Goal: Task Accomplishment & Management: Manage account settings

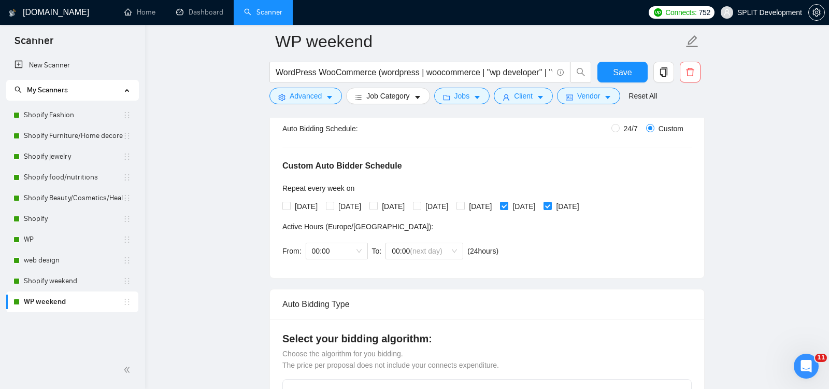
scroll to position [203, 0]
click at [624, 70] on span "Save" at bounding box center [622, 72] width 19 height 13
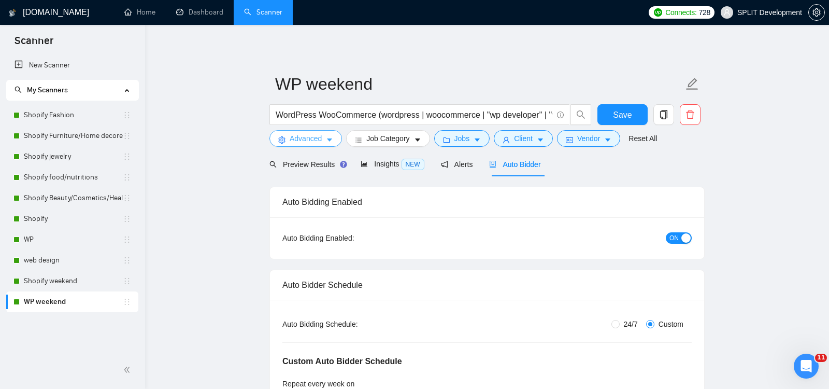
click at [293, 139] on span "Advanced" at bounding box center [306, 138] width 32 height 11
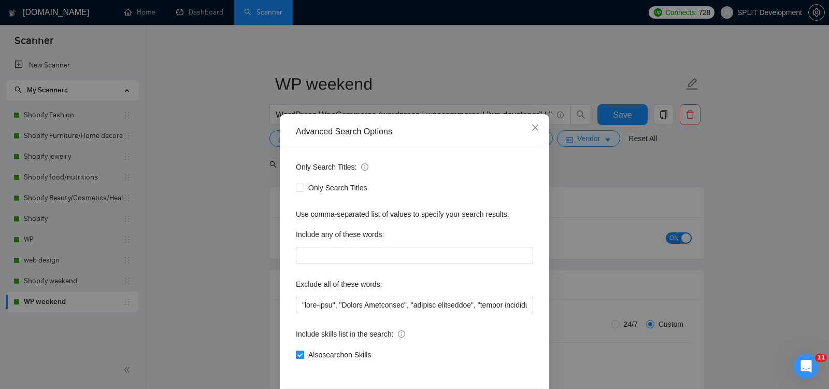
click at [217, 219] on div "Advanced Search Options Only Search Titles: Only Search Titles Use comma-separa…" at bounding box center [414, 194] width 829 height 389
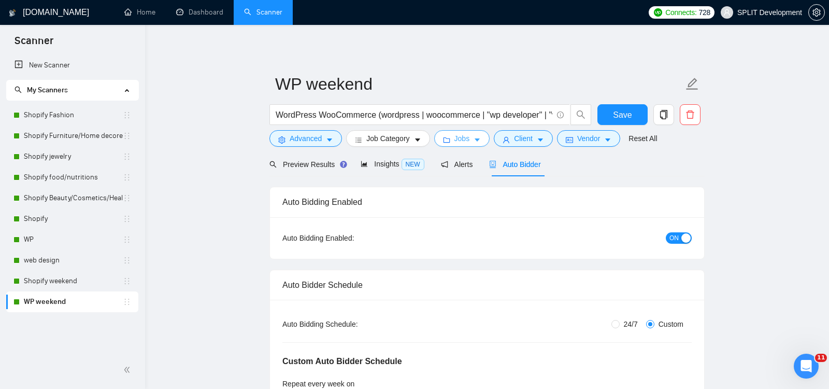
click at [474, 137] on button "Jobs" at bounding box center [462, 138] width 56 height 17
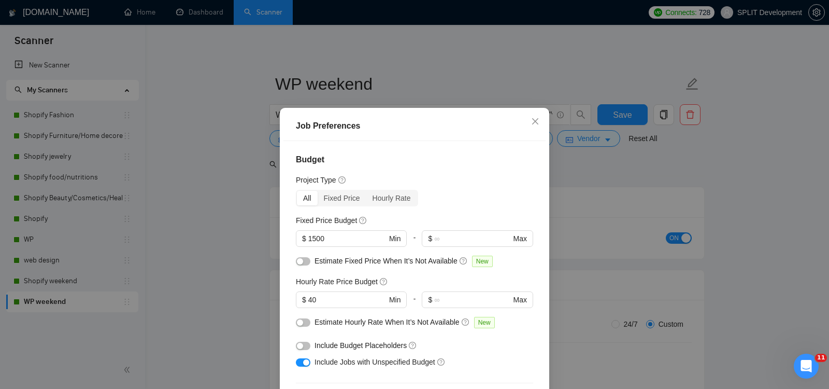
click at [764, 175] on div "Job Preferences Budget Project Type All Fixed Price Hourly Rate Fixed Price Bud…" at bounding box center [414, 194] width 829 height 389
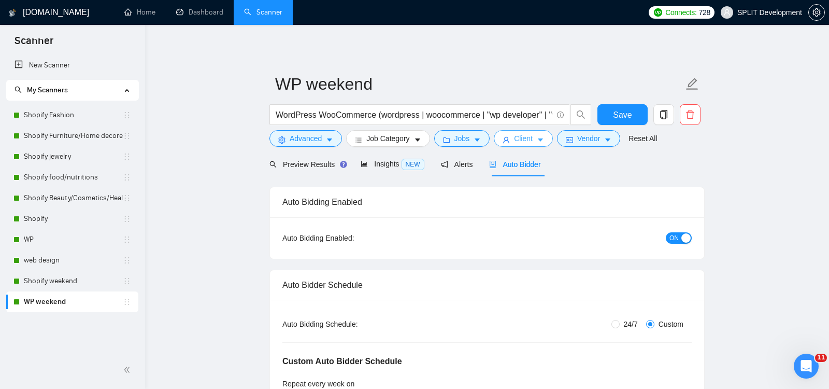
click at [527, 141] on span "Client" at bounding box center [523, 138] width 19 height 11
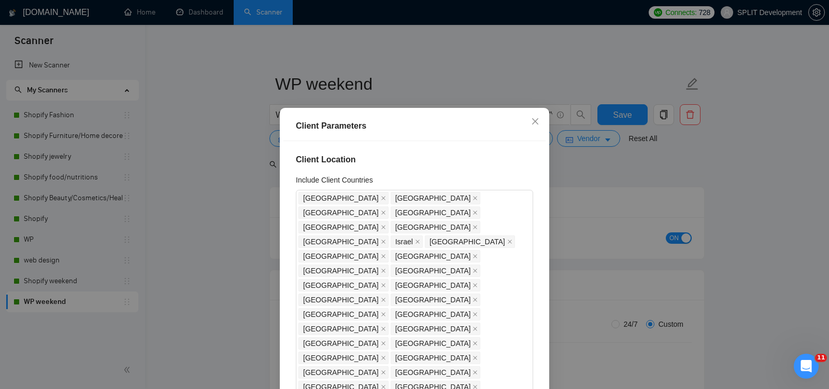
click at [743, 180] on div "Client Parameters Client Location Include Client Countries [GEOGRAPHIC_DATA] [G…" at bounding box center [414, 194] width 829 height 389
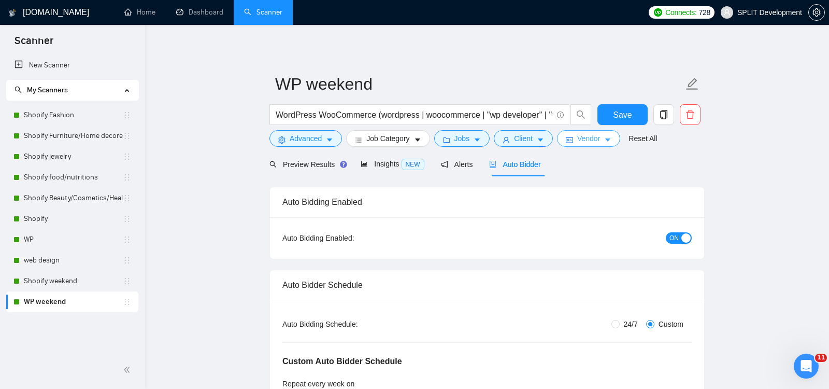
click at [588, 140] on span "Vendor" at bounding box center [588, 138] width 23 height 11
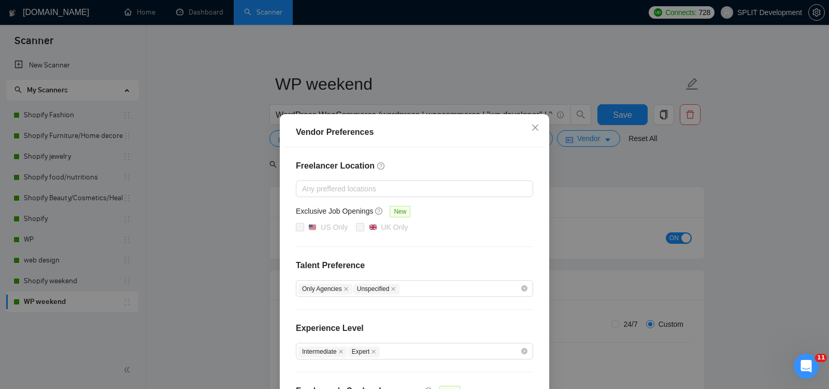
scroll to position [88, 0]
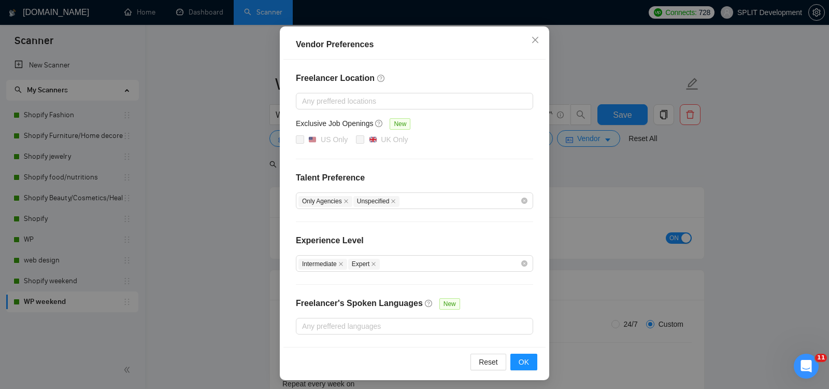
click at [784, 177] on div "Vendor Preferences Freelancer Location Any preffered locations Exclusive Job Op…" at bounding box center [414, 194] width 829 height 389
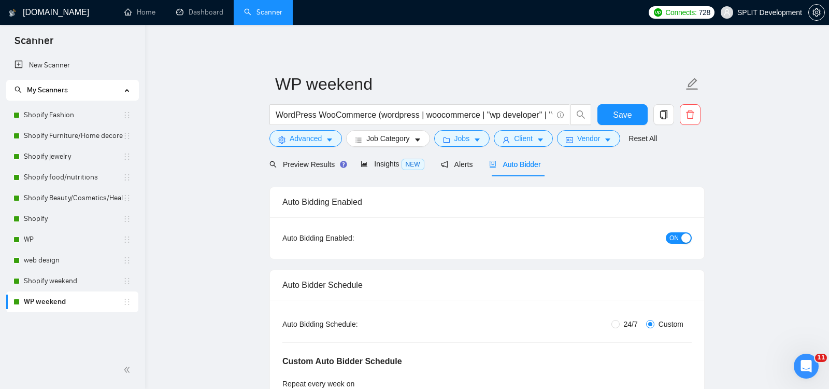
scroll to position [36, 0]
click at [48, 261] on link "web design" at bounding box center [73, 260] width 99 height 21
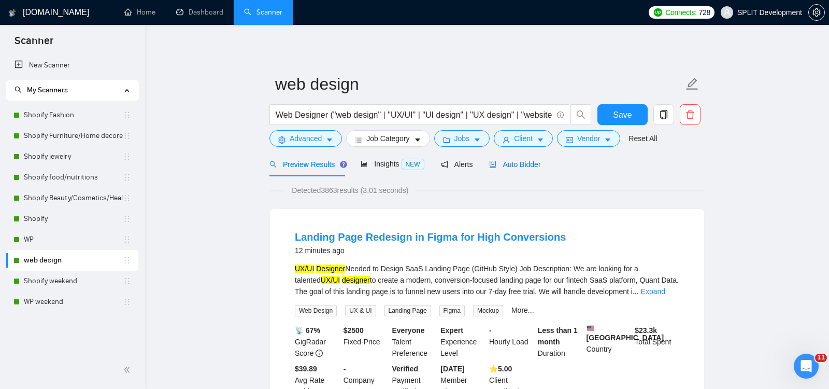
click at [521, 165] on span "Auto Bidder" at bounding box center [514, 164] width 51 height 8
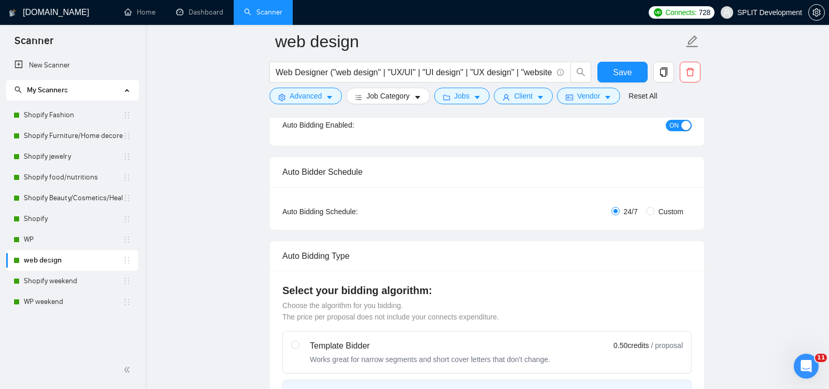
scroll to position [146, 0]
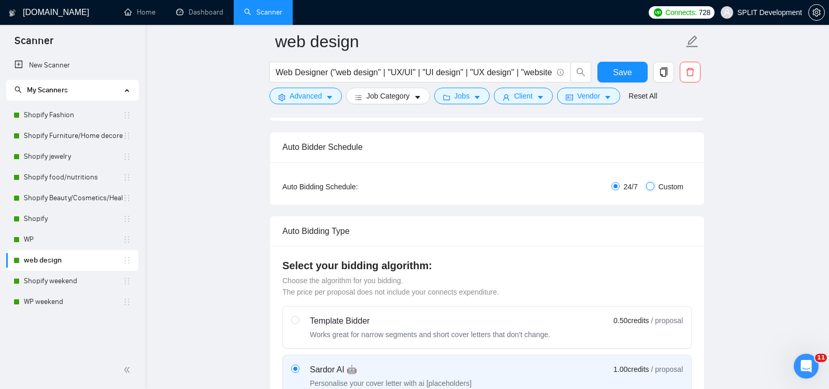
click at [652, 185] on input "Custom" at bounding box center [650, 186] width 8 height 8
radio input "true"
radio input "false"
checkbox input "true"
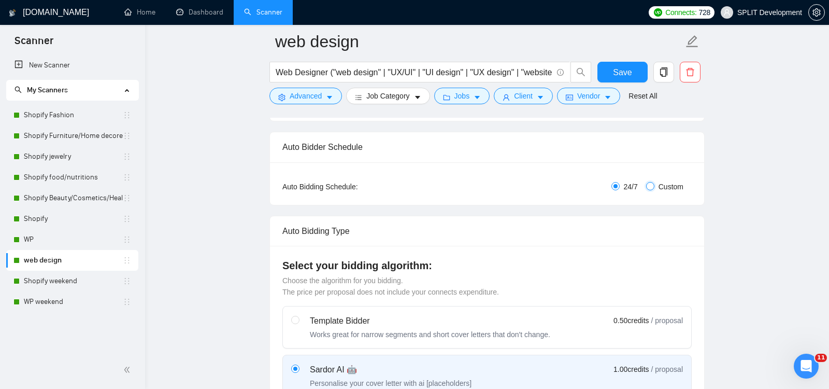
checkbox input "true"
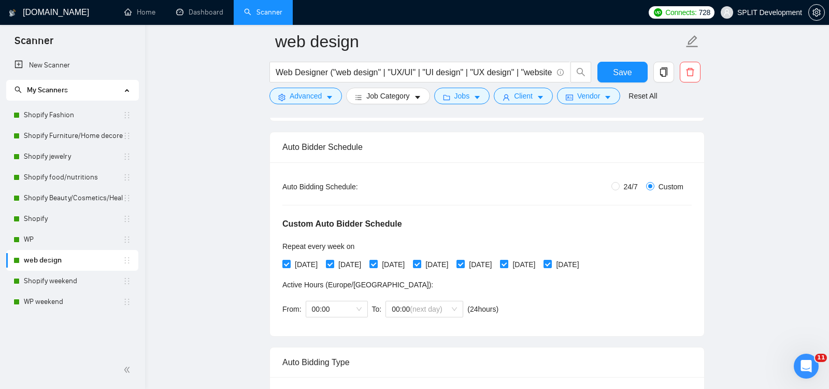
click at [507, 260] on input "[DATE]" at bounding box center [503, 263] width 7 height 7
checkbox input "false"
click at [551, 260] on input "[DATE]" at bounding box center [547, 263] width 7 height 7
checkbox input "false"
click at [357, 307] on span "00:00" at bounding box center [337, 309] width 50 height 16
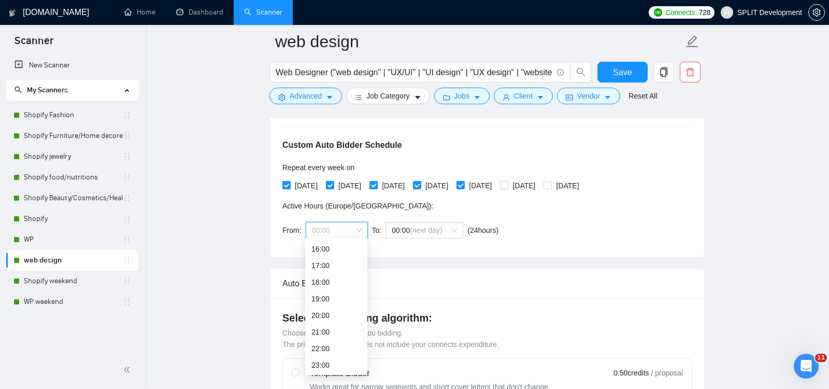
scroll to position [233, 0]
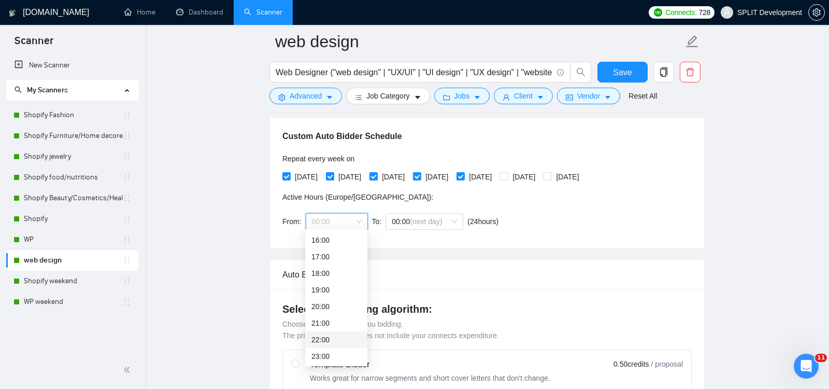
click at [330, 342] on div "22:00" at bounding box center [337, 339] width 50 height 11
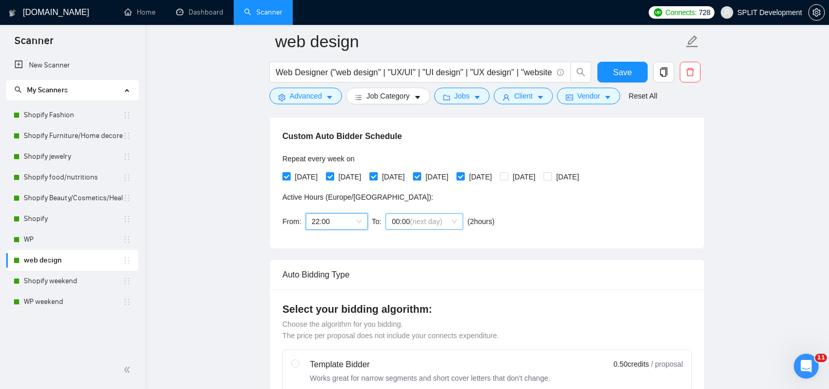
click at [421, 218] on span "(next day)" at bounding box center [426, 221] width 32 height 8
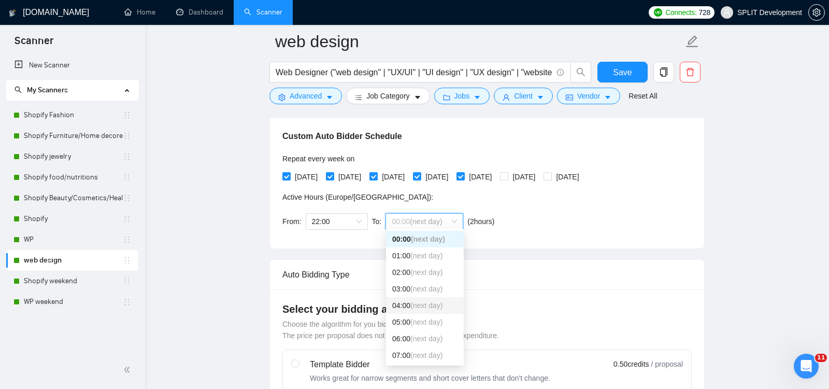
scroll to position [43, 0]
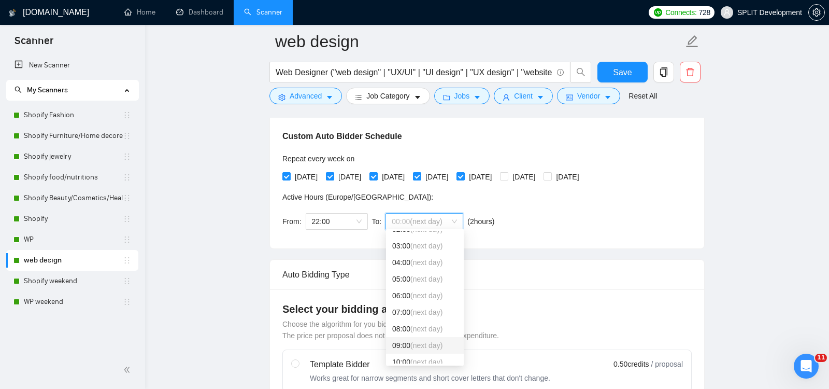
click at [426, 339] on div "09:00 (next day)" at bounding box center [425, 345] width 78 height 17
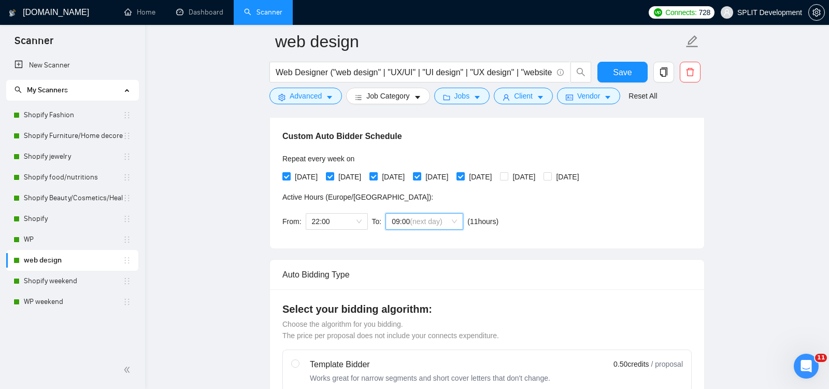
click at [582, 215] on div "Custom Auto Bidder Schedule Repeat every week [DATE] [DATE] [DATE] [DATE] [DATE…" at bounding box center [488, 170] width 410 height 131
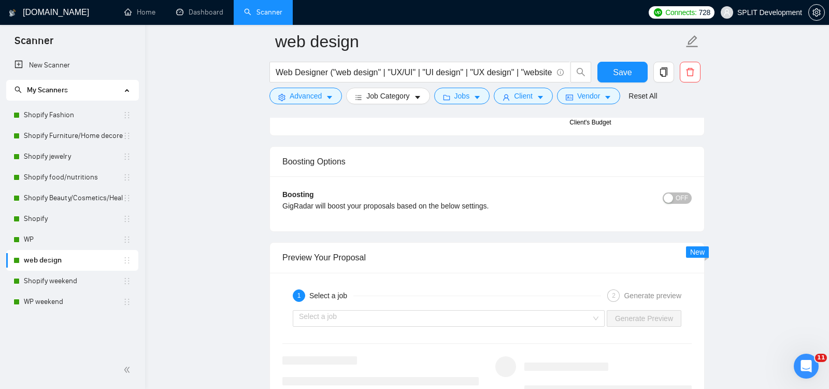
scroll to position [2010, 0]
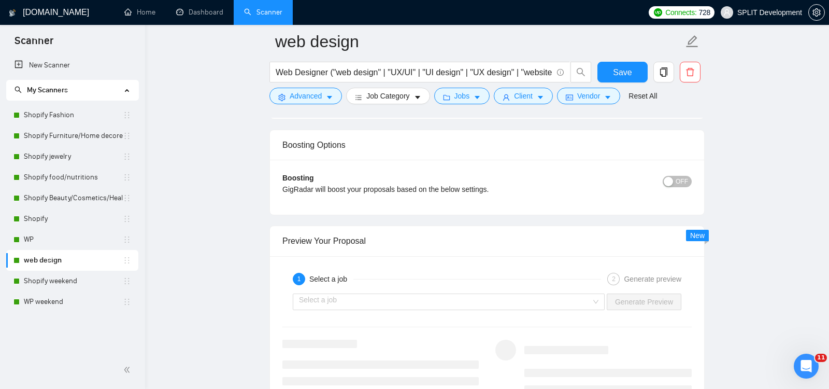
click at [677, 176] on span "OFF" at bounding box center [682, 181] width 12 height 11
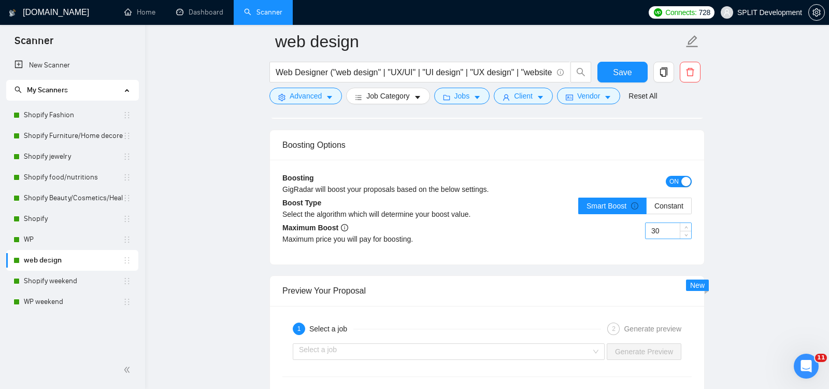
click at [668, 223] on input "30" at bounding box center [669, 231] width 46 height 16
type input "35"
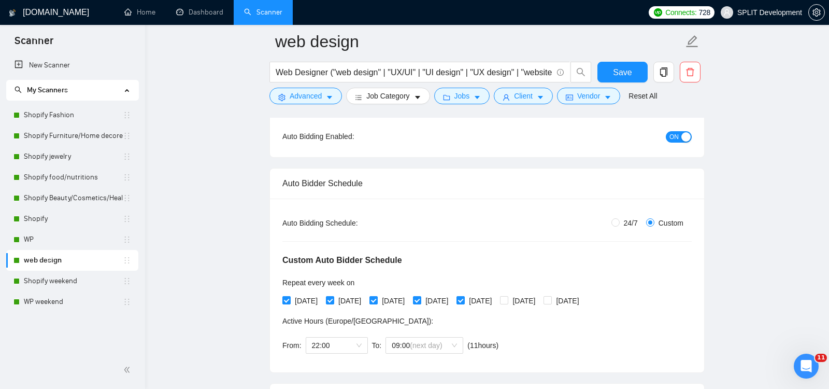
scroll to position [0, 0]
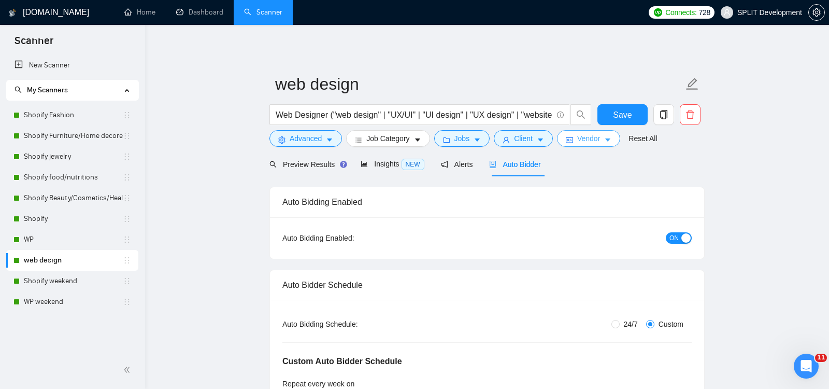
click at [590, 138] on span "Vendor" at bounding box center [588, 138] width 23 height 11
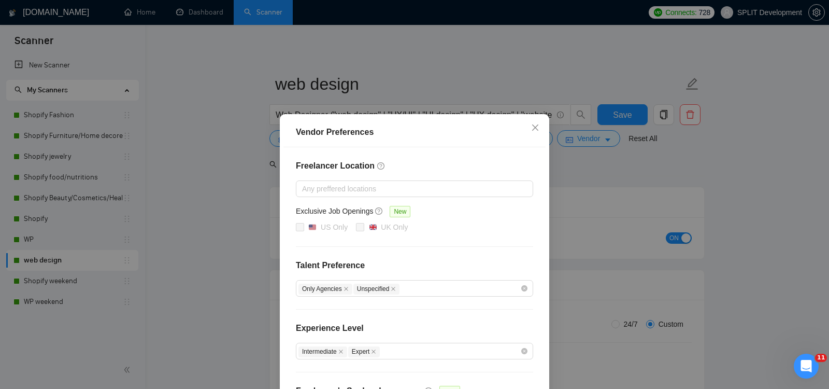
click at [681, 163] on div "Vendor Preferences Freelancer Location Any preffered locations Exclusive Job Op…" at bounding box center [414, 194] width 829 height 389
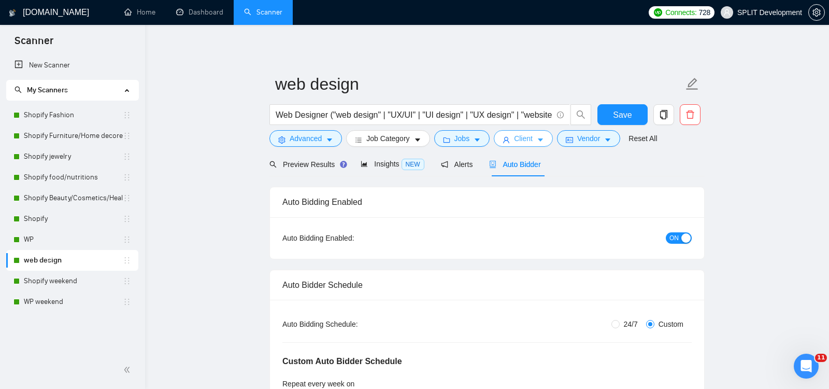
click at [524, 140] on span "Client" at bounding box center [523, 138] width 19 height 11
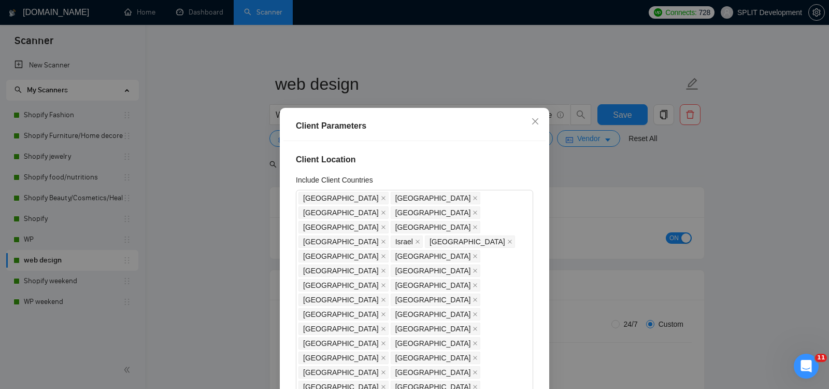
type input "2"
type input "16"
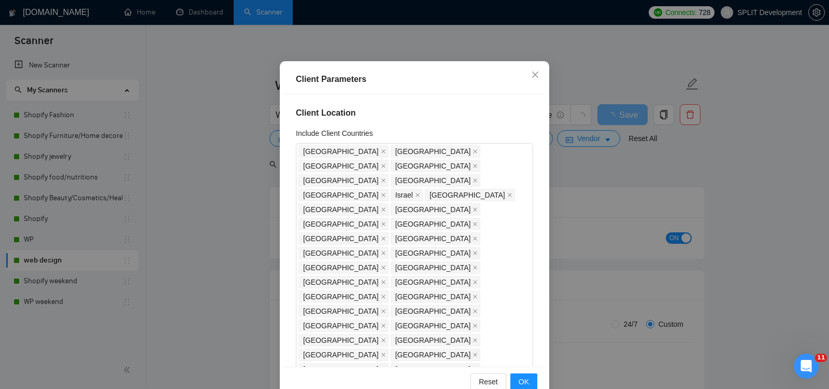
scroll to position [69, 0]
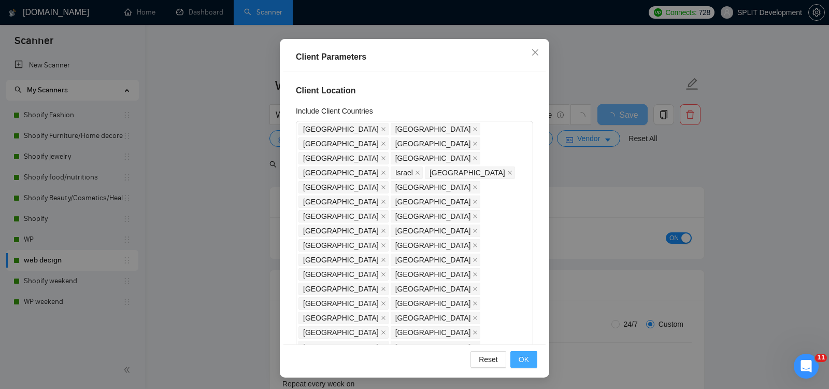
click at [522, 361] on span "OK" at bounding box center [524, 359] width 10 height 11
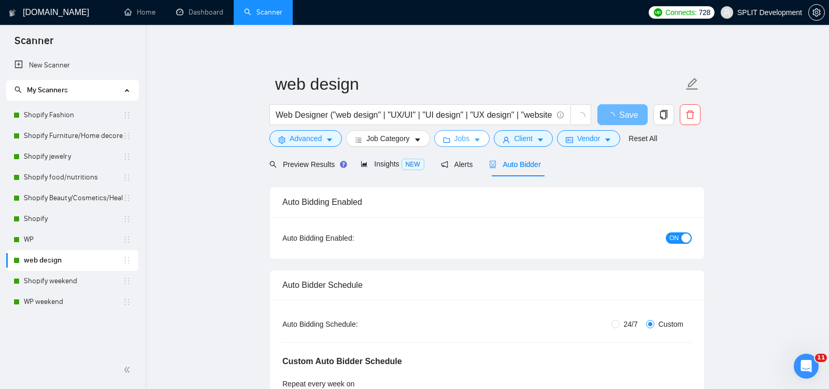
click at [463, 139] on span "Jobs" at bounding box center [463, 138] width 16 height 11
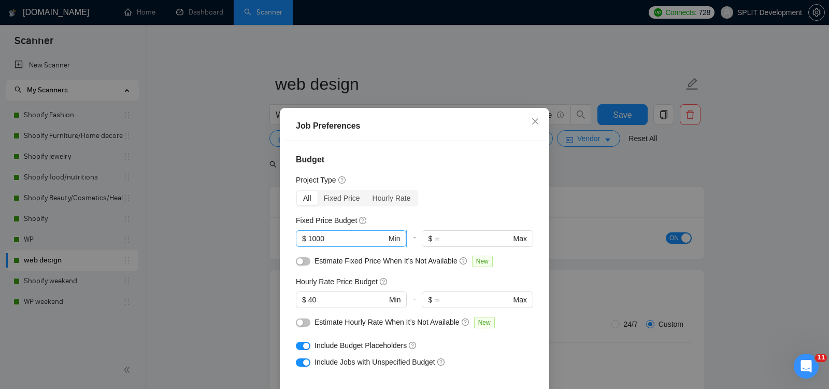
click at [359, 242] on input "1000" at bounding box center [347, 238] width 78 height 11
type input "1500"
click at [519, 199] on div "All Fixed Price Hourly Rate" at bounding box center [414, 198] width 237 height 17
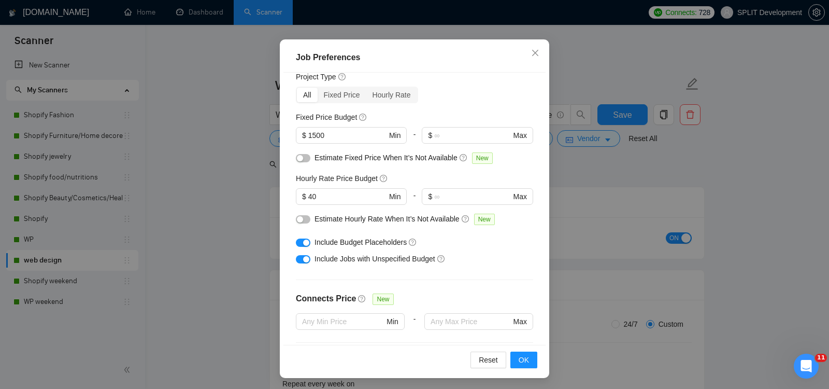
scroll to position [0, 0]
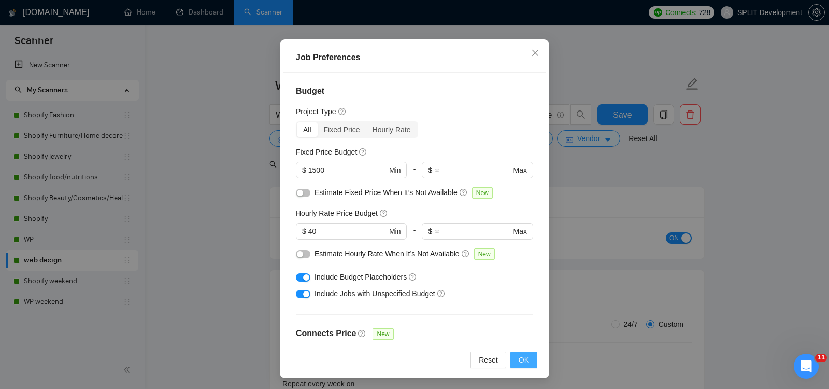
click at [523, 358] on span "OK" at bounding box center [524, 359] width 10 height 11
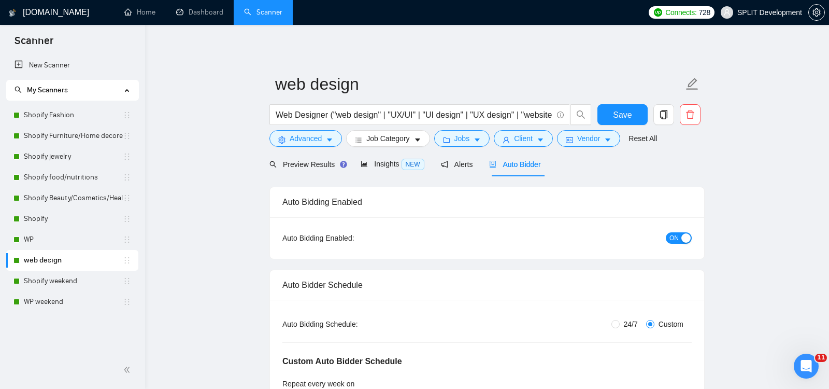
scroll to position [24, 0]
click at [520, 134] on span "Client" at bounding box center [523, 138] width 19 height 11
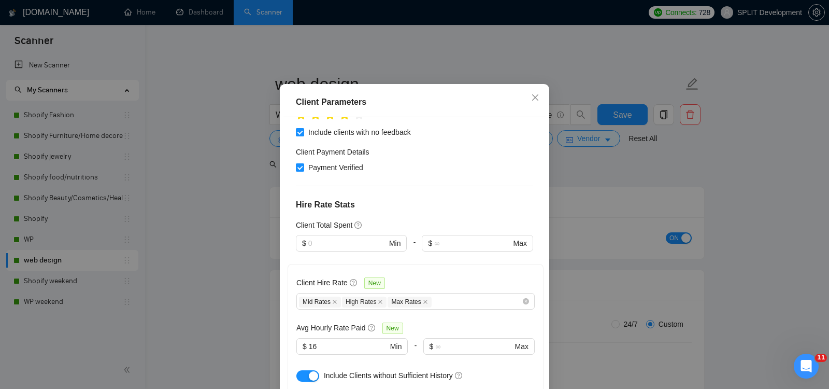
scroll to position [483, 0]
click at [307, 371] on button "button" at bounding box center [308, 376] width 23 height 11
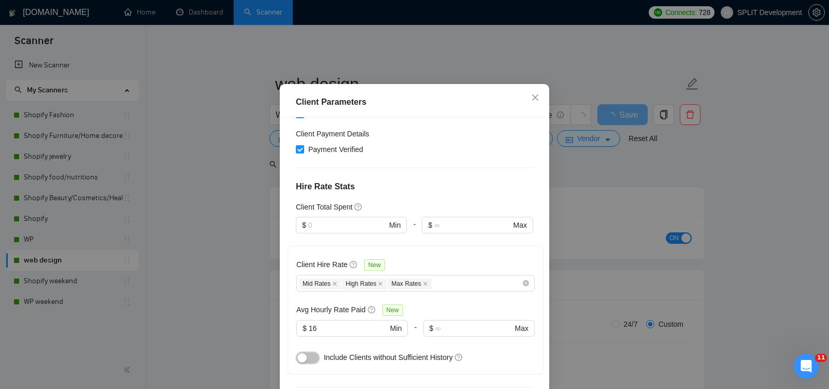
scroll to position [69, 0]
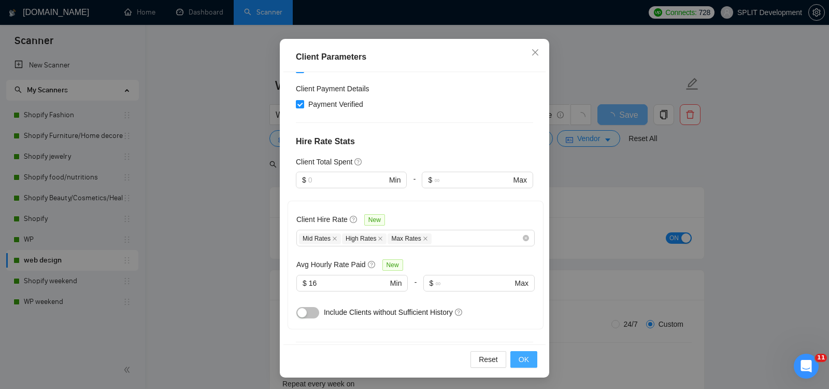
click at [527, 360] on span "OK" at bounding box center [524, 359] width 10 height 11
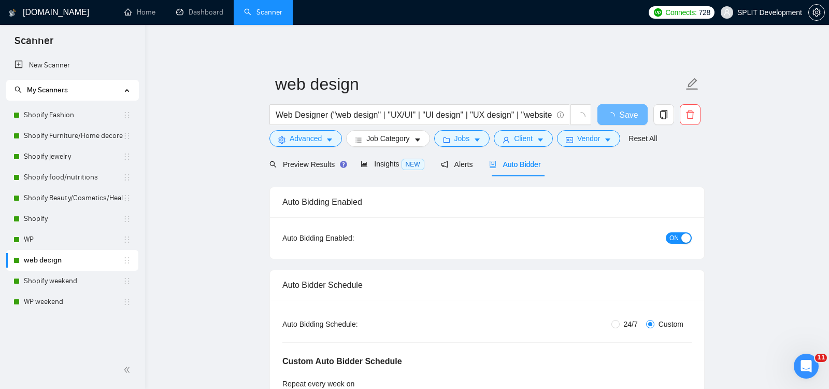
scroll to position [24, 0]
click at [281, 140] on icon "setting" at bounding box center [281, 139] width 7 height 7
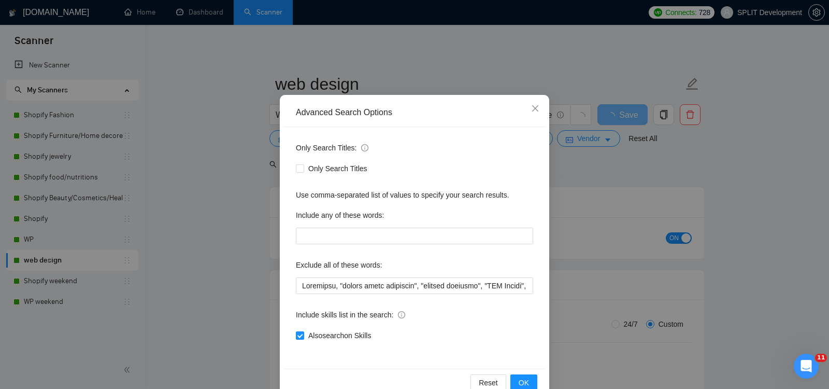
scroll to position [42, 0]
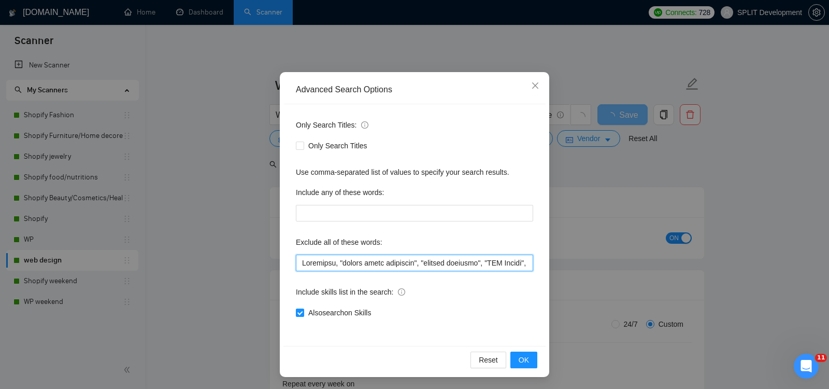
click at [299, 262] on input "text" at bounding box center [414, 263] width 237 height 17
click at [323, 263] on input "text" at bounding box center [414, 263] width 237 height 17
type input ""full-stack", Astrology, "social media templates", "graphic designer", "SEO Exp…"
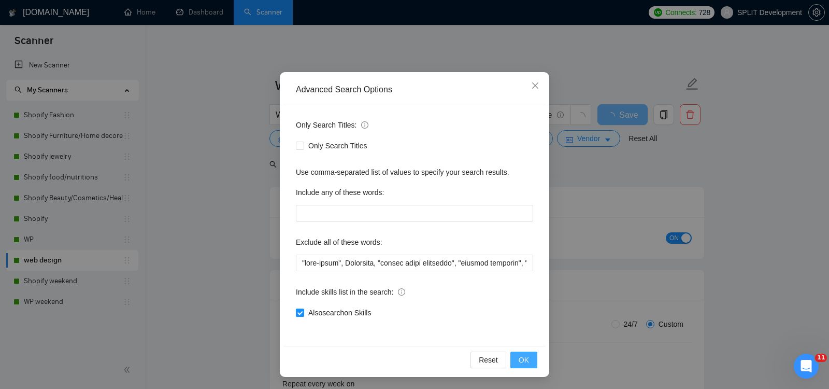
click at [526, 358] on span "OK" at bounding box center [524, 359] width 10 height 11
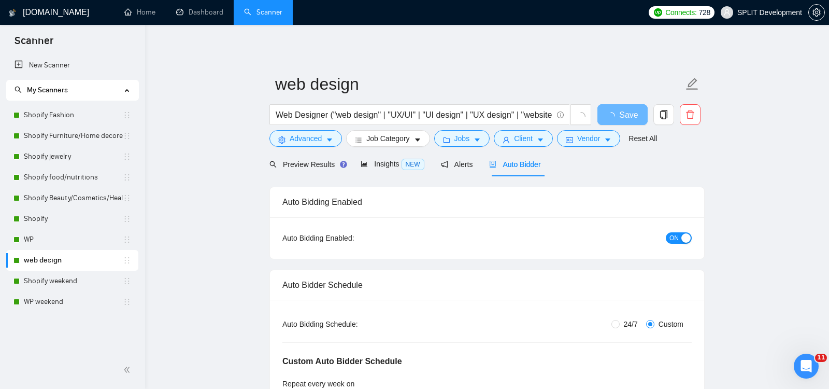
scroll to position [0, 0]
click at [627, 114] on span "Save" at bounding box center [622, 114] width 19 height 13
click at [44, 242] on link "WP" at bounding box center [73, 239] width 99 height 21
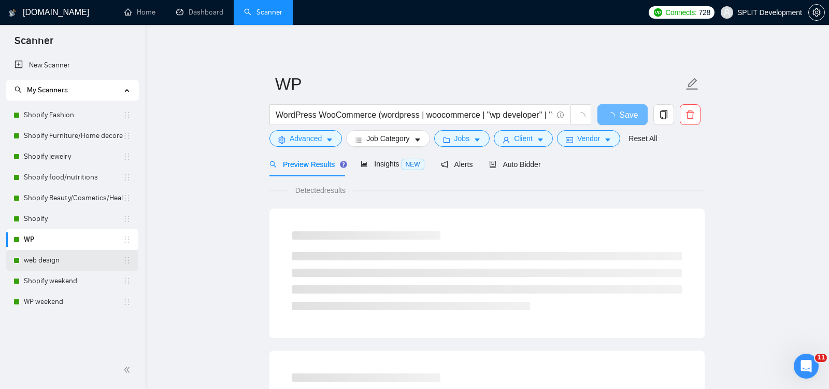
click at [45, 261] on link "web design" at bounding box center [73, 260] width 99 height 21
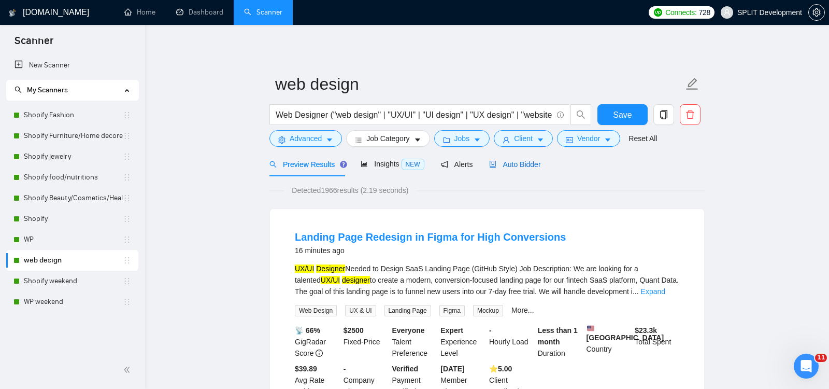
click at [518, 165] on span "Auto Bidder" at bounding box center [514, 164] width 51 height 8
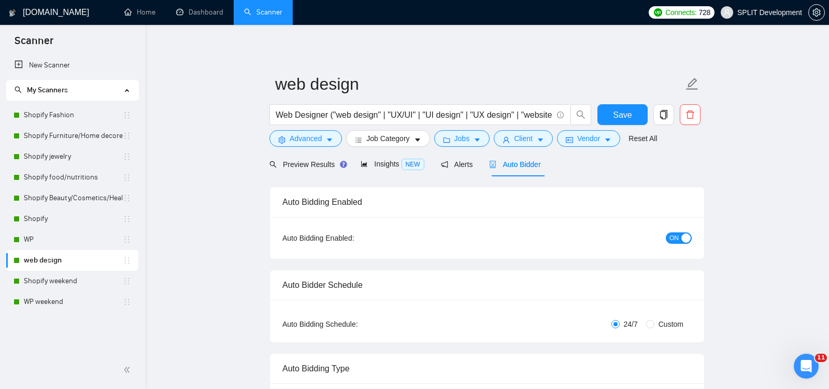
radio input "false"
radio input "true"
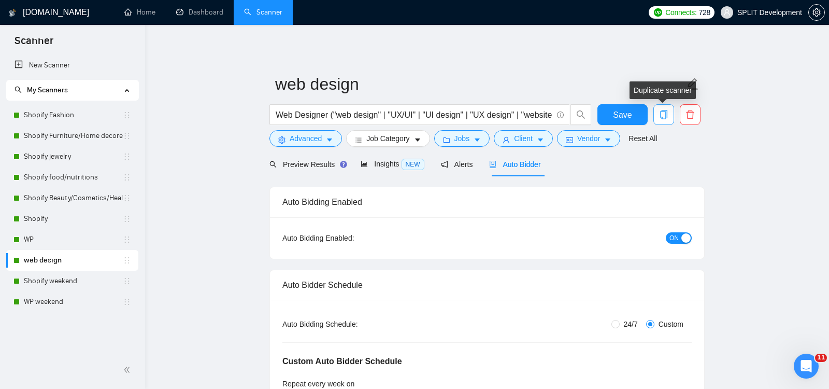
click at [665, 115] on icon "copy" at bounding box center [663, 114] width 9 height 9
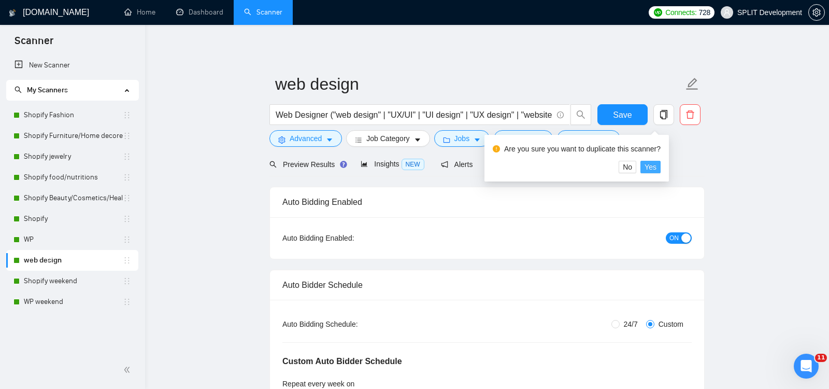
click at [657, 166] on span "Yes" at bounding box center [651, 166] width 12 height 11
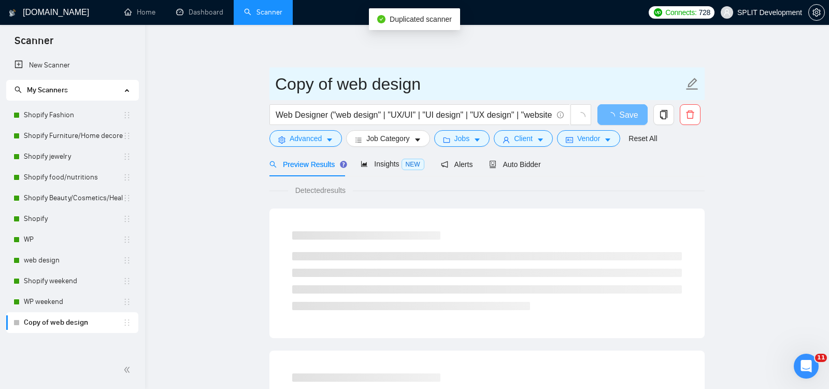
drag, startPoint x: 348, startPoint y: 86, endPoint x: 274, endPoint y: 86, distance: 73.6
click at [274, 86] on span "Copy of web design" at bounding box center [487, 83] width 435 height 33
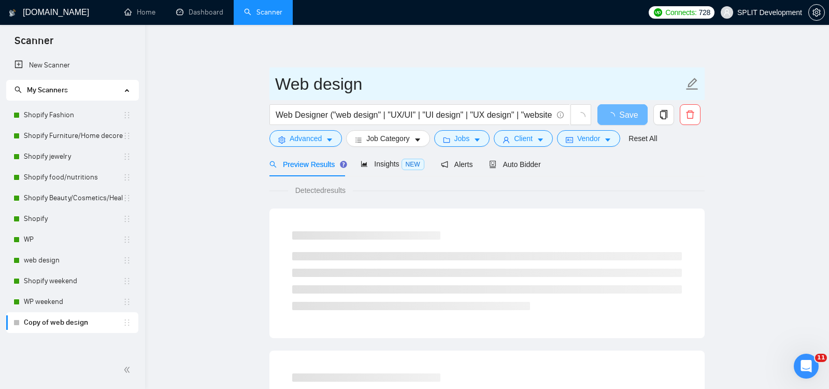
click at [322, 87] on input "Web design" at bounding box center [479, 84] width 408 height 26
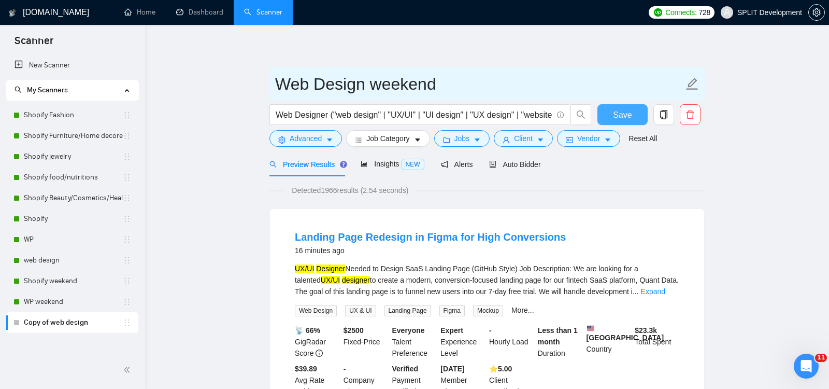
type input "Web Design weekend"
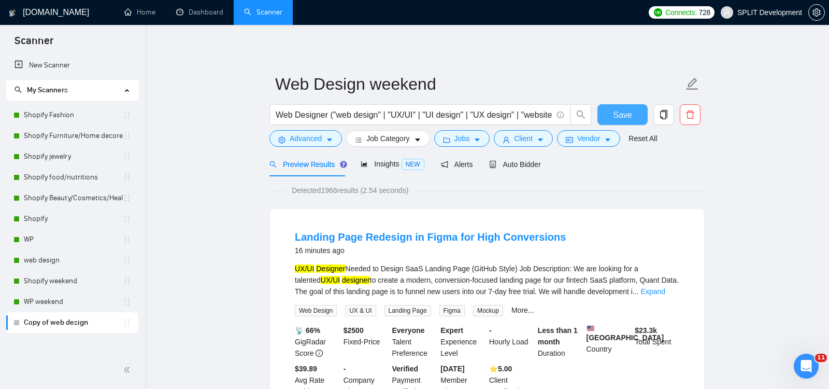
click at [622, 111] on span "Save" at bounding box center [622, 114] width 19 height 13
click at [518, 163] on span "Auto Bidder" at bounding box center [514, 164] width 51 height 8
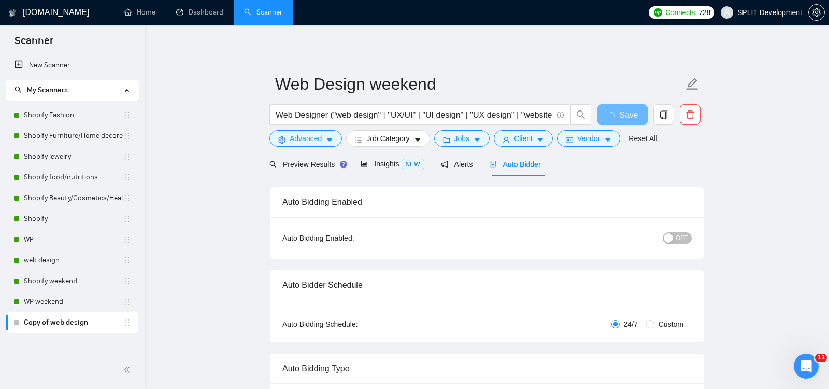
radio input "false"
radio input "true"
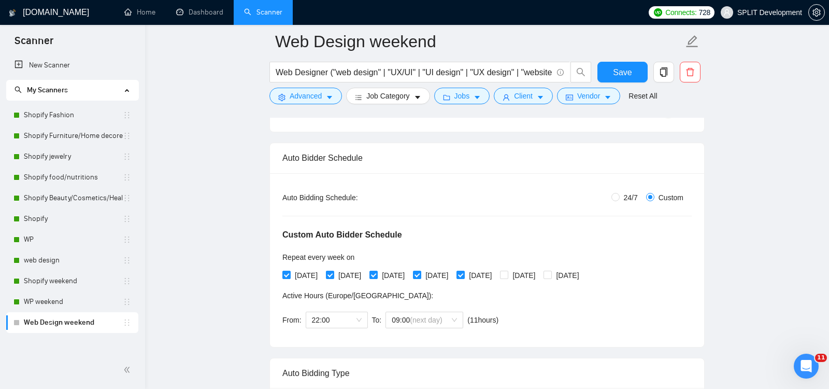
scroll to position [138, 0]
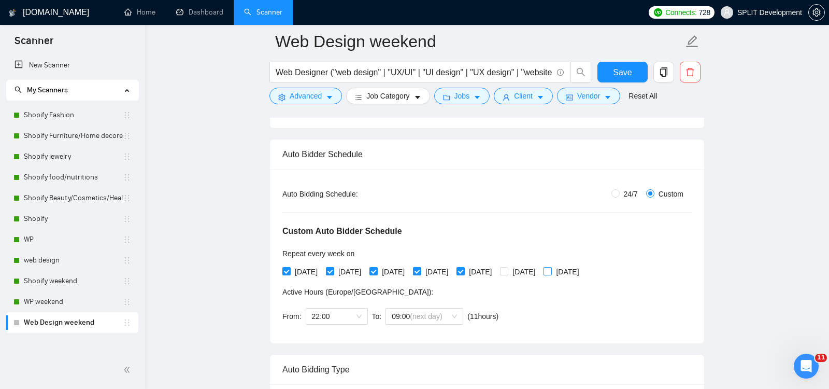
click at [551, 269] on input "[DATE]" at bounding box center [547, 270] width 7 height 7
checkbox input "true"
click at [507, 267] on input "[DATE]" at bounding box center [503, 270] width 7 height 7
checkbox input "true"
click at [496, 269] on span "[DATE]" at bounding box center [480, 271] width 31 height 11
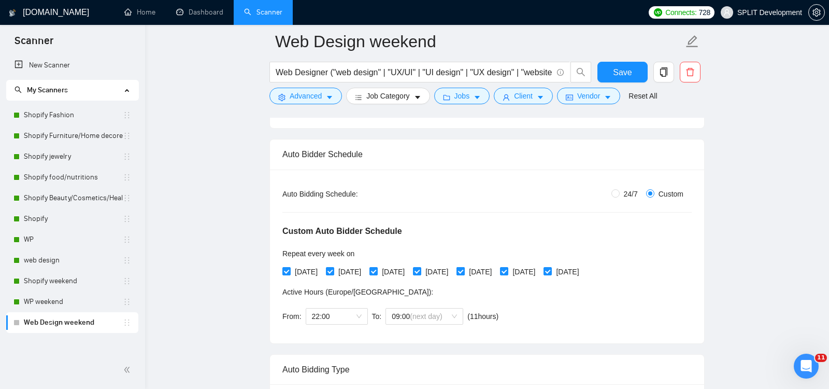
click at [464, 269] on input "[DATE]" at bounding box center [460, 270] width 7 height 7
checkbox input "false"
click at [420, 271] on input "[DATE]" at bounding box center [416, 270] width 7 height 7
checkbox input "false"
click at [377, 270] on input "[DATE]" at bounding box center [373, 270] width 7 height 7
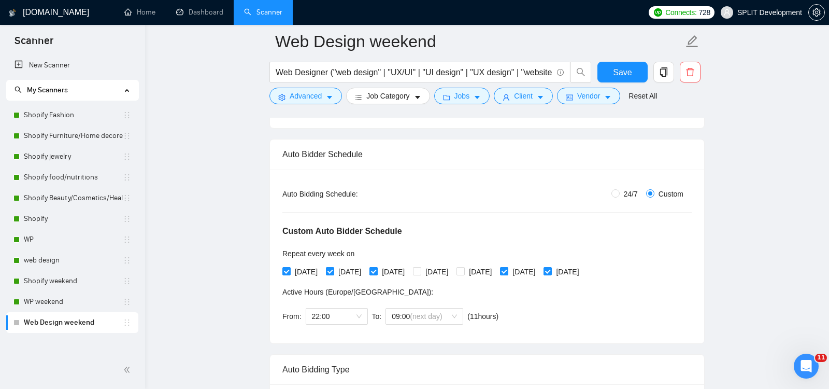
checkbox input "false"
click at [333, 269] on input "[DATE]" at bounding box center [329, 270] width 7 height 7
checkbox input "false"
click at [287, 268] on input "[DATE]" at bounding box center [286, 270] width 7 height 7
checkbox input "false"
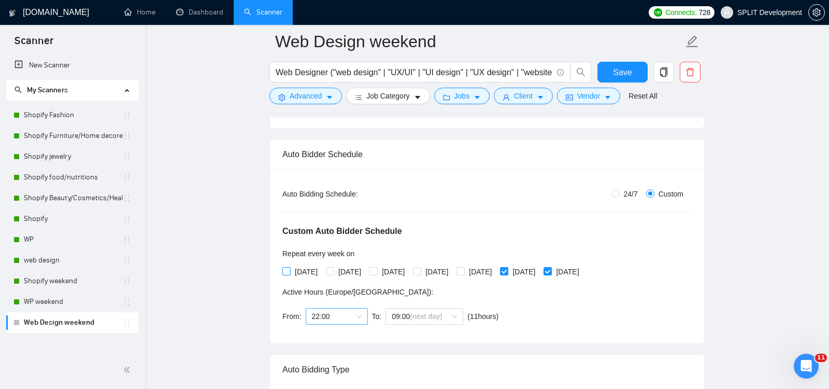
click at [344, 316] on span "22:00" at bounding box center [337, 316] width 50 height 16
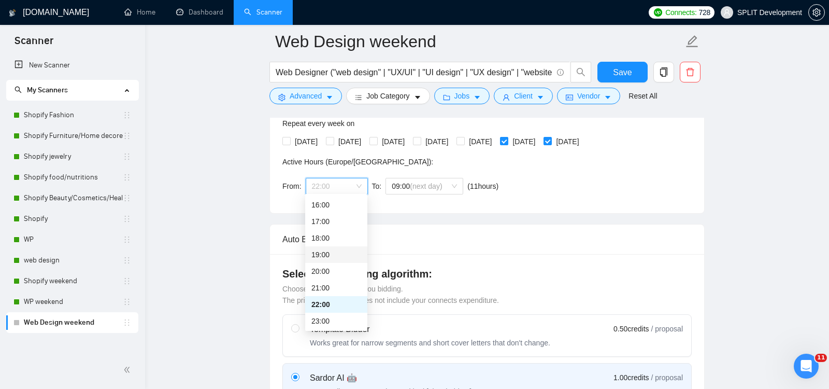
scroll to position [0, 0]
click at [337, 202] on div "00:00" at bounding box center [337, 204] width 50 height 11
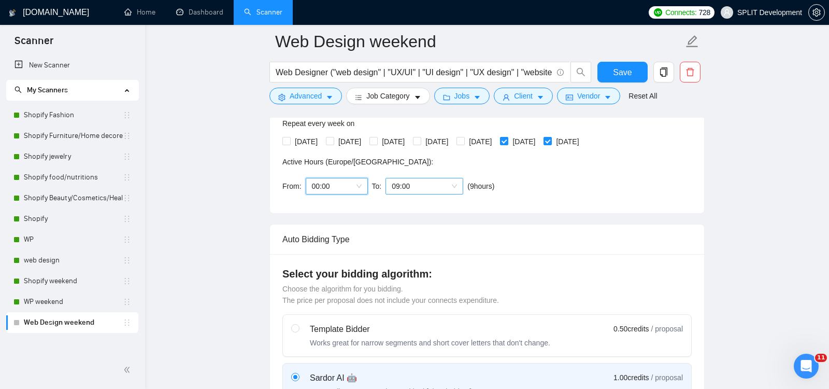
click at [427, 183] on span "09:00" at bounding box center [424, 186] width 65 height 16
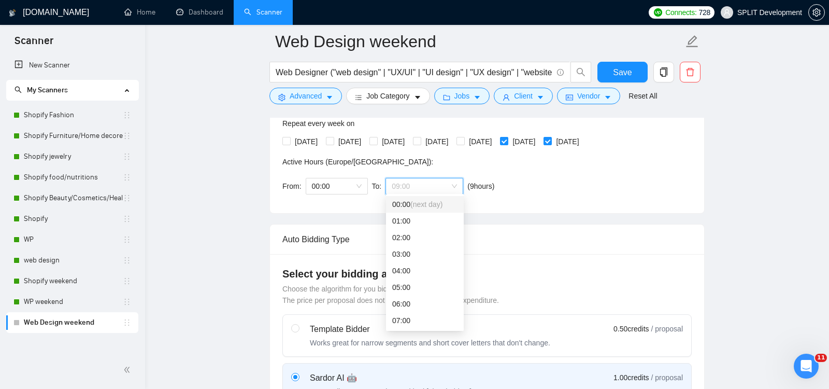
click at [429, 202] on span "(next day)" at bounding box center [427, 204] width 32 height 8
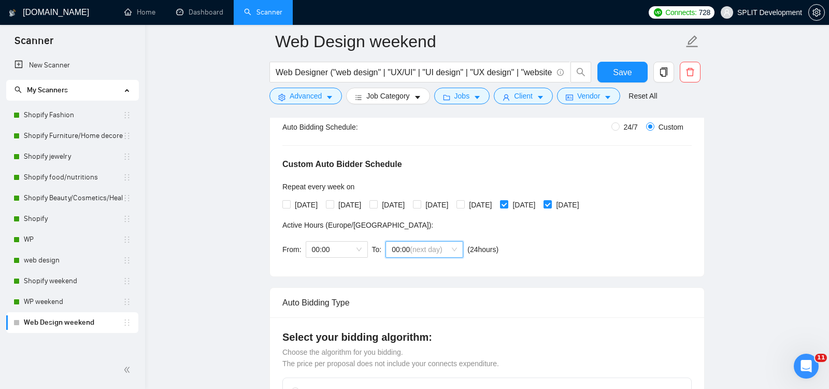
scroll to position [174, 0]
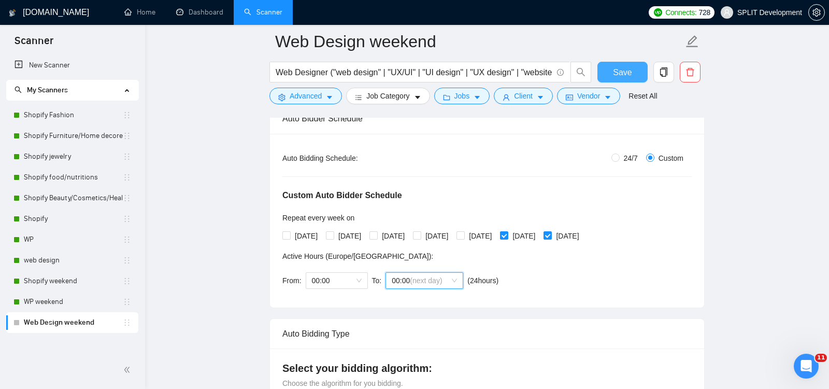
click at [617, 70] on span "Save" at bounding box center [622, 72] width 19 height 13
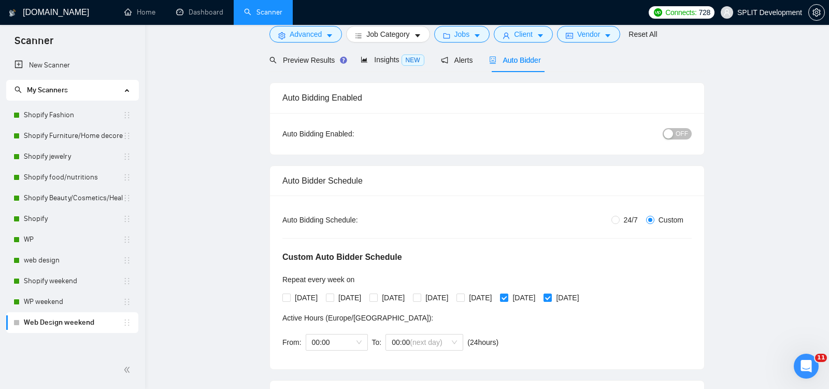
scroll to position [0, 0]
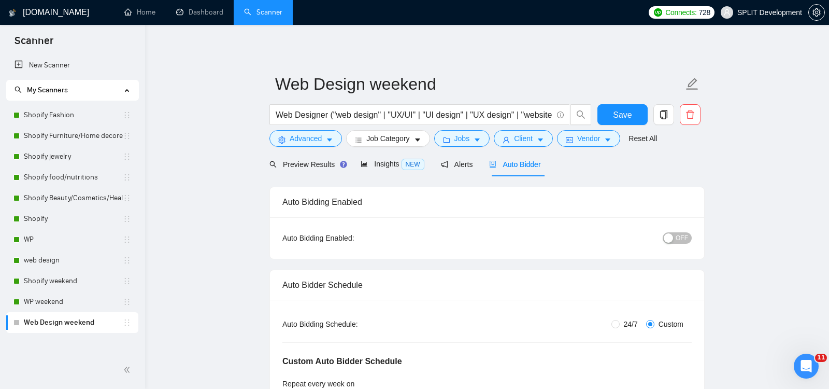
click at [678, 236] on span "OFF" at bounding box center [682, 237] width 12 height 11
click at [625, 114] on span "Save" at bounding box center [622, 114] width 19 height 13
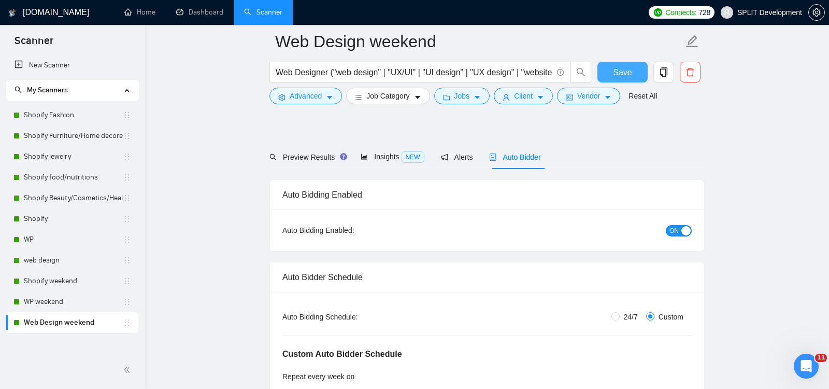
scroll to position [58, 0]
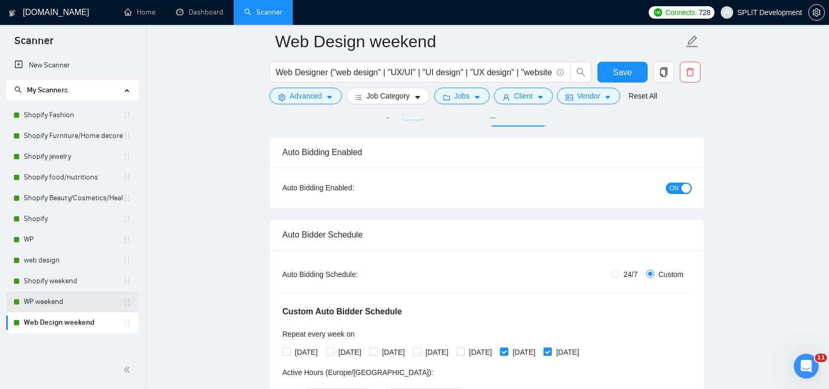
click at [49, 302] on link "WP weekend" at bounding box center [73, 301] width 99 height 21
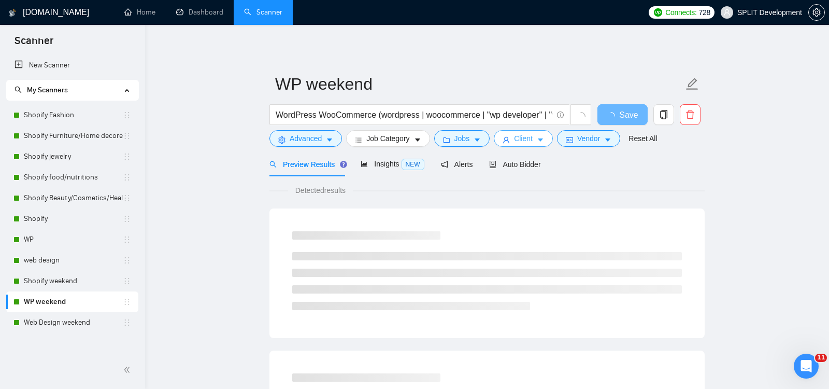
click at [524, 140] on span "Client" at bounding box center [523, 138] width 19 height 11
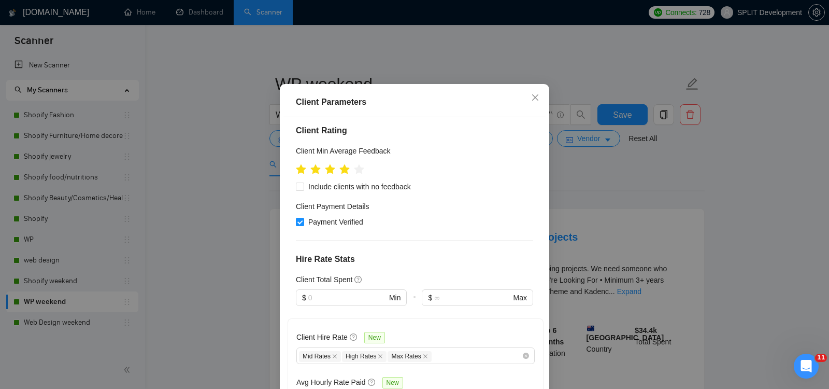
scroll to position [421, 0]
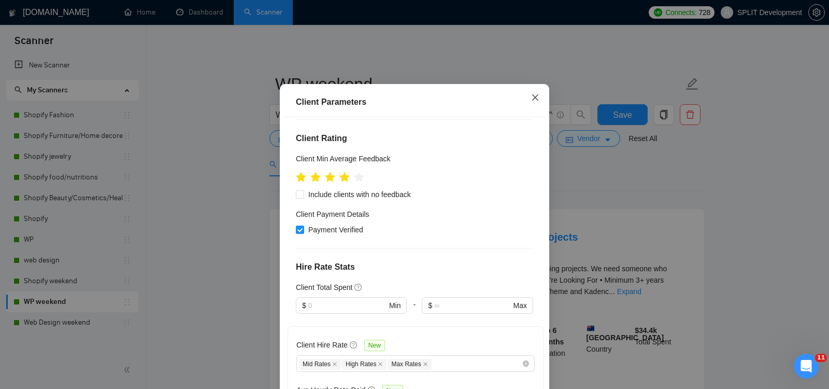
click at [536, 102] on icon "close" at bounding box center [535, 97] width 8 height 8
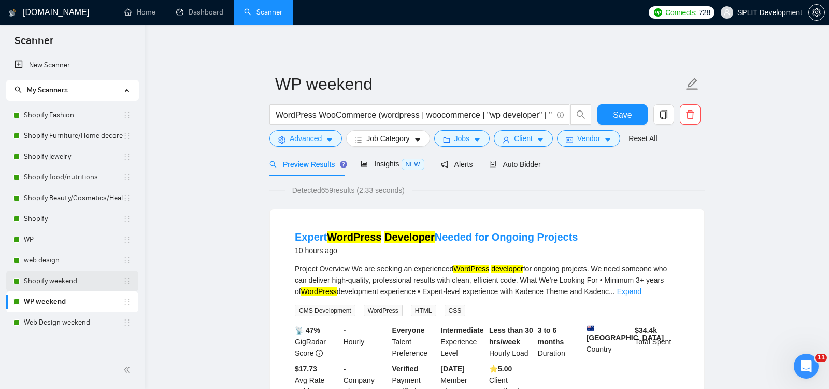
click at [65, 281] on link "Shopify weekend" at bounding box center [73, 281] width 99 height 21
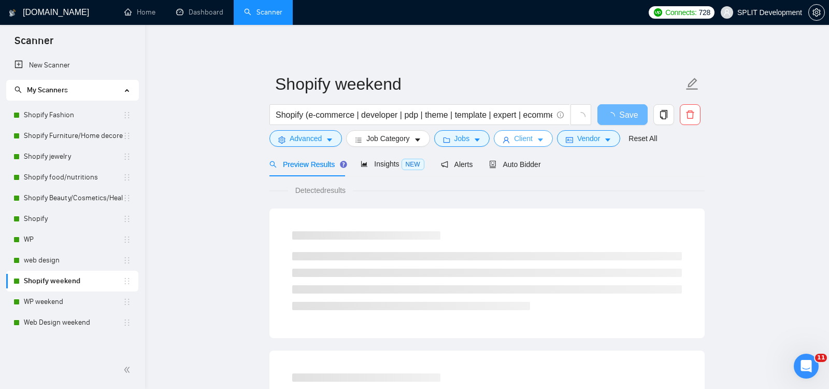
click at [528, 139] on span "Client" at bounding box center [523, 138] width 19 height 11
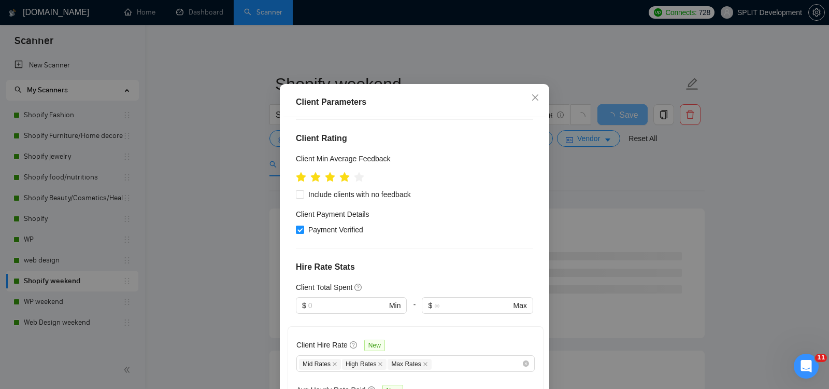
click at [605, 192] on div "Client Parameters Client Location Include Client Countries [GEOGRAPHIC_DATA] [G…" at bounding box center [414, 194] width 829 height 389
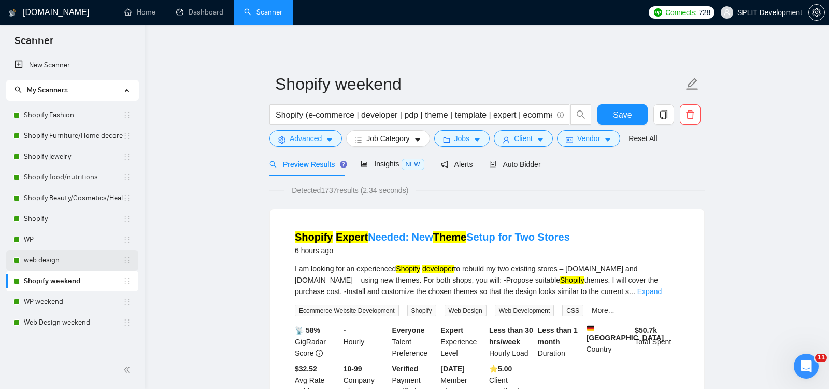
click at [58, 259] on link "web design" at bounding box center [73, 260] width 99 height 21
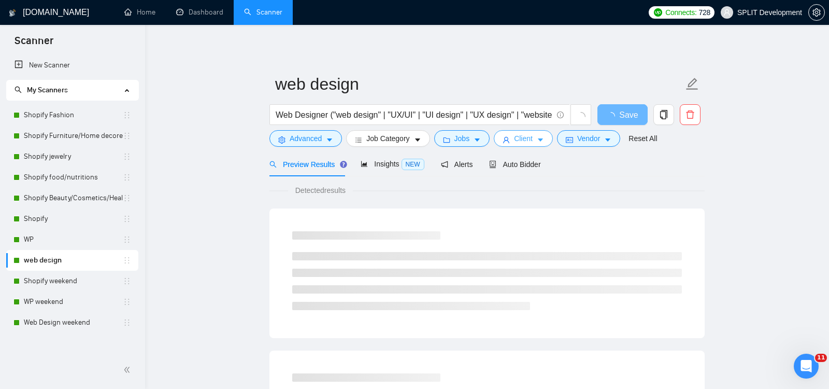
click at [538, 139] on button "Client" at bounding box center [523, 138] width 59 height 17
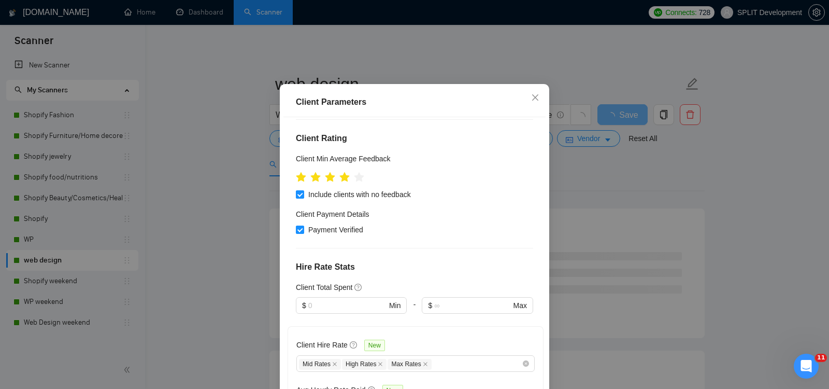
click at [644, 181] on div "Client Parameters Client Location Include Client Countries [GEOGRAPHIC_DATA] [G…" at bounding box center [414, 194] width 829 height 389
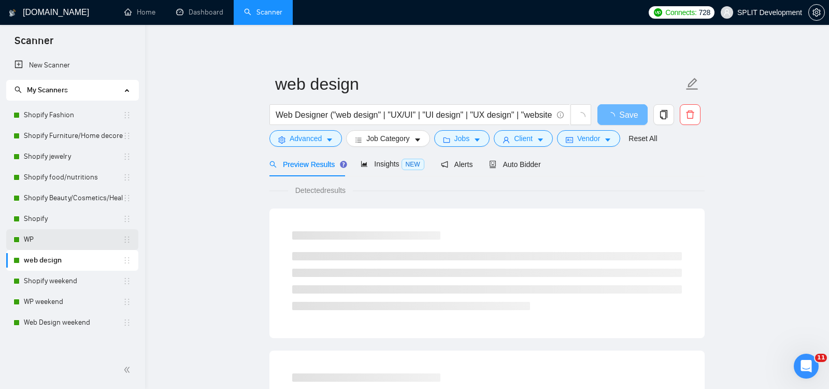
click at [82, 241] on link "WP" at bounding box center [73, 239] width 99 height 21
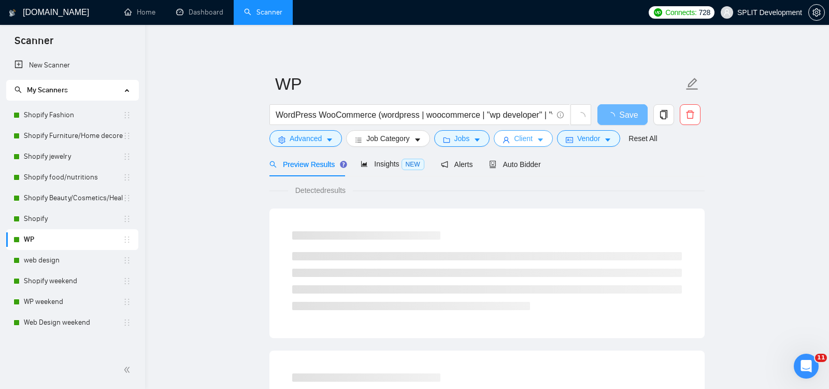
click at [531, 140] on span "Client" at bounding box center [523, 138] width 19 height 11
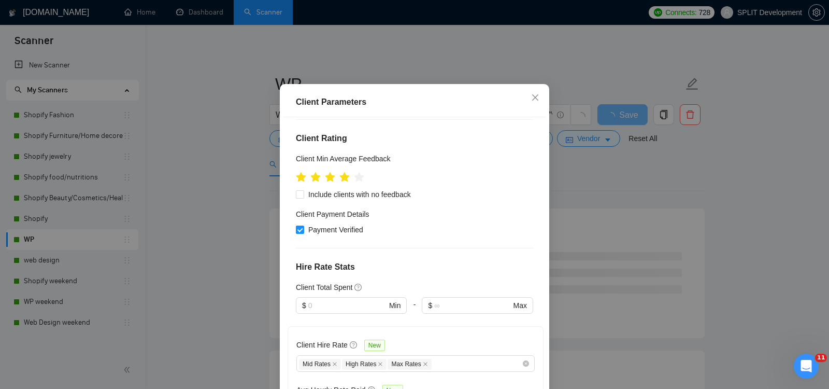
click at [687, 189] on div "Client Parameters Client Location Include Client Countries [GEOGRAPHIC_DATA] [G…" at bounding box center [414, 194] width 829 height 389
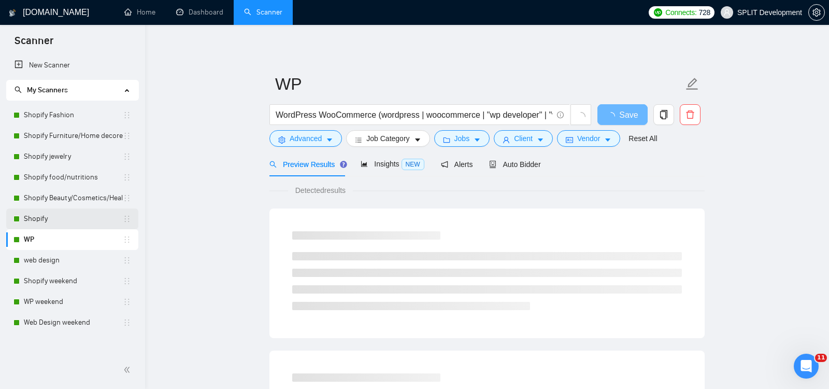
click at [53, 224] on link "Shopify" at bounding box center [73, 218] width 99 height 21
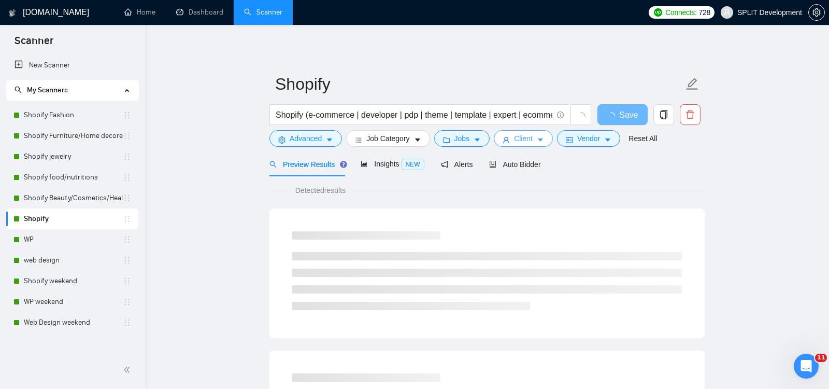
click at [523, 139] on span "Client" at bounding box center [523, 138] width 19 height 11
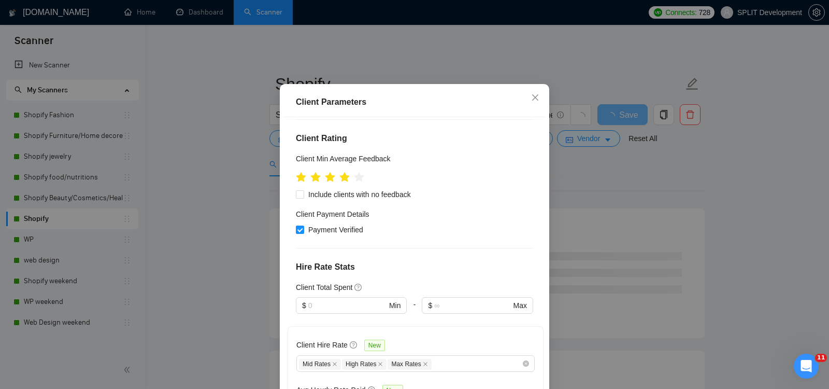
click at [752, 183] on div "Client Parameters Client Location Include Client Countries [GEOGRAPHIC_DATA] [G…" at bounding box center [414, 194] width 829 height 389
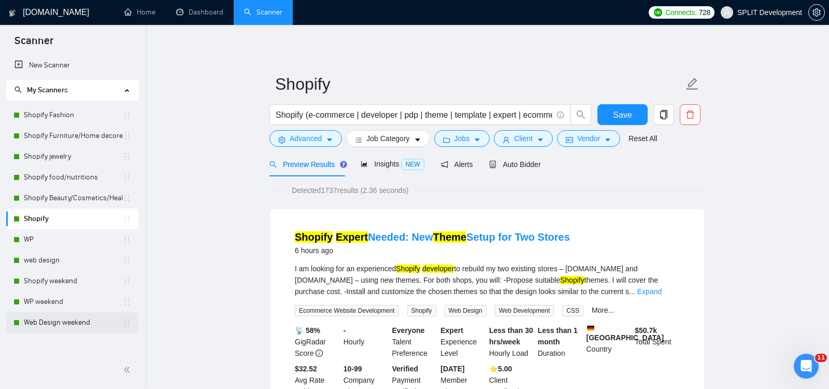
click at [67, 319] on link "Web Design weekend" at bounding box center [73, 322] width 99 height 21
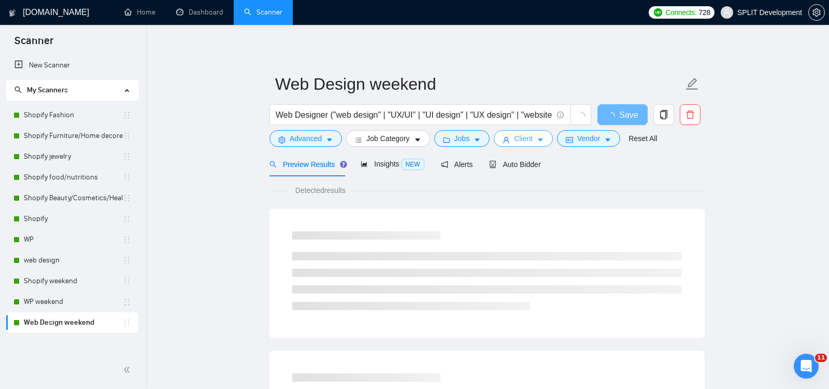
click at [526, 140] on span "Client" at bounding box center [523, 138] width 19 height 11
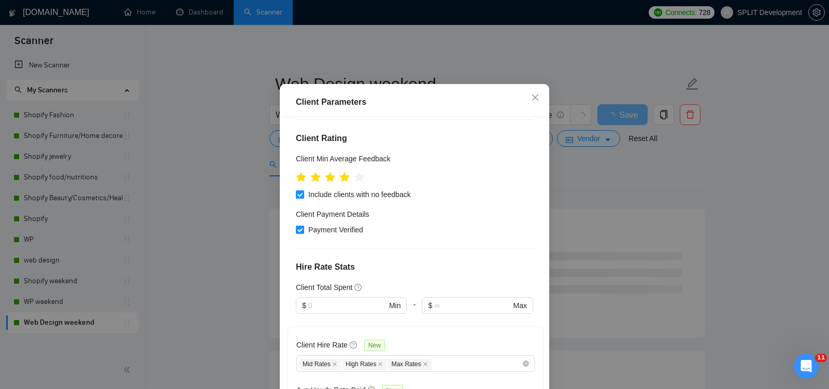
click at [758, 208] on div "Client Parameters Client Location Include Client Countries [GEOGRAPHIC_DATA] [G…" at bounding box center [414, 194] width 829 height 389
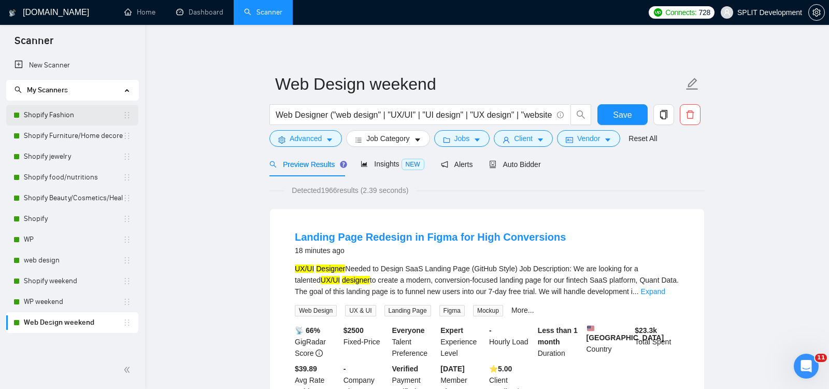
click at [60, 115] on link "Shopify Fashion" at bounding box center [73, 115] width 99 height 21
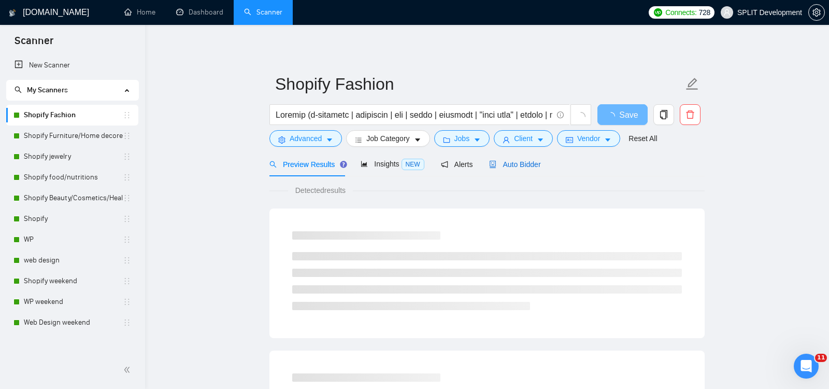
click at [521, 164] on span "Auto Bidder" at bounding box center [514, 164] width 51 height 8
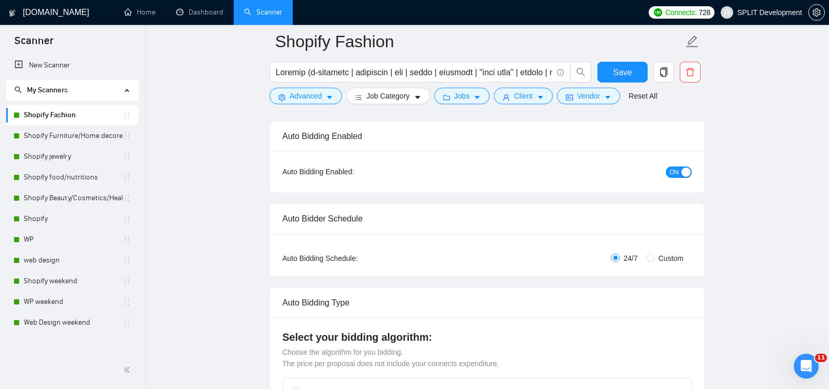
scroll to position [87, 0]
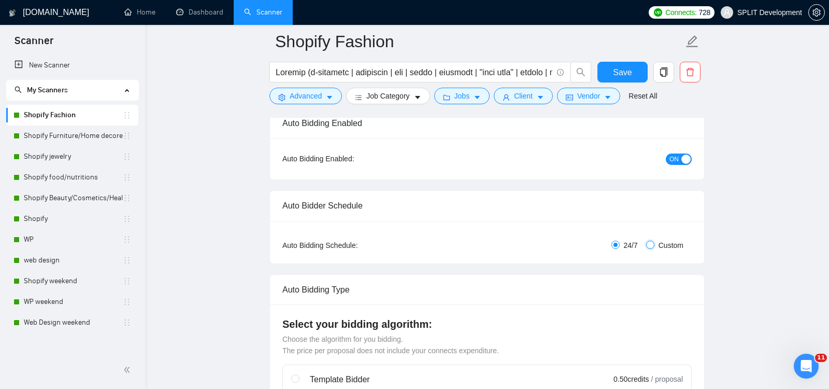
click at [653, 243] on input "Custom" at bounding box center [650, 245] width 8 height 8
radio input "true"
radio input "false"
checkbox input "true"
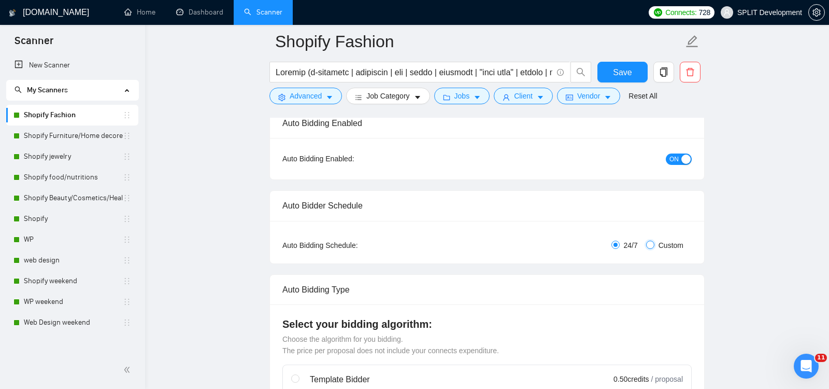
checkbox input "true"
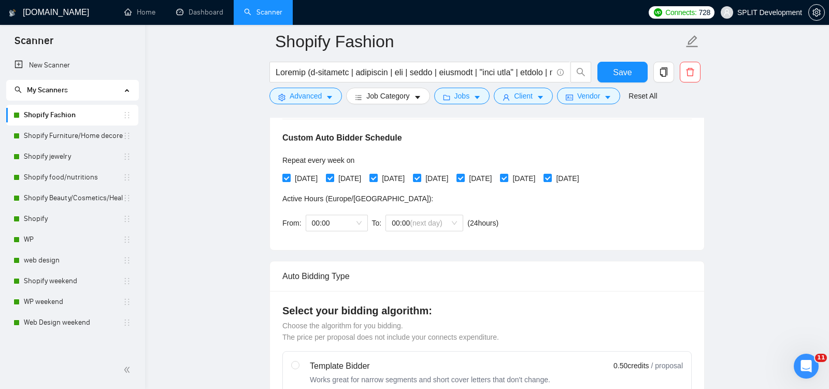
scroll to position [235, 0]
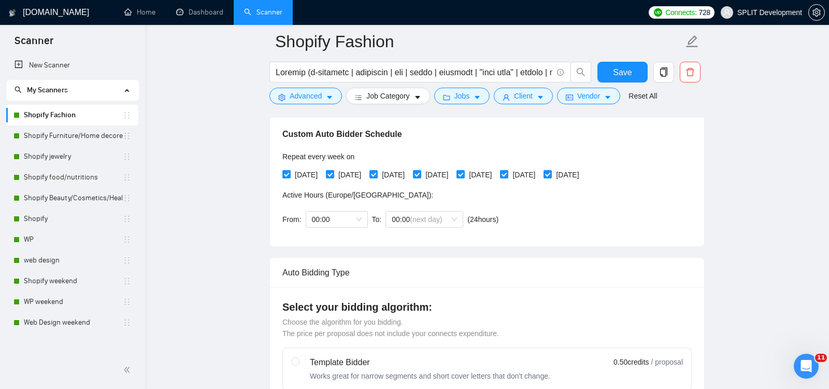
click at [507, 172] on input "[DATE]" at bounding box center [503, 173] width 7 height 7
checkbox input "false"
click at [551, 172] on input "[DATE]" at bounding box center [547, 173] width 7 height 7
checkbox input "false"
click at [359, 220] on span "00:00" at bounding box center [337, 219] width 50 height 16
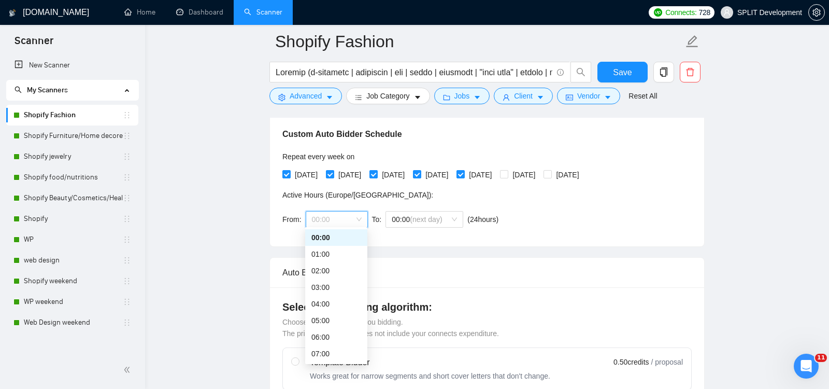
click at [342, 237] on div "00:00" at bounding box center [337, 237] width 50 height 11
click at [359, 217] on span "00:00" at bounding box center [337, 219] width 50 height 16
click at [340, 335] on div "22:00" at bounding box center [337, 337] width 50 height 11
click at [432, 219] on span "(next day)" at bounding box center [426, 219] width 32 height 8
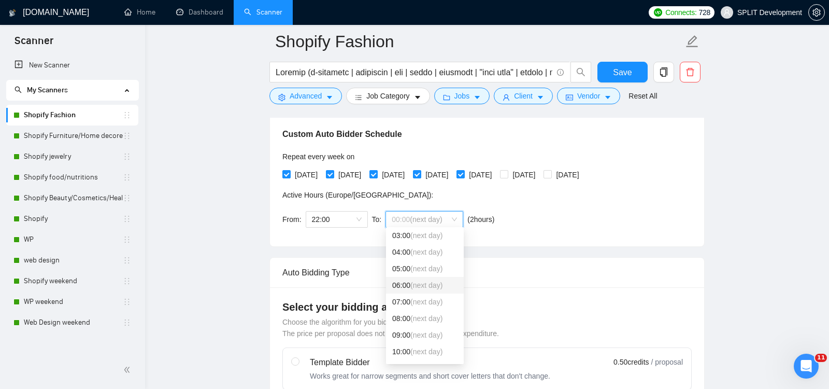
scroll to position [57, 0]
click at [428, 328] on span "(next day)" at bounding box center [427, 330] width 32 height 8
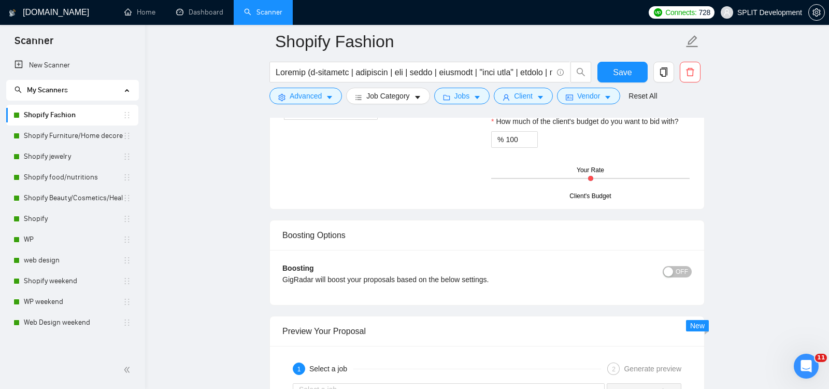
scroll to position [1893, 0]
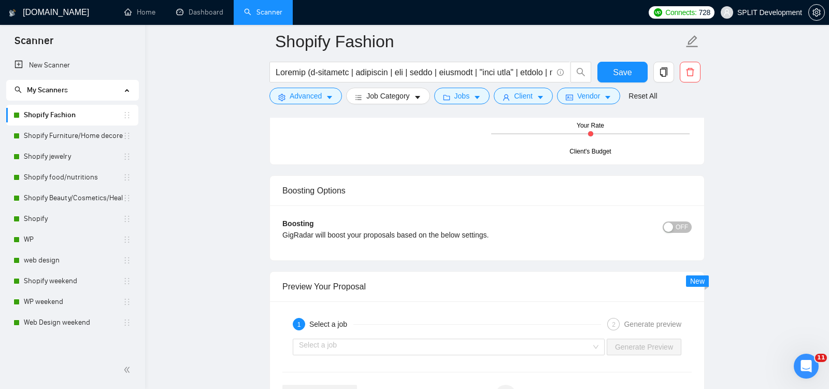
click at [675, 221] on button "OFF" at bounding box center [677, 226] width 29 height 11
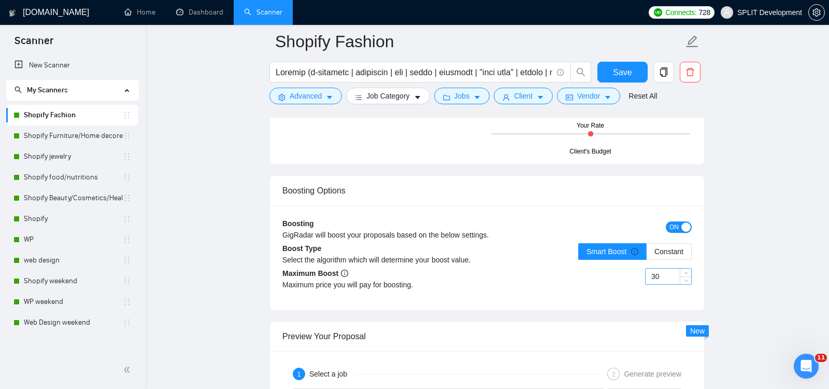
click at [659, 269] on input "30" at bounding box center [669, 277] width 46 height 16
type input "35"
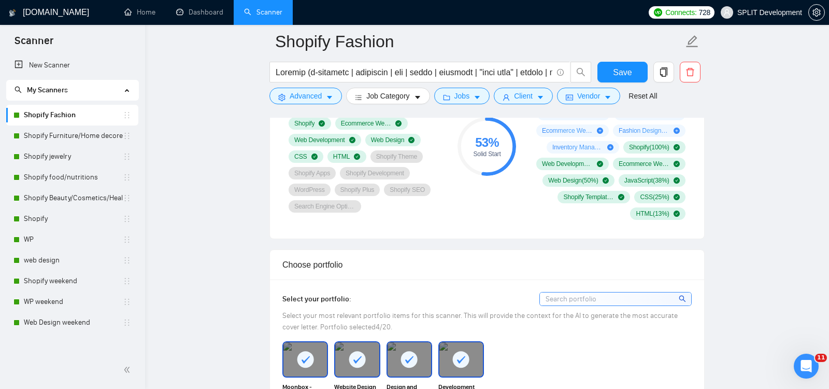
scroll to position [878, 0]
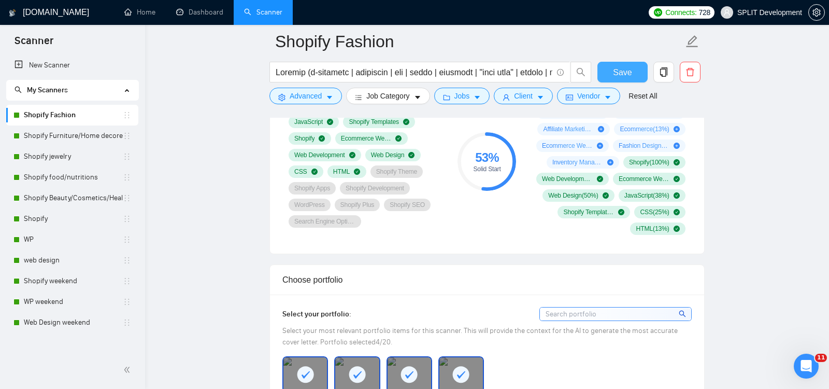
click at [623, 74] on span "Save" at bounding box center [622, 72] width 19 height 13
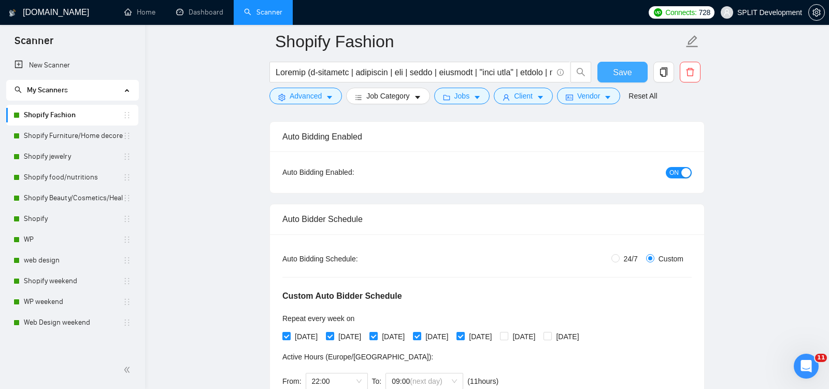
scroll to position [0, 0]
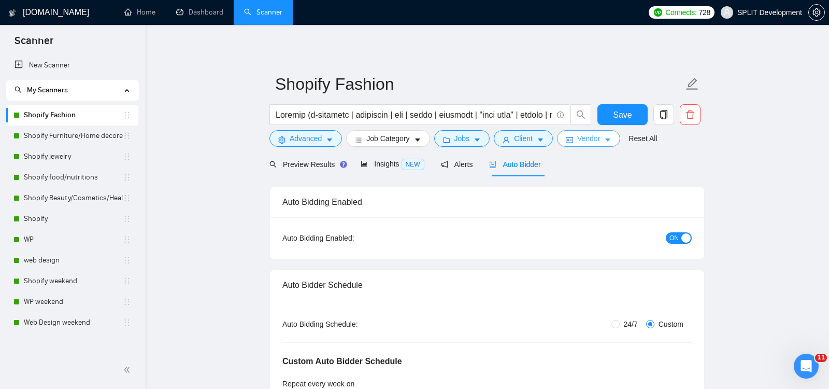
click at [584, 140] on span "Vendor" at bounding box center [588, 138] width 23 height 11
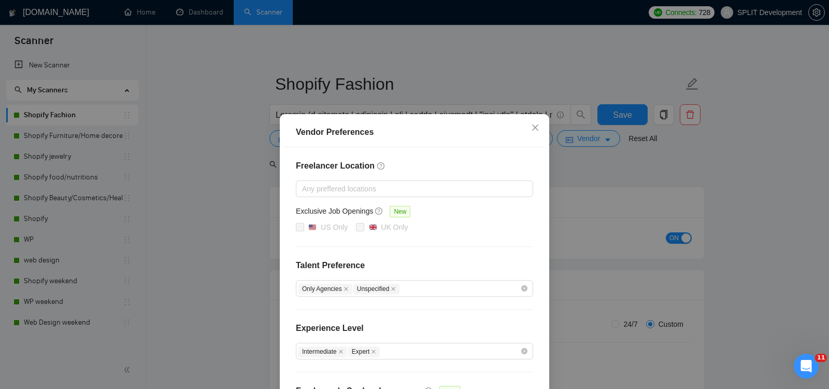
click at [738, 181] on div "Vendor Preferences Freelancer Location Any preffered locations Exclusive Job Op…" at bounding box center [414, 194] width 829 height 389
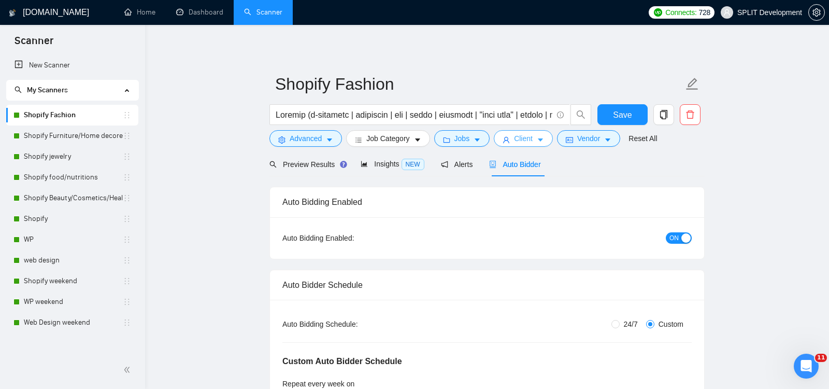
click at [532, 137] on span "Client" at bounding box center [523, 138] width 19 height 11
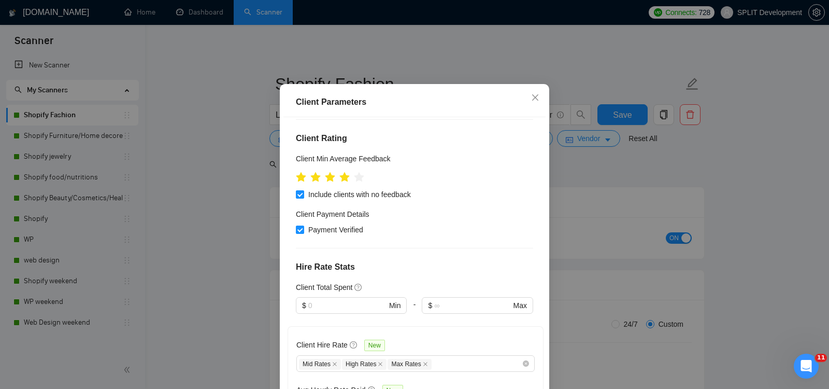
type input "16"
click at [540, 305] on div "Client Location Include Client Countries [GEOGRAPHIC_DATA] [GEOGRAPHIC_DATA] [G…" at bounding box center [415, 253] width 262 height 272
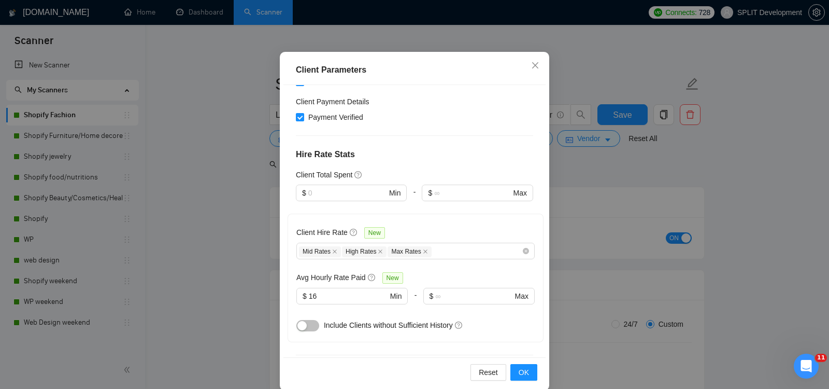
scroll to position [69, 0]
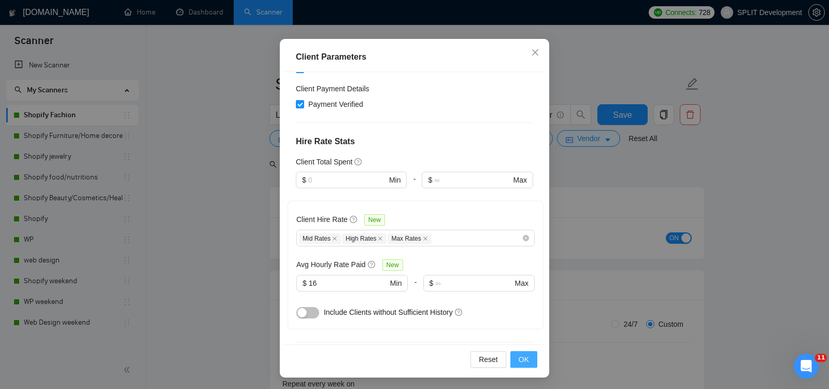
click at [526, 358] on span "OK" at bounding box center [524, 359] width 10 height 11
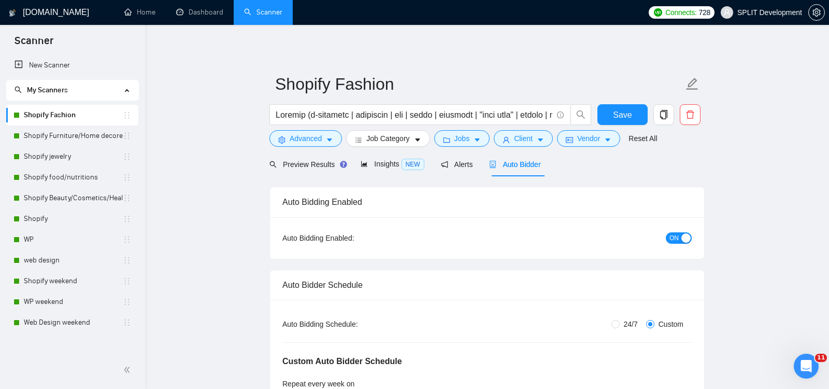
scroll to position [0, 0]
click at [531, 140] on span "Client" at bounding box center [523, 138] width 19 height 11
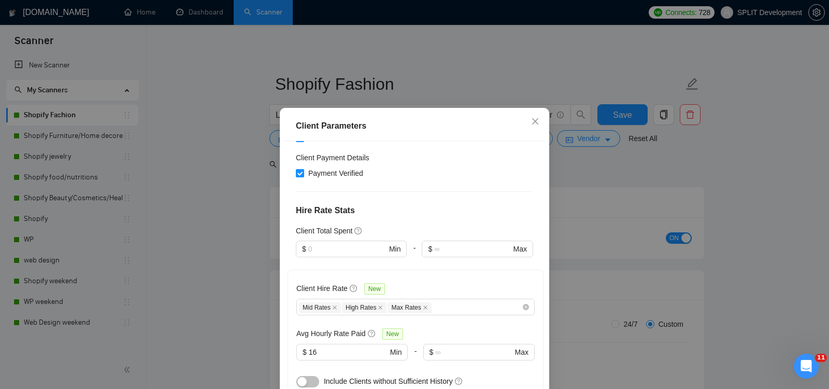
click at [597, 191] on div "Client Parameters Client Location Include Client Countries [GEOGRAPHIC_DATA] [G…" at bounding box center [414, 194] width 829 height 389
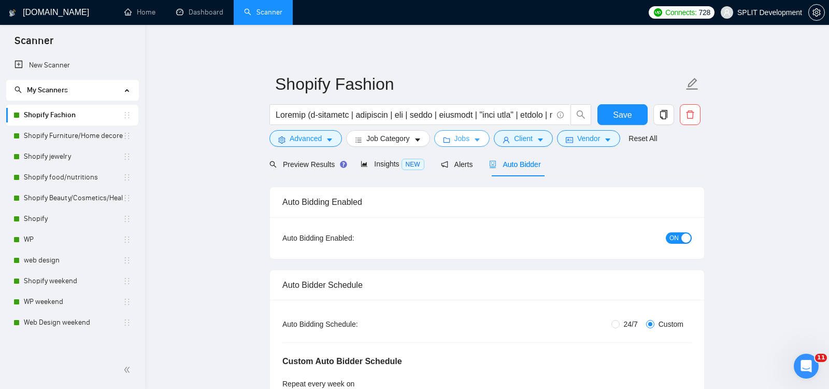
click at [467, 138] on span "Jobs" at bounding box center [463, 138] width 16 height 11
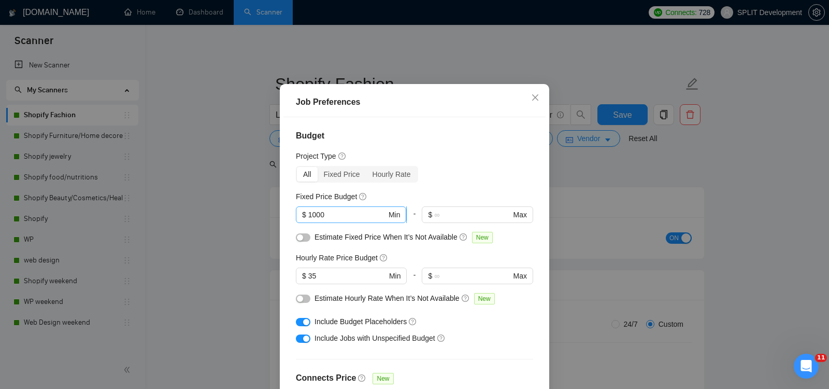
click at [363, 220] on input "1000" at bounding box center [347, 214] width 78 height 11
type input "1500"
click at [535, 213] on div "Budget Project Type All Fixed Price Hourly Rate Fixed Price Budget 1500 $ 1500 …" at bounding box center [415, 253] width 262 height 272
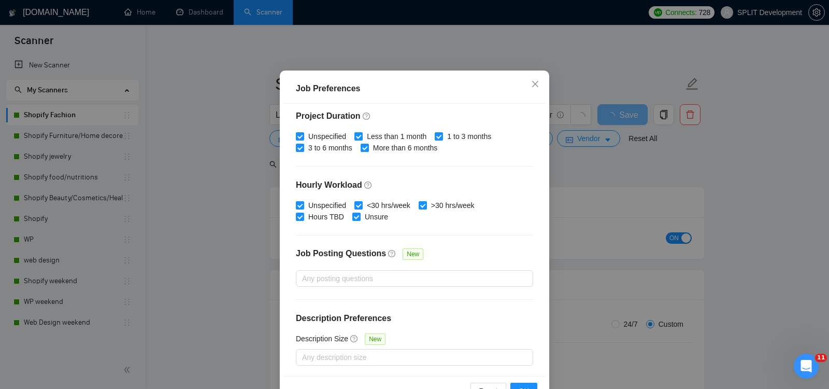
scroll to position [69, 0]
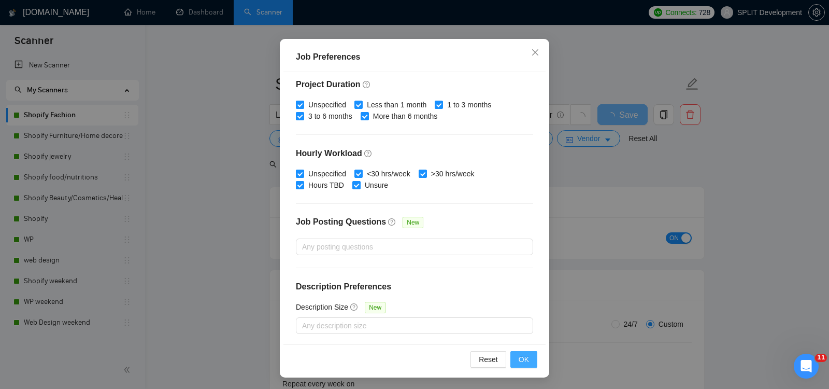
click at [521, 358] on span "OK" at bounding box center [524, 359] width 10 height 11
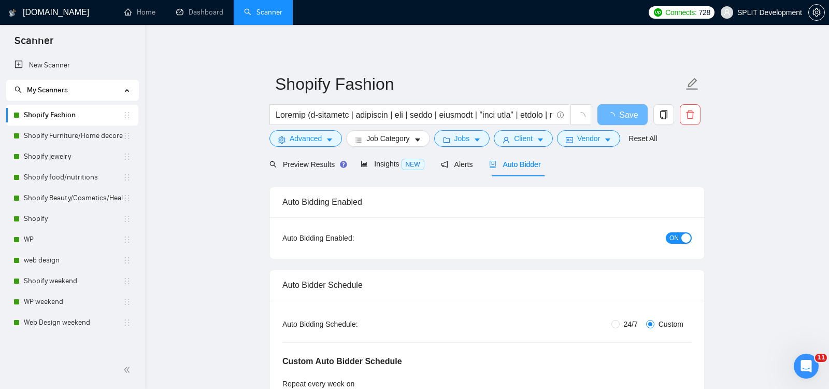
scroll to position [24, 0]
click at [467, 138] on span "Jobs" at bounding box center [463, 138] width 16 height 11
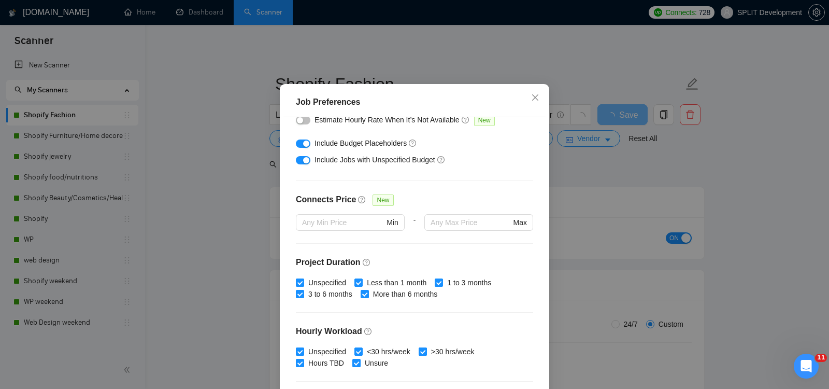
scroll to position [0, 0]
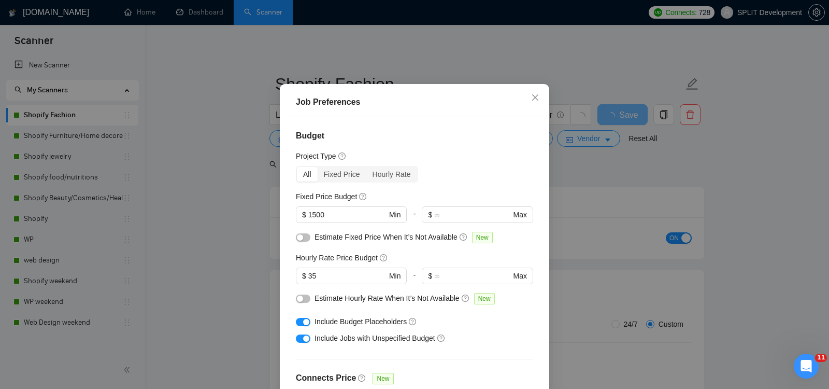
click at [700, 153] on div "Job Preferences Budget Project Type All Fixed Price Hourly Rate Fixed Price Bud…" at bounding box center [414, 194] width 829 height 389
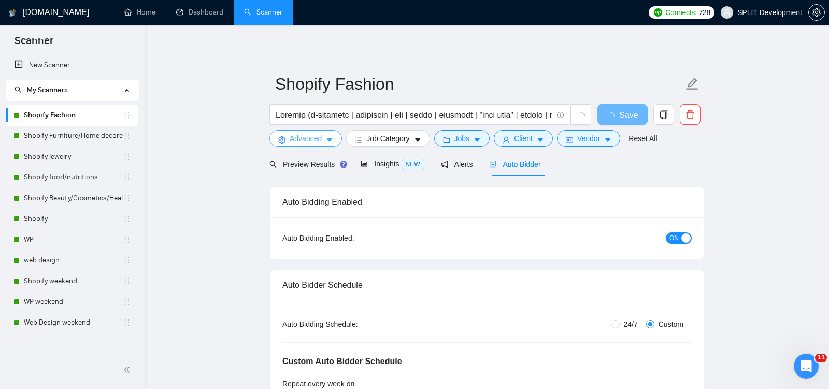
click at [307, 139] on span "Advanced" at bounding box center [306, 138] width 32 height 11
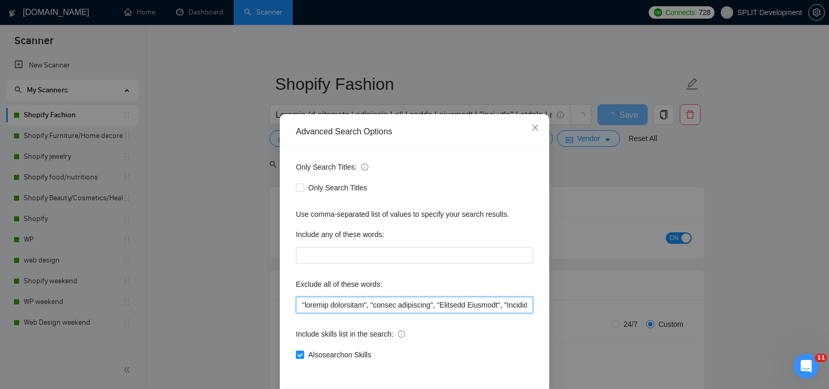
click at [296, 299] on input "text" at bounding box center [414, 305] width 237 height 17
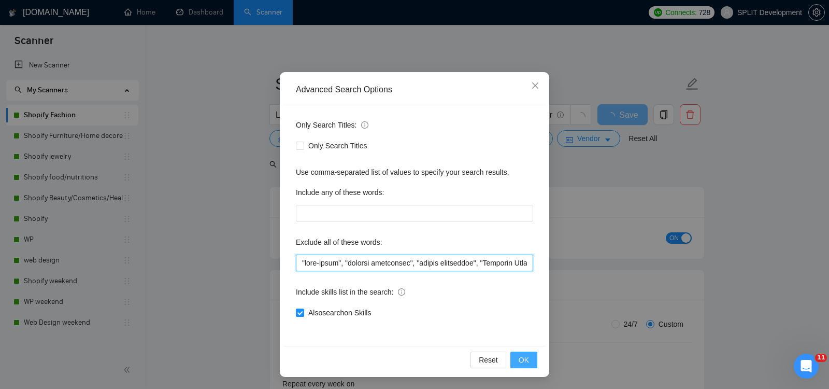
type input ""full-stack", "klaviyo specialist", "klavio specialist", "Creative Director", "…"
click at [524, 359] on span "OK" at bounding box center [524, 359] width 10 height 11
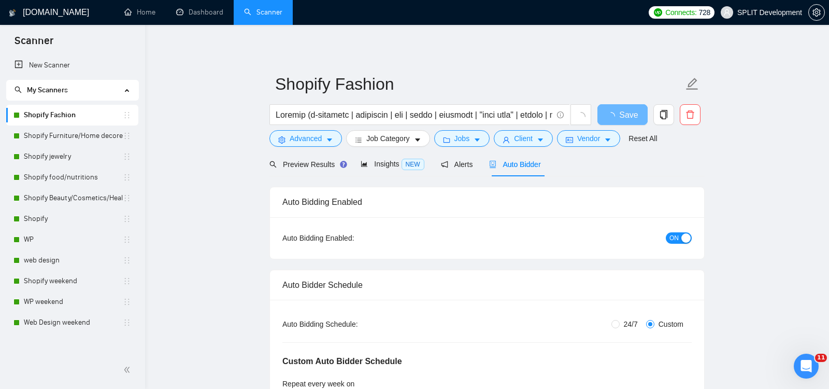
scroll to position [0, 0]
click at [629, 115] on span "Save" at bounding box center [622, 114] width 19 height 13
click at [67, 136] on link "Shopify Furniture/Home decore" at bounding box center [73, 135] width 99 height 21
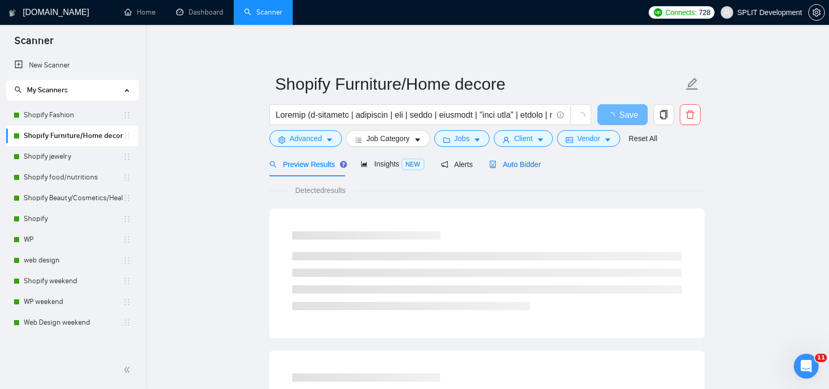
click at [519, 164] on span "Auto Bidder" at bounding box center [514, 164] width 51 height 8
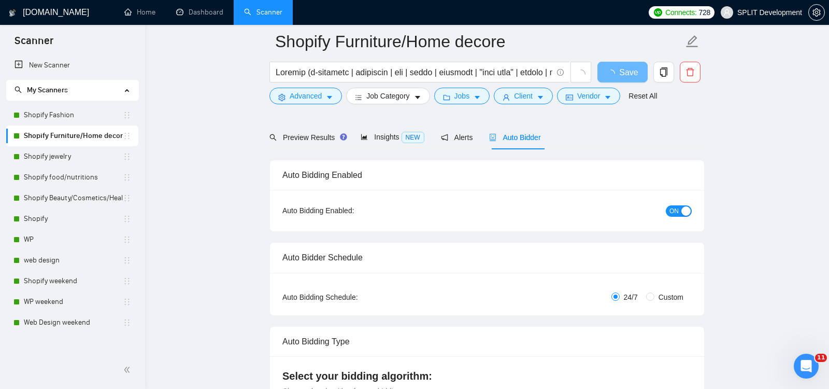
scroll to position [76, 0]
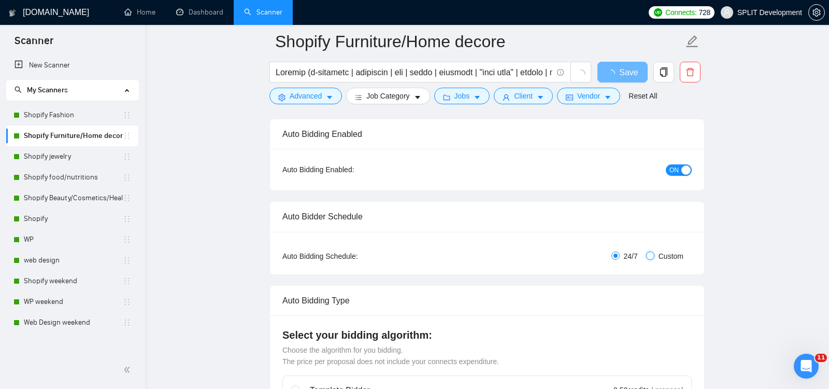
click at [650, 254] on input "Custom" at bounding box center [650, 255] width 8 height 8
radio input "true"
radio input "false"
checkbox input "true"
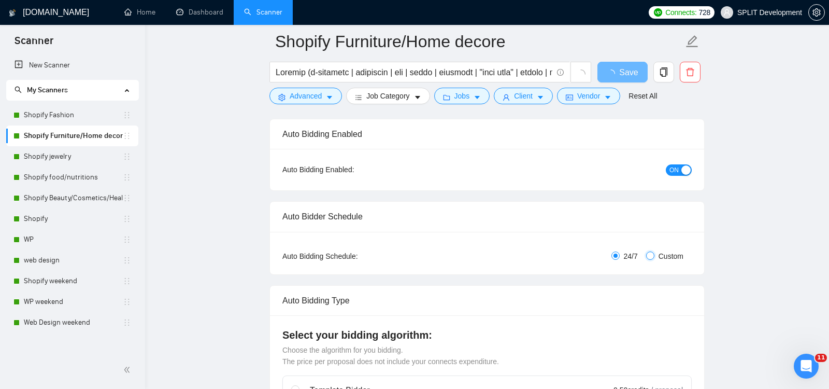
checkbox input "true"
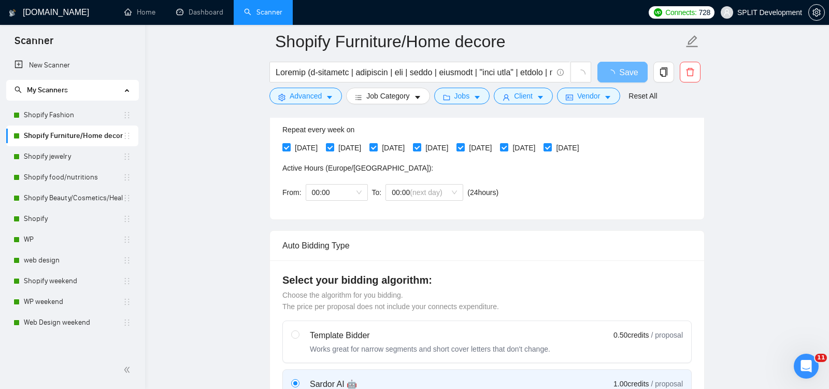
scroll to position [282, 0]
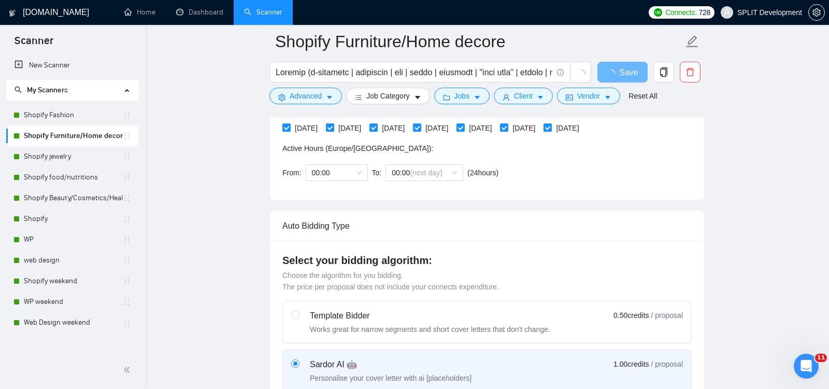
click at [551, 128] on input "[DATE]" at bounding box center [547, 126] width 7 height 7
checkbox input "false"
click at [507, 125] on input "[DATE]" at bounding box center [503, 126] width 7 height 7
checkbox input "false"
click at [352, 167] on span "00:00" at bounding box center [337, 173] width 50 height 16
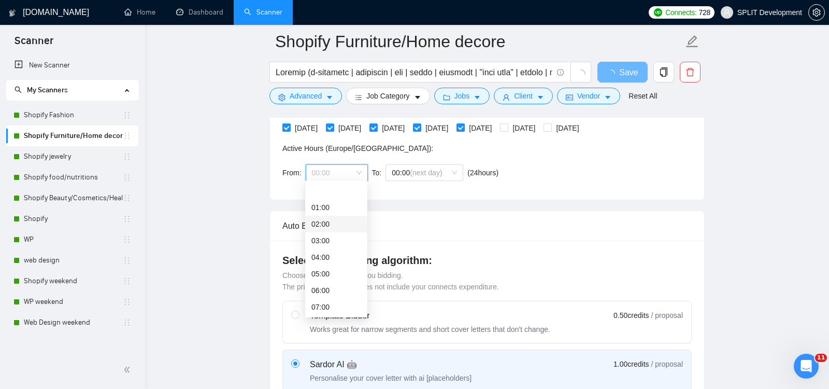
scroll to position [265, 0]
click at [328, 286] on div "22:00" at bounding box center [337, 290] width 50 height 11
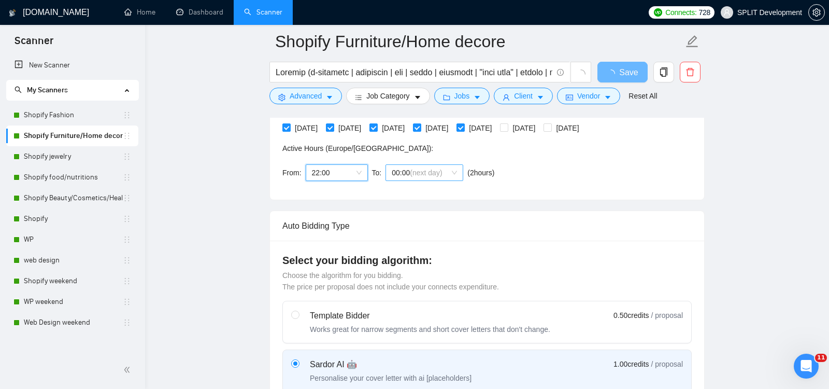
click at [440, 172] on span "(next day)" at bounding box center [426, 172] width 32 height 8
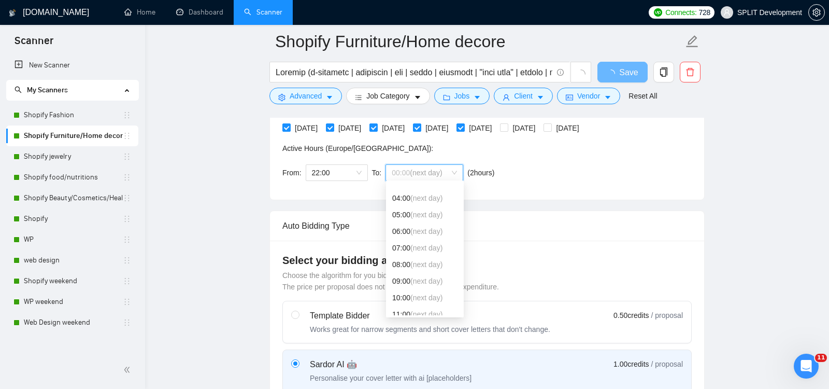
scroll to position [80, 0]
click at [422, 258] on span "(next day)" at bounding box center [427, 260] width 32 height 8
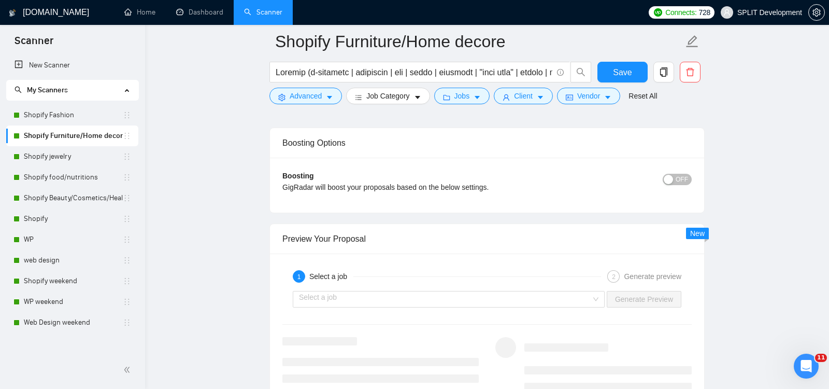
scroll to position [1956, 0]
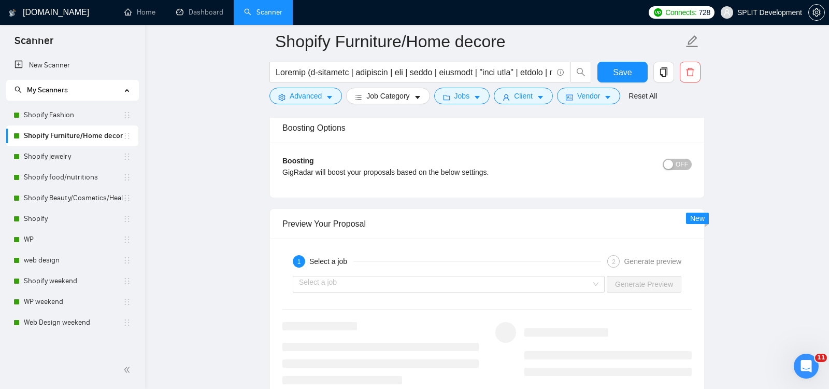
click at [676, 159] on span "OFF" at bounding box center [682, 164] width 12 height 11
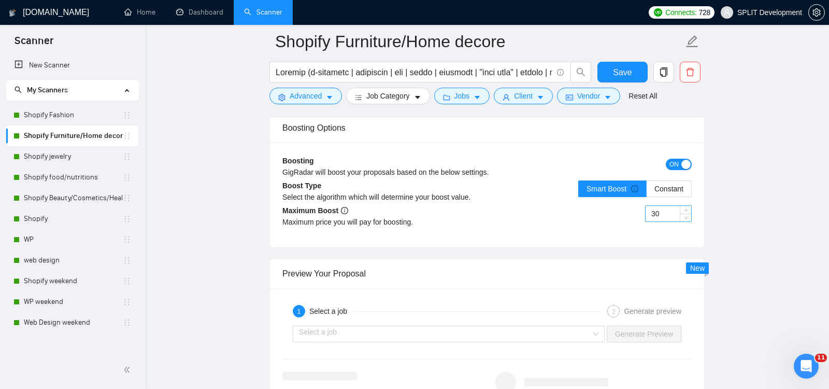
click at [664, 206] on input "30" at bounding box center [669, 214] width 46 height 16
type input "35"
click at [623, 70] on span "Save" at bounding box center [622, 72] width 19 height 13
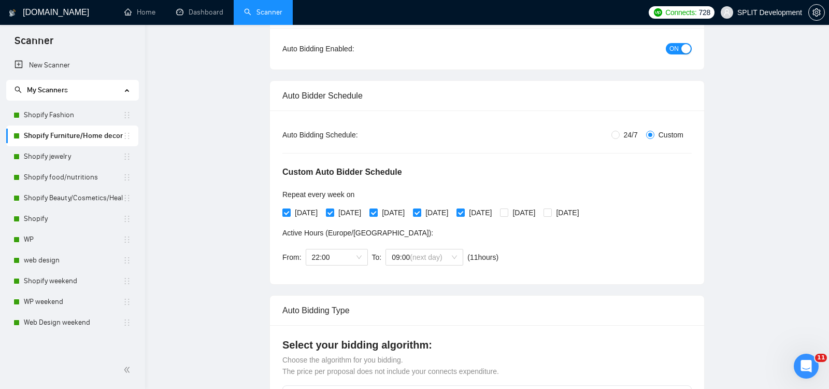
scroll to position [0, 0]
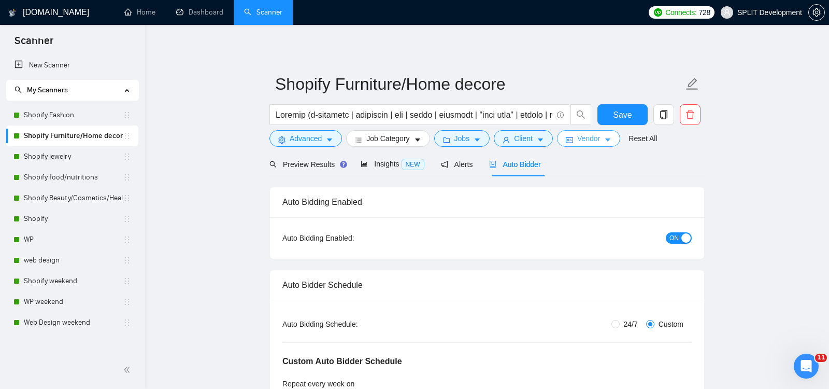
click at [585, 139] on span "Vendor" at bounding box center [588, 138] width 23 height 11
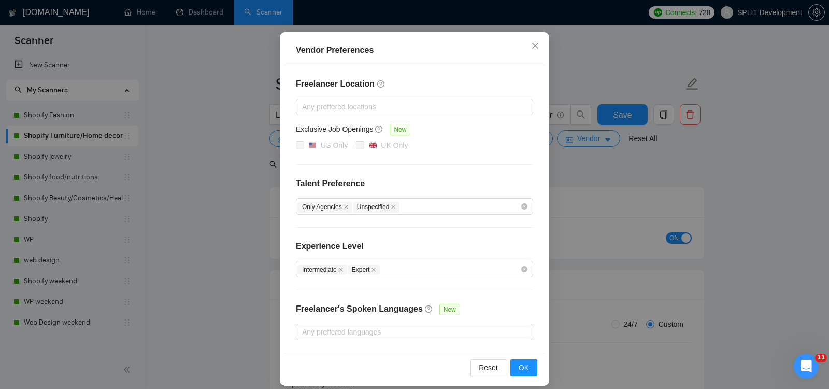
scroll to position [88, 0]
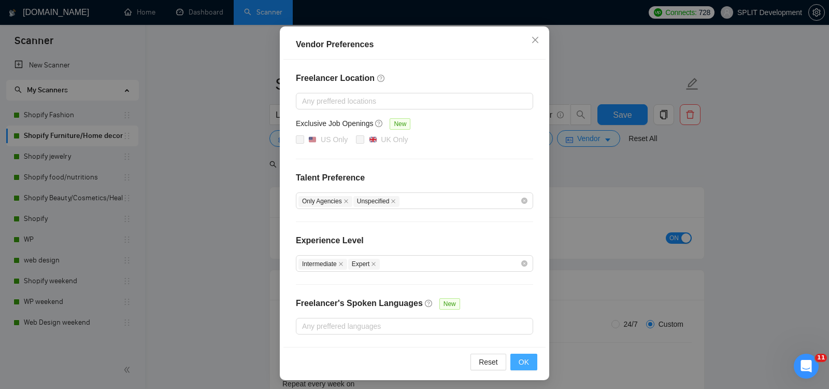
click at [524, 361] on span "OK" at bounding box center [524, 361] width 10 height 11
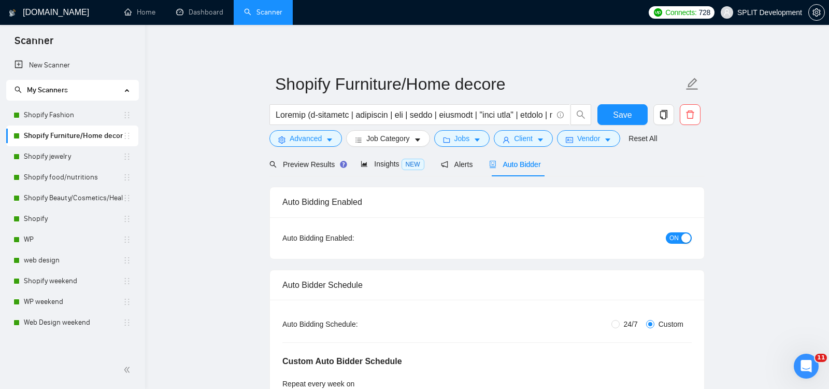
scroll to position [36, 0]
click at [531, 138] on span "Client" at bounding box center [523, 138] width 19 height 11
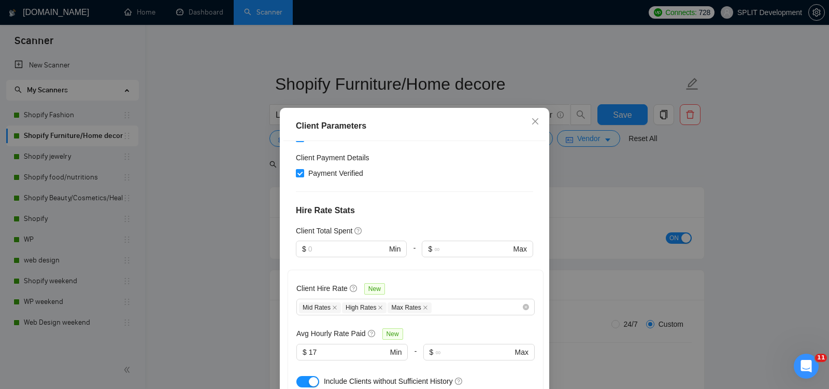
click at [373, 375] on div "Include Clients without Sufficient History" at bounding box center [429, 380] width 211 height 11
click at [354, 377] on span "Include Clients without Sufficient History" at bounding box center [388, 381] width 129 height 8
click at [315, 377] on div "button" at bounding box center [313, 381] width 9 height 9
click at [332, 346] on input "17" at bounding box center [348, 351] width 79 height 11
type input "16"
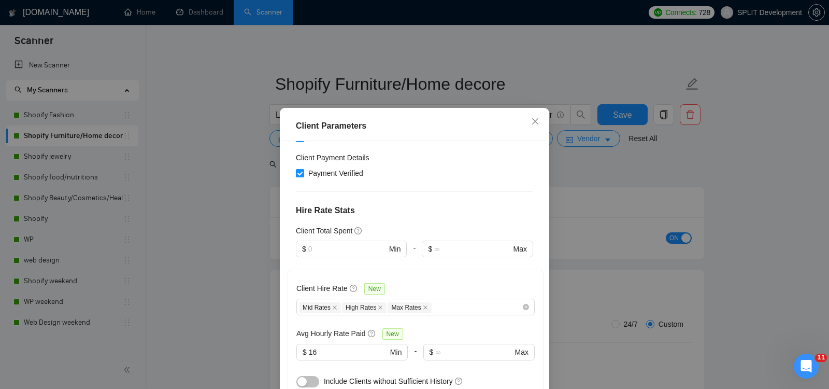
click at [525, 222] on div "Client Location Include Client Countries [GEOGRAPHIC_DATA] [GEOGRAPHIC_DATA] [G…" at bounding box center [415, 277] width 262 height 272
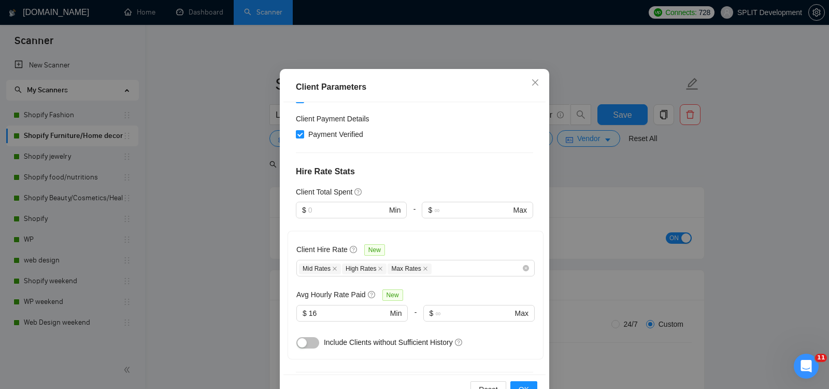
scroll to position [69, 0]
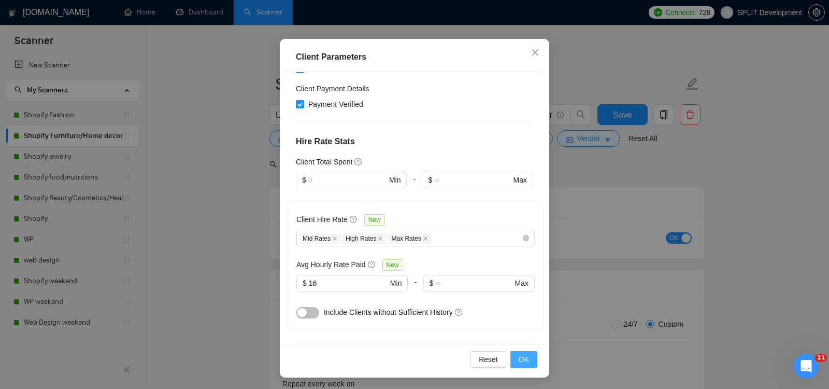
click at [529, 359] on span "OK" at bounding box center [524, 359] width 10 height 11
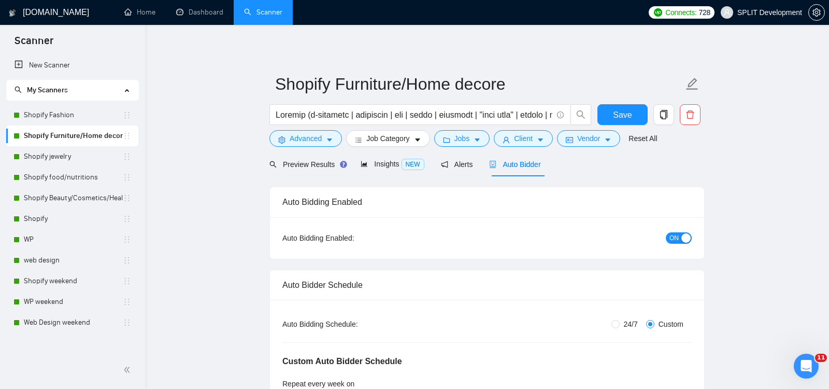
scroll to position [24, 0]
click at [464, 141] on span "Jobs" at bounding box center [463, 138] width 16 height 11
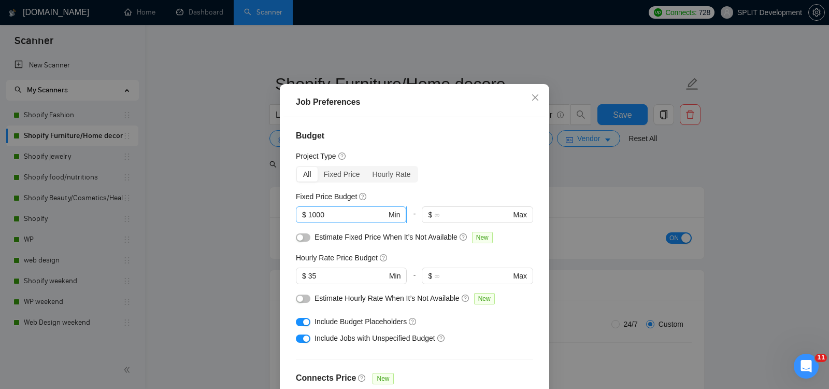
click at [351, 220] on input "1000" at bounding box center [347, 214] width 78 height 11
type input "1500"
click at [541, 270] on div "Budget Project Type All Fixed Price Hourly Rate Fixed Price Budget $ 1500 Min -…" at bounding box center [415, 253] width 262 height 272
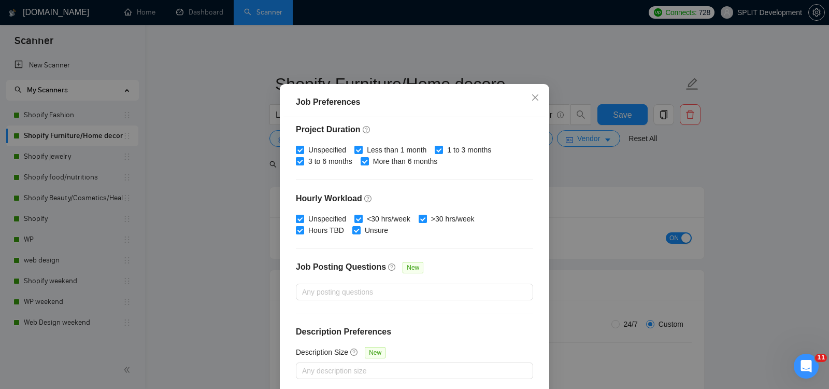
scroll to position [69, 0]
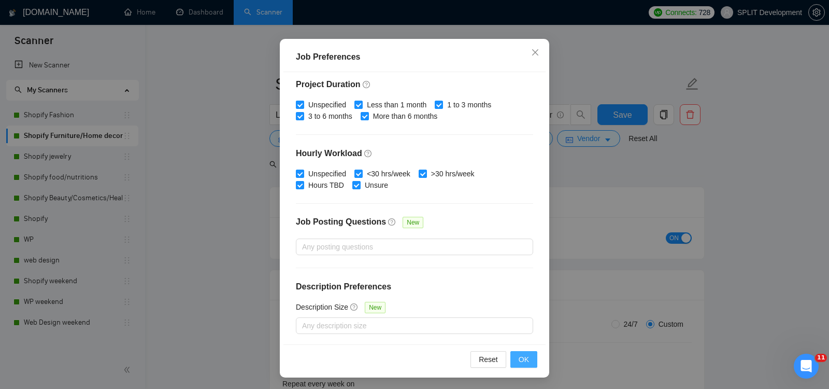
click at [520, 356] on span "OK" at bounding box center [524, 359] width 10 height 11
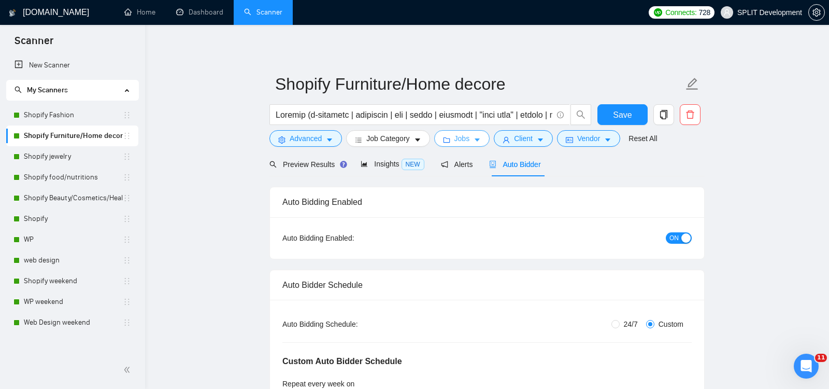
click at [462, 135] on span "Jobs" at bounding box center [463, 138] width 16 height 11
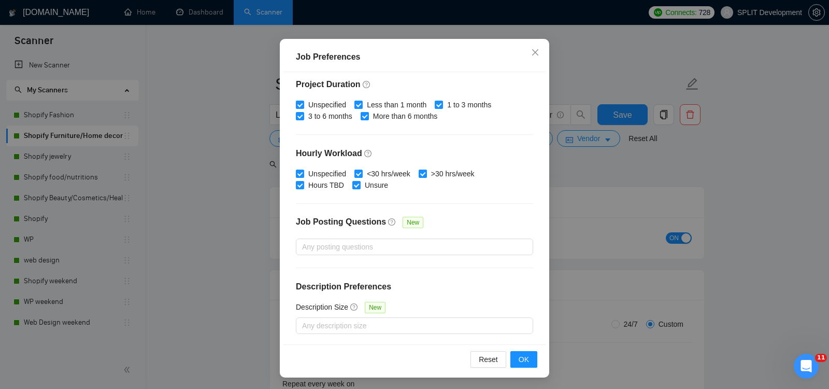
scroll to position [0, 0]
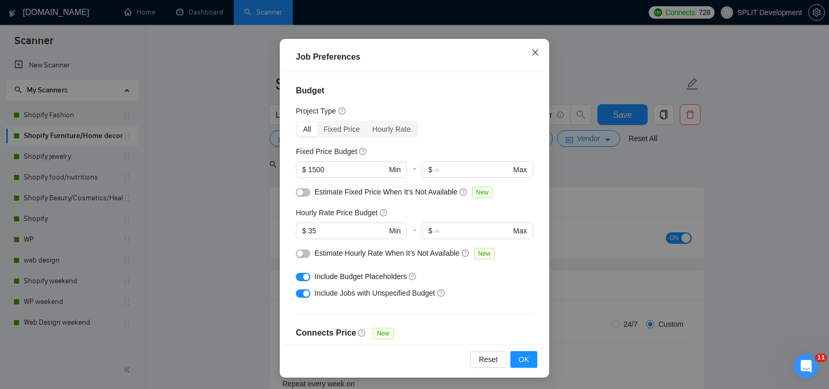
click at [537, 53] on icon "close" at bounding box center [535, 52] width 6 height 6
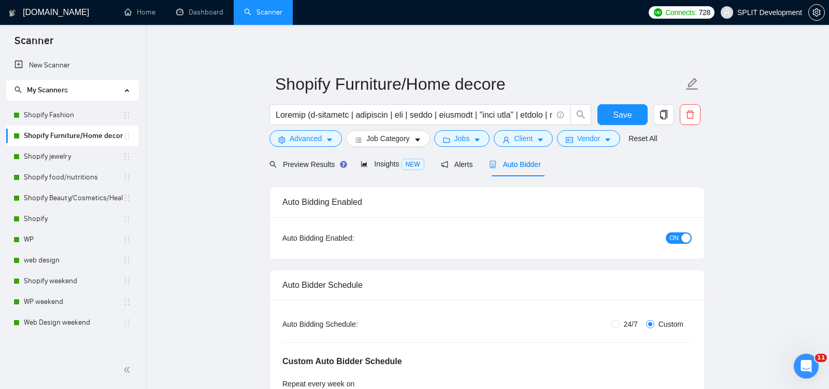
scroll to position [24, 0]
click at [302, 140] on span "Advanced" at bounding box center [306, 138] width 32 height 11
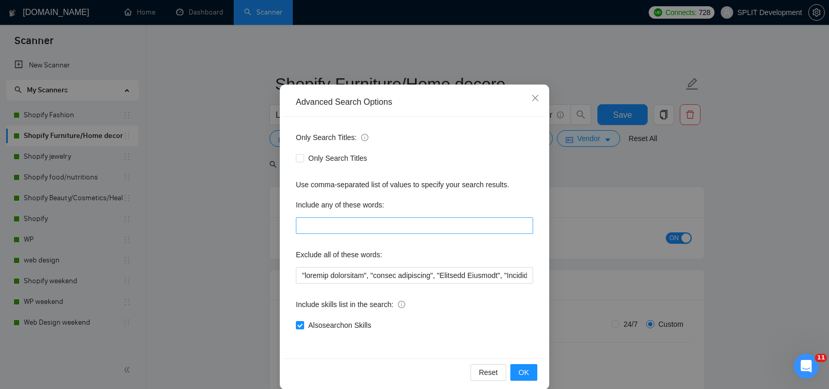
scroll to position [42, 0]
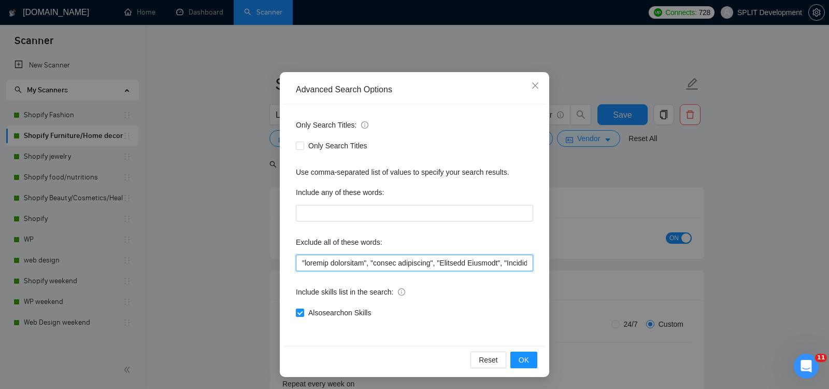
click at [297, 263] on input "text" at bounding box center [414, 263] width 237 height 17
type input ""full-stack", "klaviyo specialist", "klavio specialist", "Creative Director", "…"
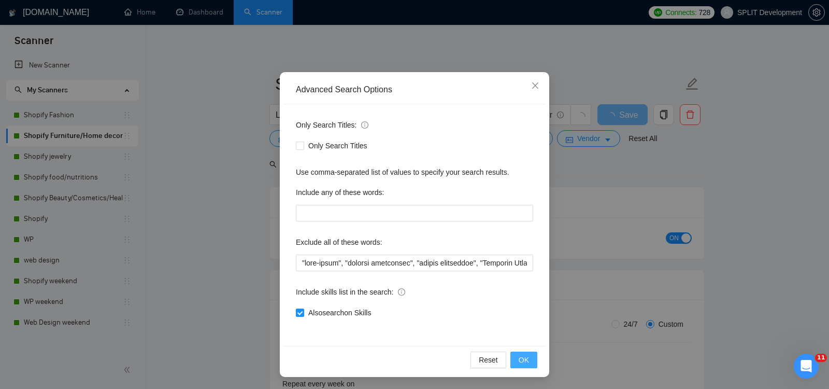
click at [526, 360] on span "OK" at bounding box center [524, 359] width 10 height 11
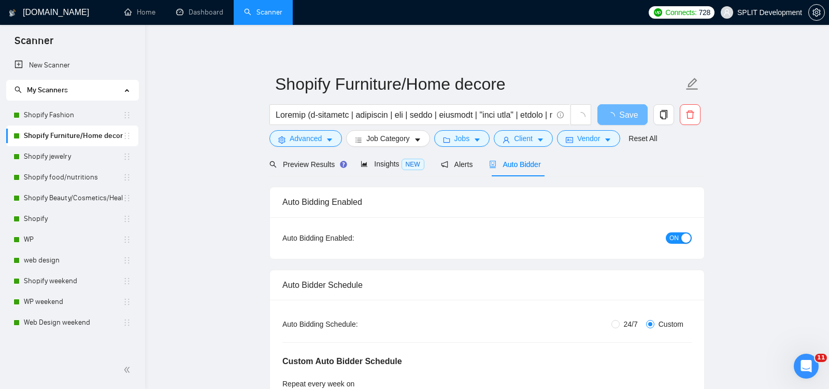
scroll to position [0, 0]
click at [624, 110] on span "Save" at bounding box center [622, 114] width 19 height 13
click at [51, 156] on link "Shopify jewelry" at bounding box center [73, 156] width 99 height 21
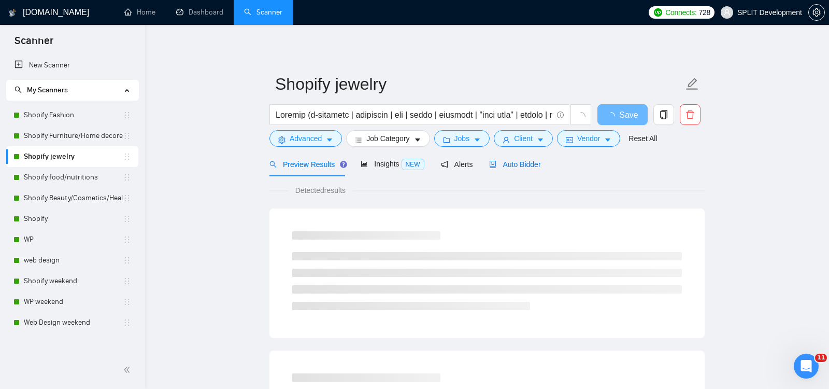
click at [526, 161] on span "Auto Bidder" at bounding box center [514, 164] width 51 height 8
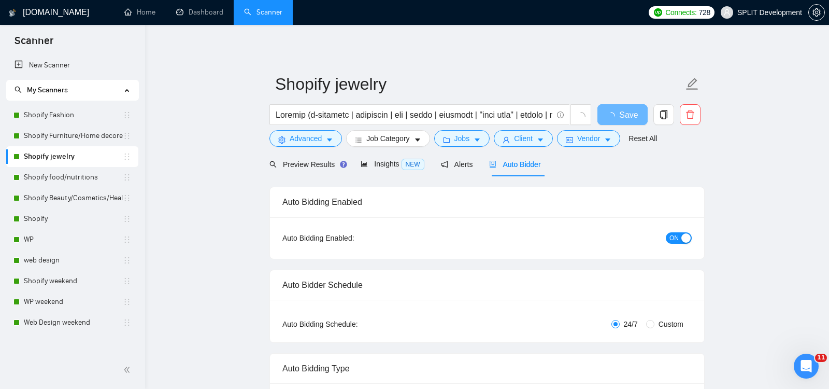
scroll to position [129, 0]
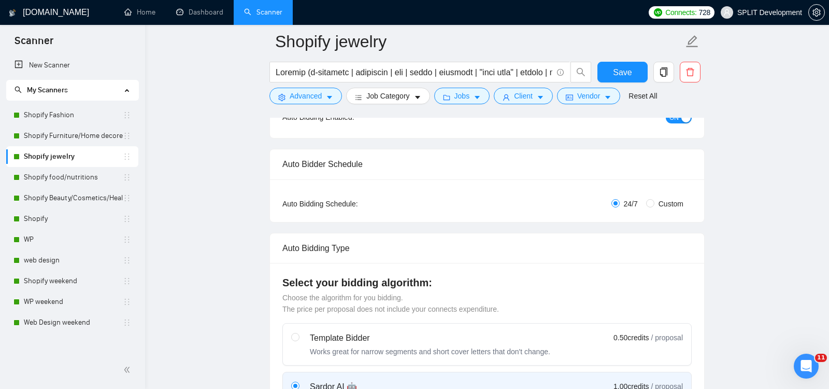
click at [648, 198] on label "Custom" at bounding box center [666, 203] width 41 height 11
click at [648, 199] on input "Custom" at bounding box center [650, 203] width 8 height 8
radio input "true"
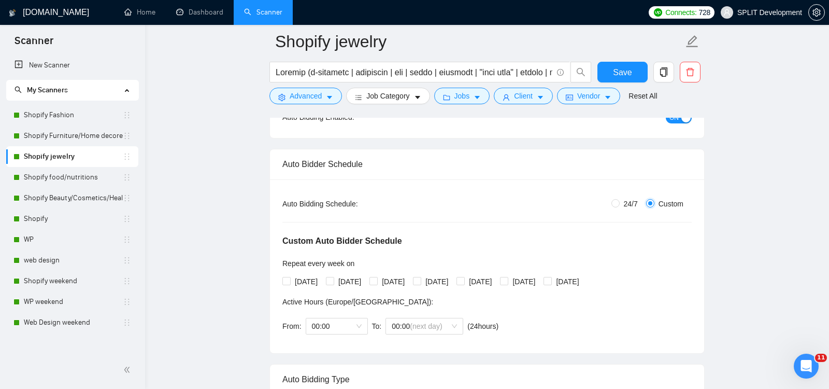
radio input "false"
checkbox input "true"
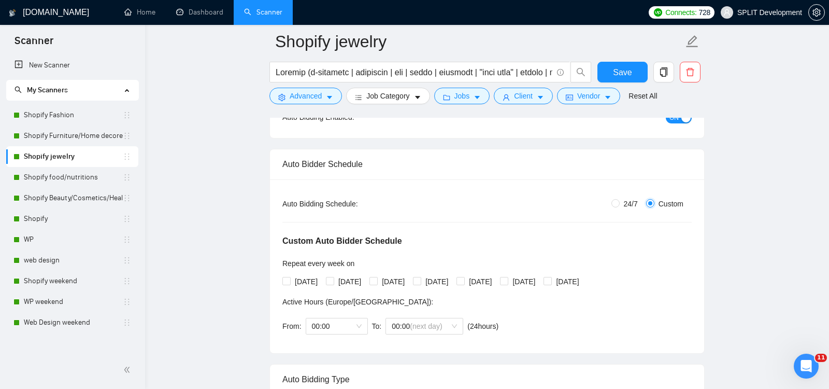
checkbox input "true"
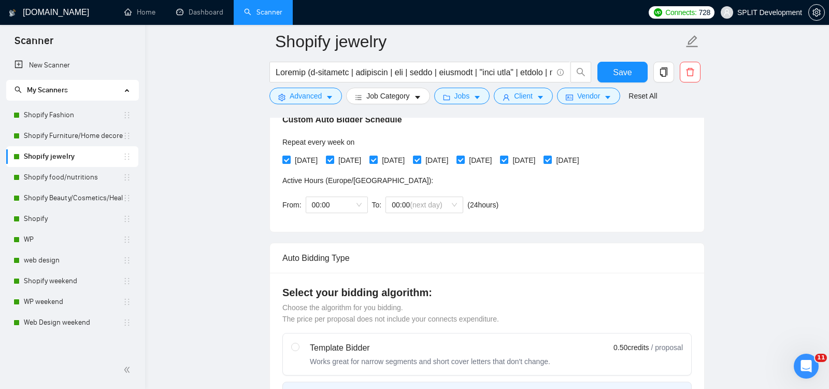
scroll to position [266, 0]
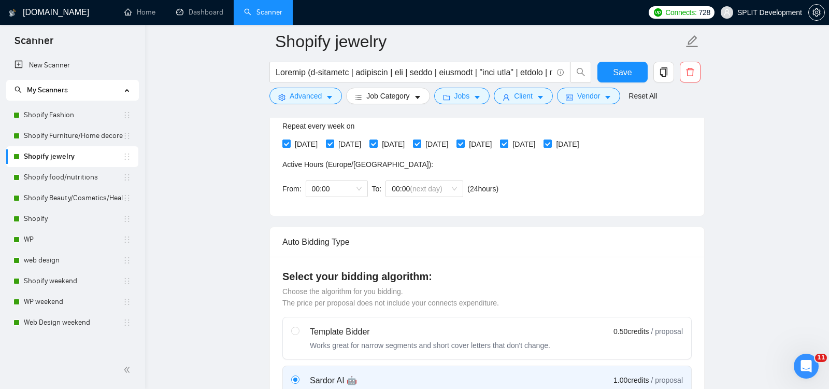
click at [509, 140] on span at bounding box center [504, 143] width 8 height 8
click at [507, 140] on input "[DATE]" at bounding box center [503, 142] width 7 height 7
checkbox input "false"
click at [551, 142] on input "[DATE]" at bounding box center [547, 142] width 7 height 7
checkbox input "false"
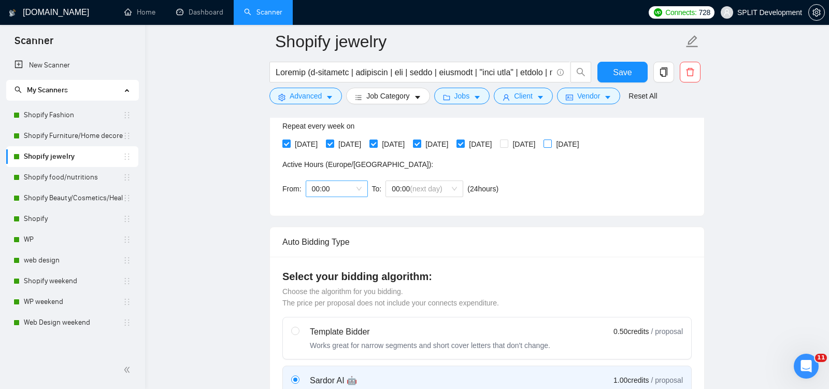
click at [362, 189] on div "00:00" at bounding box center [337, 188] width 62 height 17
click at [336, 305] on div "22:00" at bounding box center [337, 306] width 50 height 11
click at [439, 190] on span "(next day)" at bounding box center [426, 189] width 32 height 8
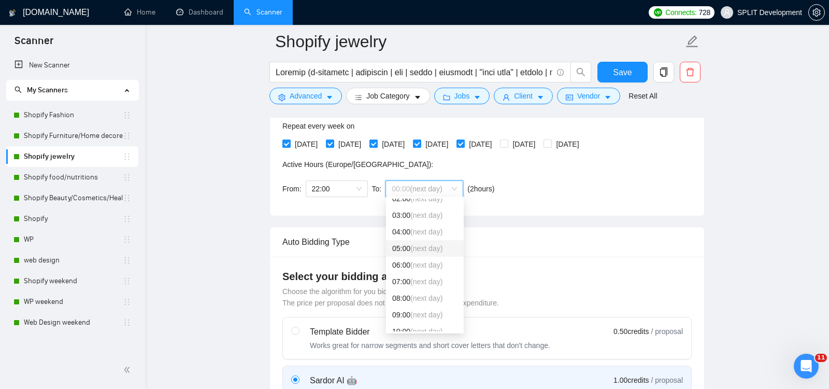
scroll to position [47, 0]
click at [418, 308] on span "(next day)" at bounding box center [427, 309] width 32 height 8
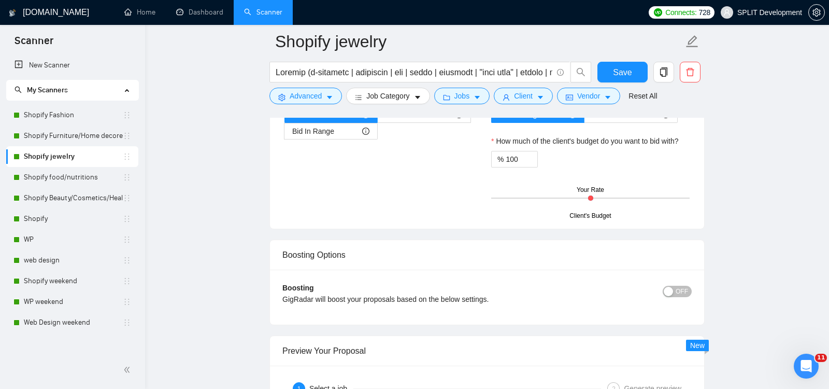
scroll to position [1849, 0]
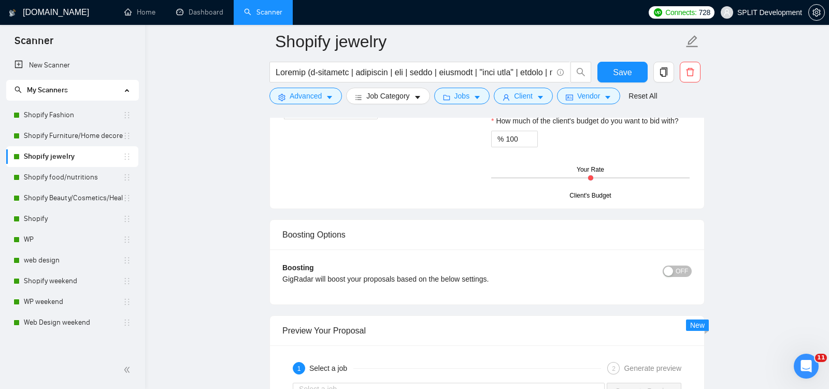
click at [681, 265] on span "OFF" at bounding box center [682, 270] width 12 height 11
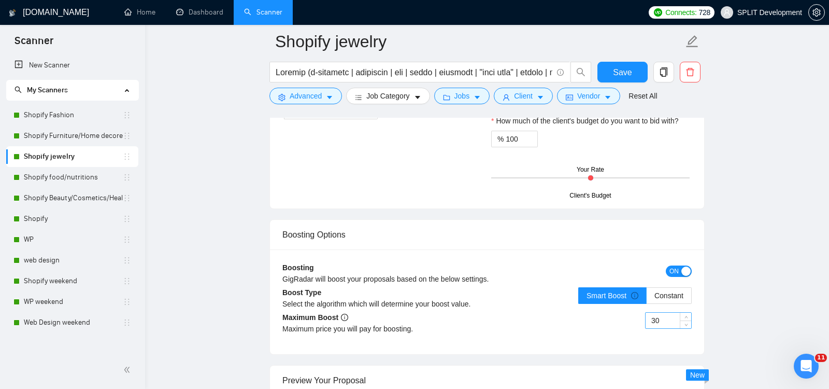
click at [661, 313] on input "30" at bounding box center [669, 321] width 46 height 16
type input "35"
click at [624, 73] on span "Save" at bounding box center [622, 72] width 19 height 13
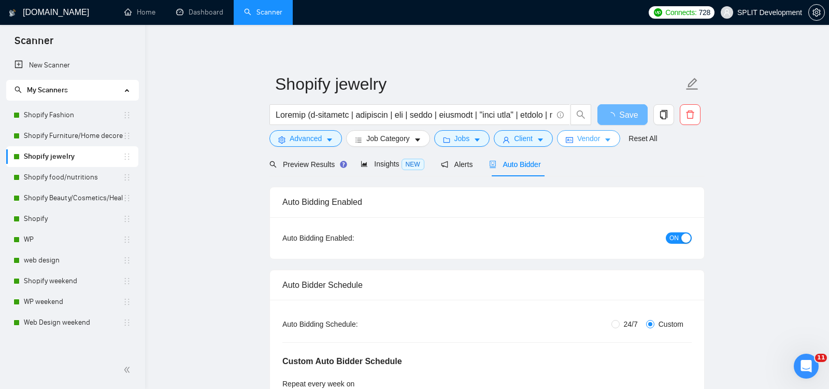
click at [589, 135] on span "Vendor" at bounding box center [588, 138] width 23 height 11
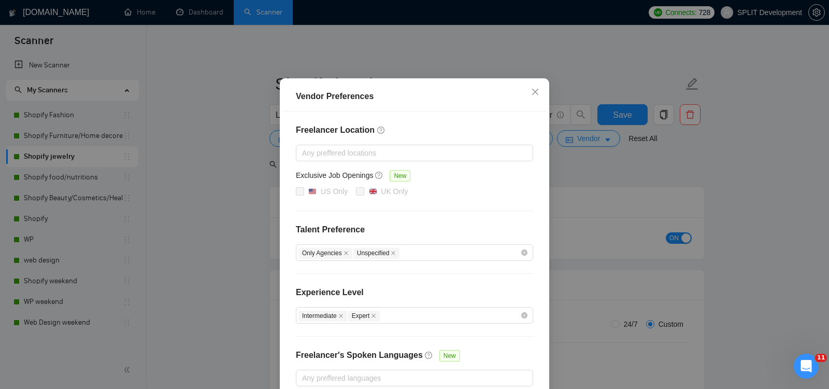
click at [639, 199] on div "Vendor Preferences Freelancer Location Any preffered locations Exclusive Job Op…" at bounding box center [414, 194] width 829 height 389
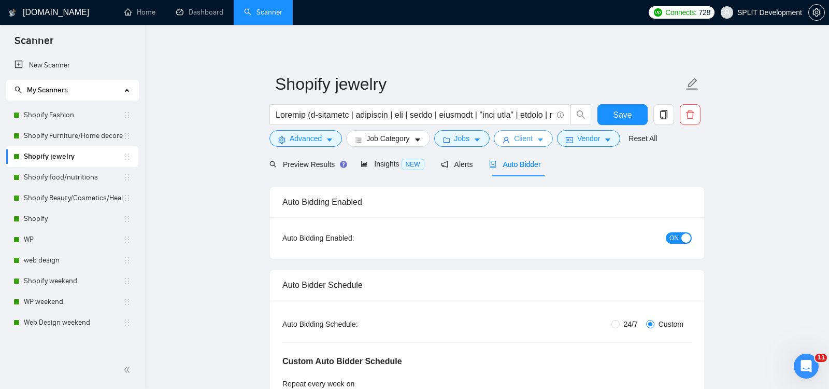
click at [531, 138] on span "Client" at bounding box center [523, 138] width 19 height 11
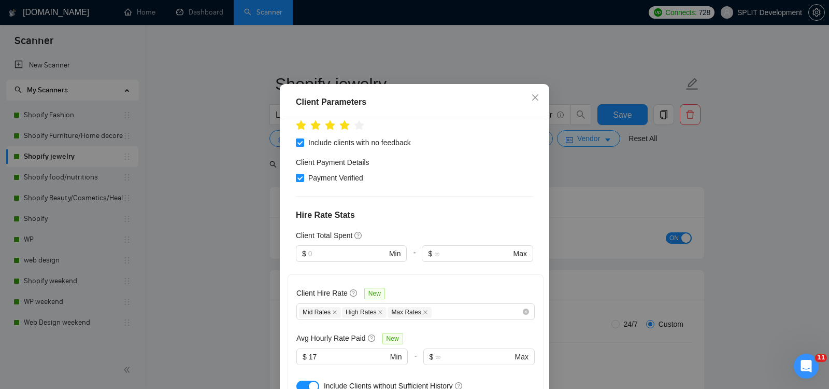
scroll to position [455, 0]
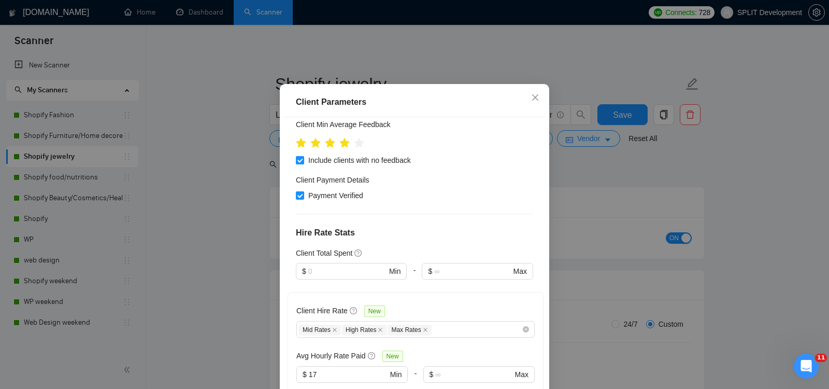
click at [337, 369] on input "17" at bounding box center [348, 374] width 79 height 11
type input "16"
click at [494, 292] on div "Client Hire Rate New Mid Rates High Rates Max Rates Avg Hourly Rate Paid New 16…" at bounding box center [416, 356] width 256 height 129
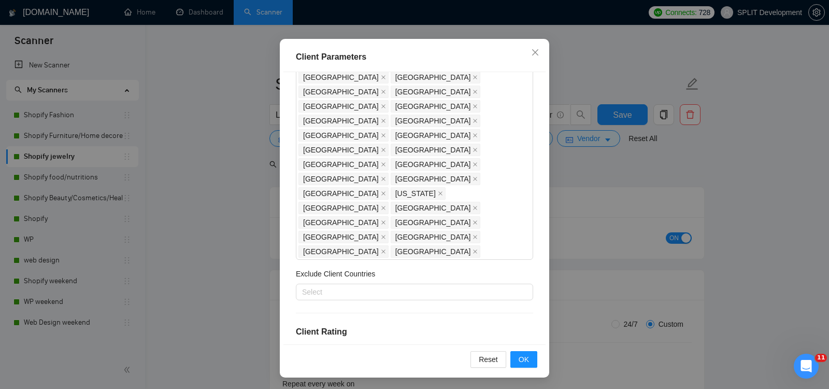
scroll to position [244, 0]
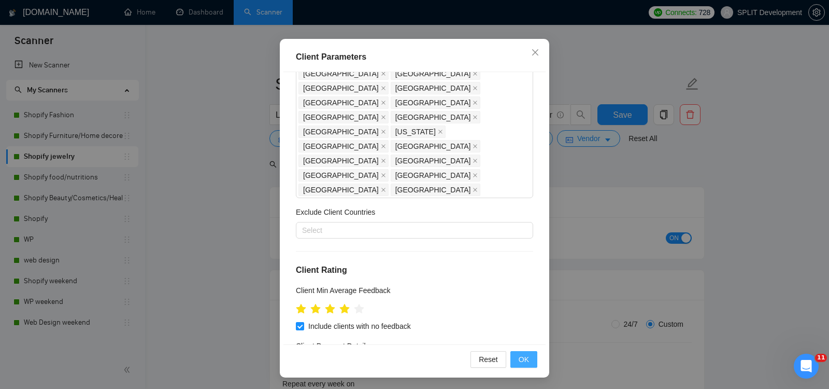
click at [524, 360] on span "OK" at bounding box center [524, 359] width 10 height 11
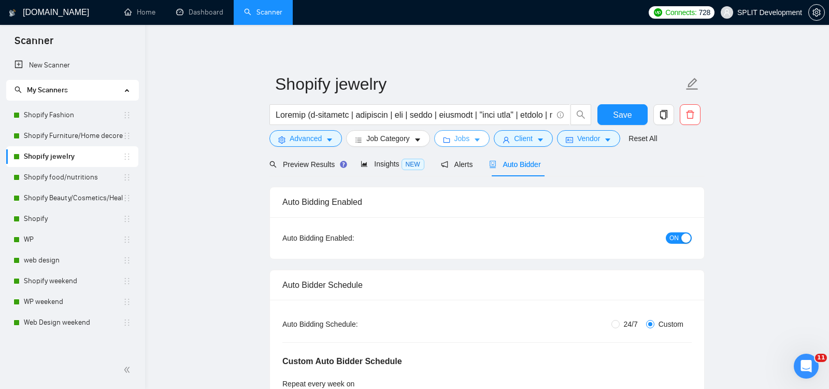
click at [469, 136] on span "Jobs" at bounding box center [463, 138] width 16 height 11
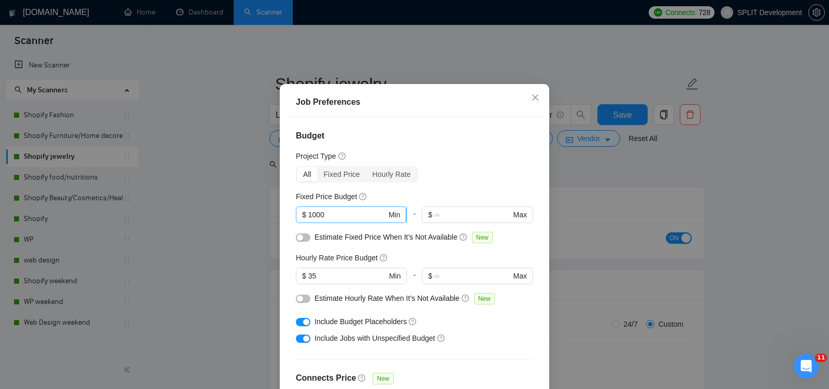
click at [345, 220] on input "1000" at bounding box center [347, 214] width 78 height 11
type input "1500"
click at [534, 273] on div "Budget Project Type All Fixed Price Hourly Rate Fixed Price Budget 1500 $ 1500 …" at bounding box center [415, 253] width 262 height 272
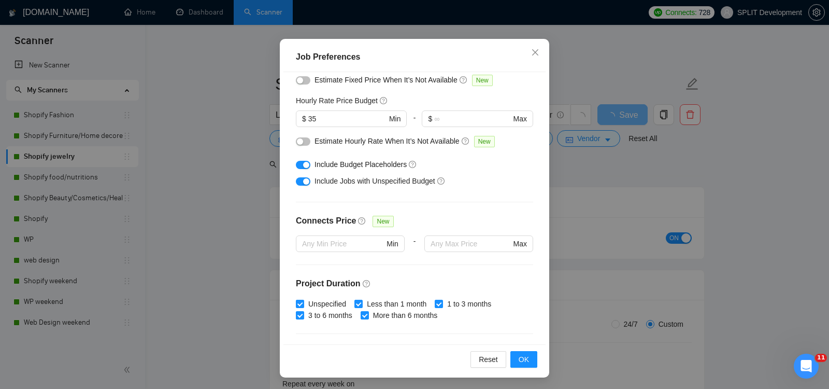
scroll to position [0, 0]
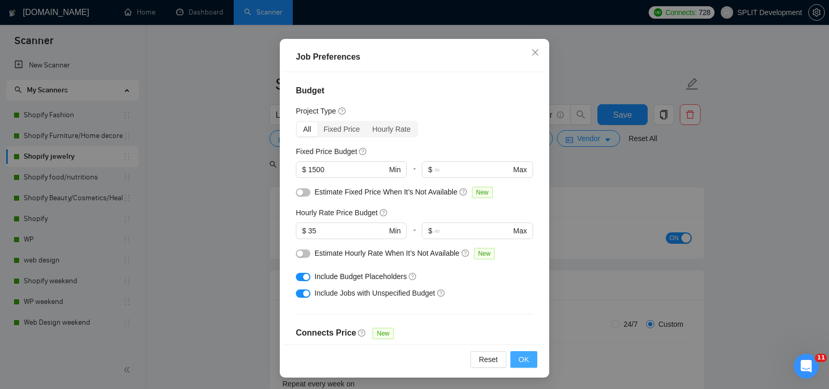
click at [523, 362] on span "OK" at bounding box center [524, 359] width 10 height 11
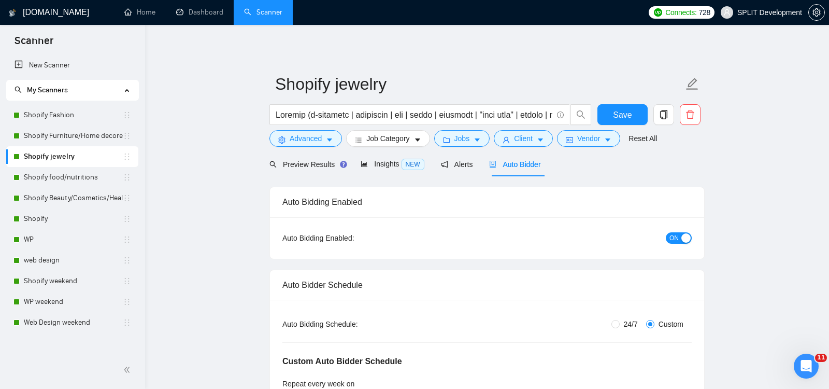
scroll to position [24, 0]
click at [307, 138] on span "Advanced" at bounding box center [306, 138] width 32 height 11
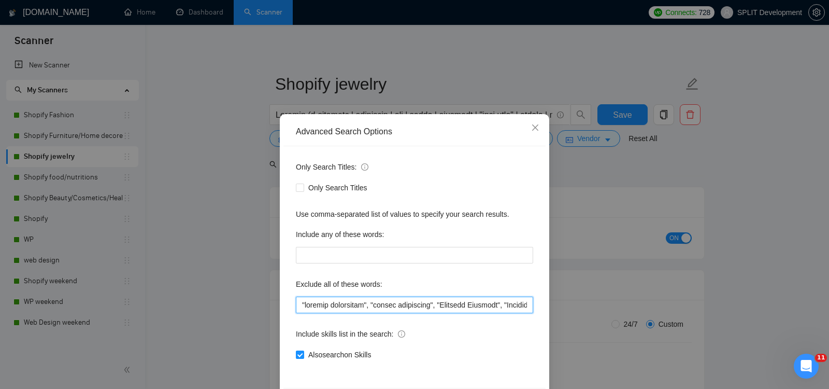
click at [298, 305] on input "text" at bounding box center [414, 305] width 237 height 17
click at [332, 306] on input "text" at bounding box center [414, 305] width 237 height 17
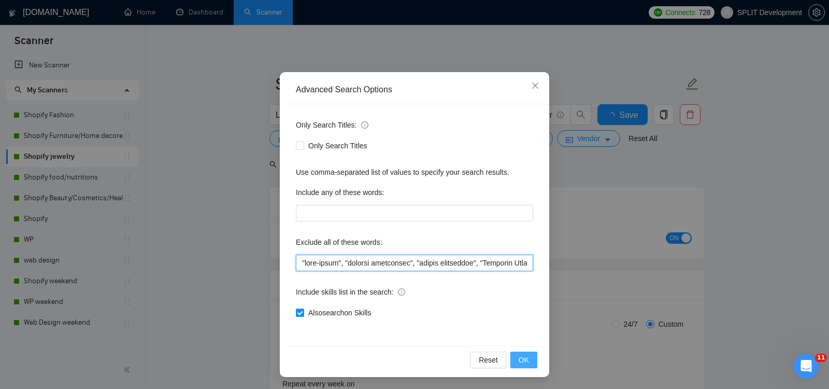
type input ""full-stack", "klaviyo specialist", "klavio specialist", "Creative Director", "…"
click at [525, 357] on span "OK" at bounding box center [524, 359] width 10 height 11
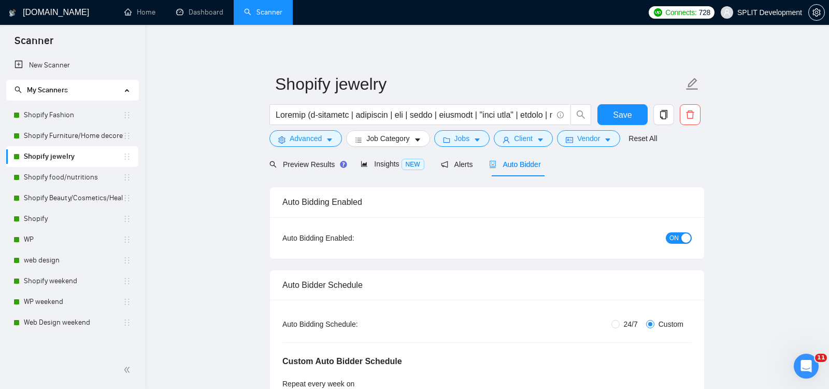
scroll to position [0, 0]
click at [617, 113] on span "Save" at bounding box center [622, 114] width 19 height 13
click at [72, 177] on link "Shopify food/nutritions" at bounding box center [73, 177] width 99 height 21
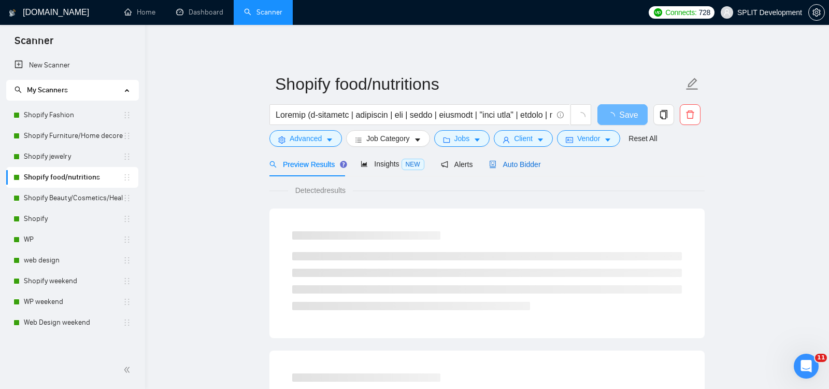
click at [520, 167] on span "Auto Bidder" at bounding box center [514, 164] width 51 height 8
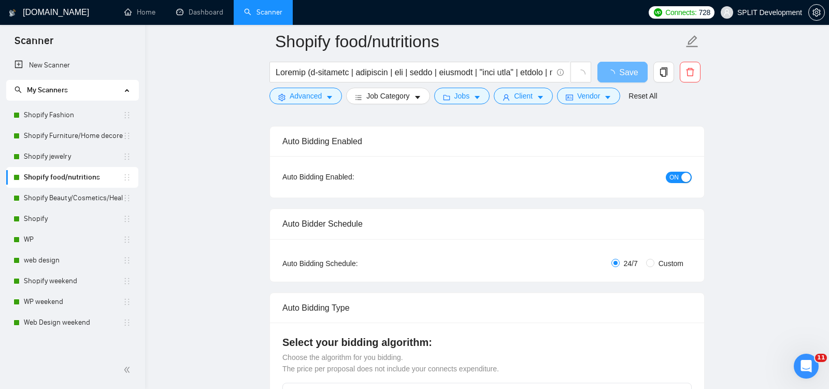
scroll to position [79, 0]
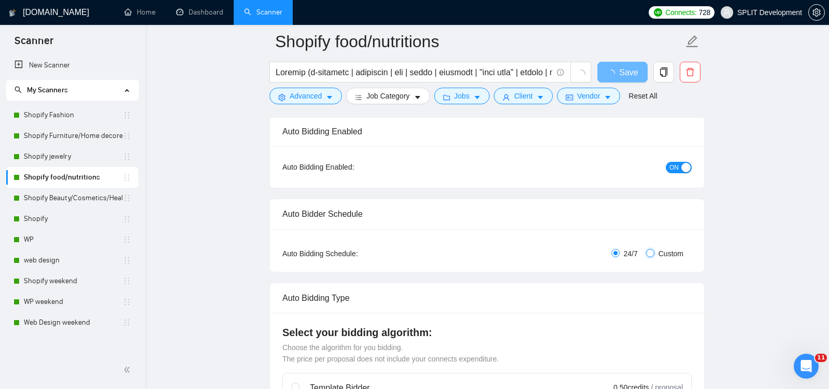
click at [649, 252] on input "Custom" at bounding box center [650, 253] width 8 height 8
radio input "true"
radio input "false"
checkbox input "true"
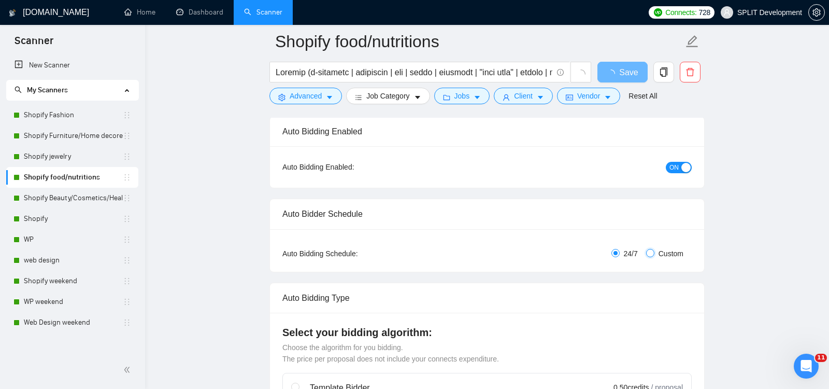
checkbox input "true"
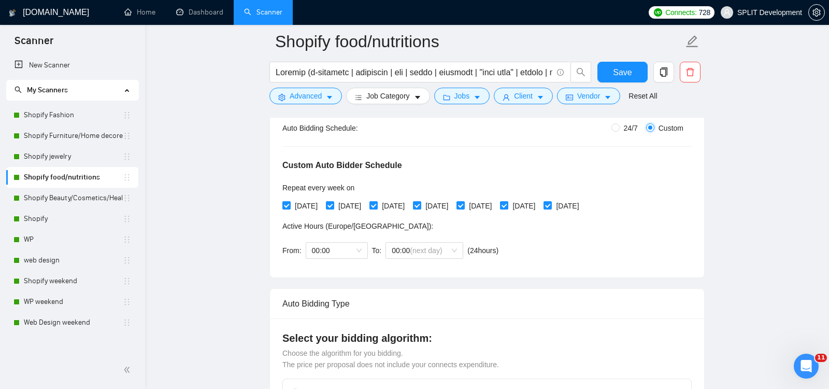
scroll to position [216, 0]
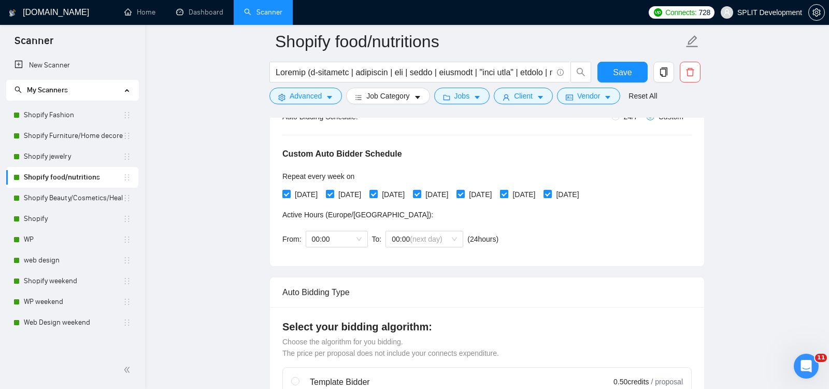
click at [507, 192] on input "[DATE]" at bounding box center [503, 193] width 7 height 7
checkbox input "false"
click at [551, 193] on input "[DATE]" at bounding box center [547, 193] width 7 height 7
checkbox input "false"
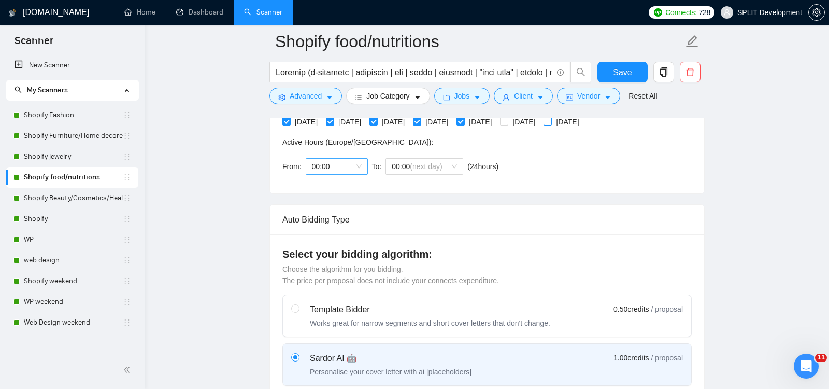
scroll to position [291, 0]
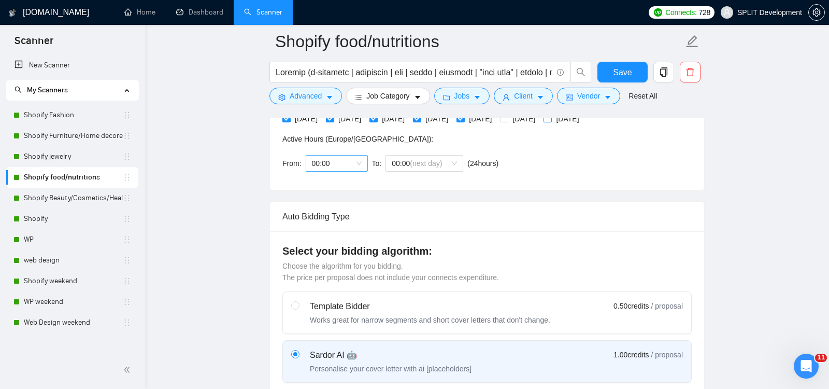
click at [359, 162] on span "00:00" at bounding box center [337, 164] width 50 height 16
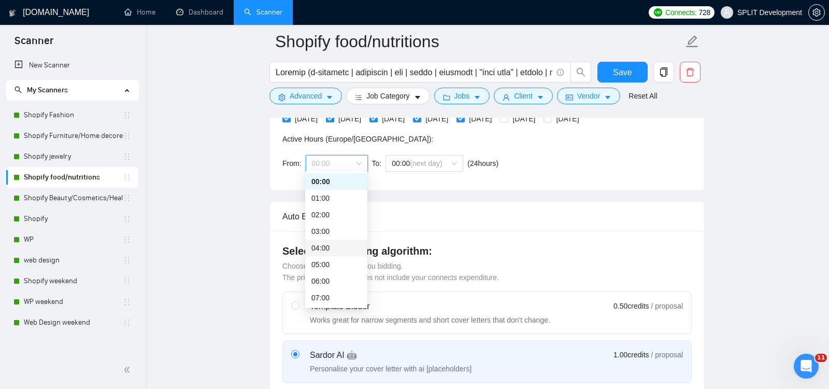
scroll to position [265, 0]
click at [334, 279] on div "22:00" at bounding box center [337, 281] width 50 height 11
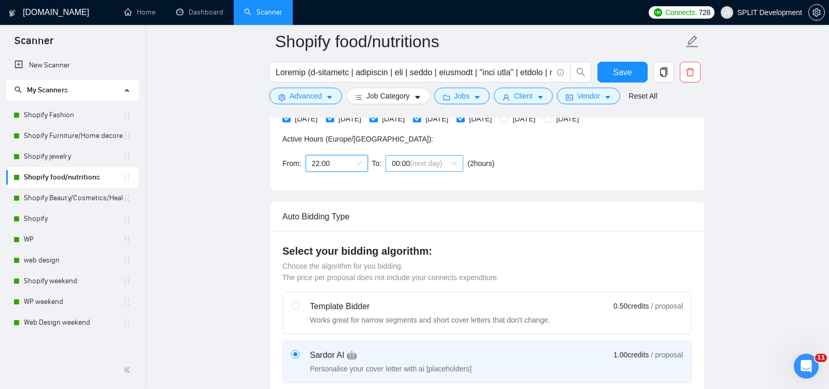
click at [432, 159] on span "(next day)" at bounding box center [426, 163] width 32 height 8
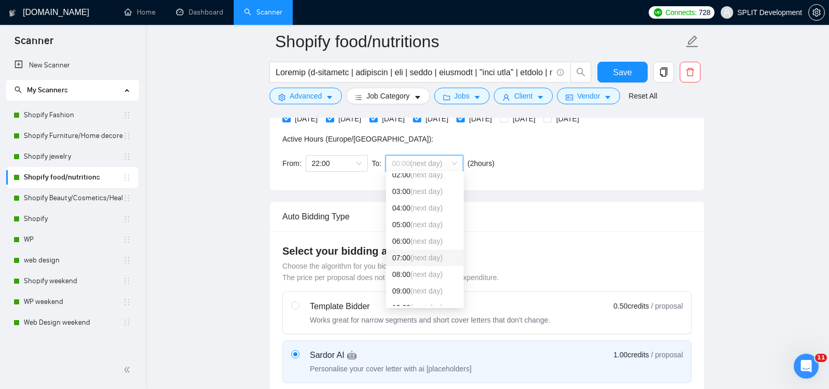
scroll to position [54, 0]
click at [419, 278] on span "(next day)" at bounding box center [427, 276] width 32 height 8
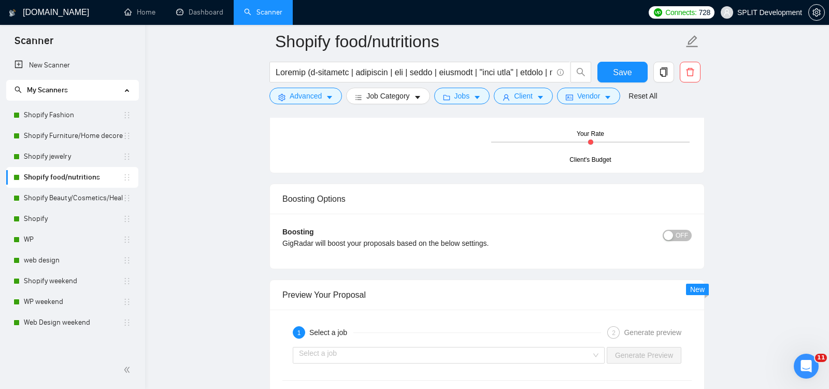
scroll to position [1897, 0]
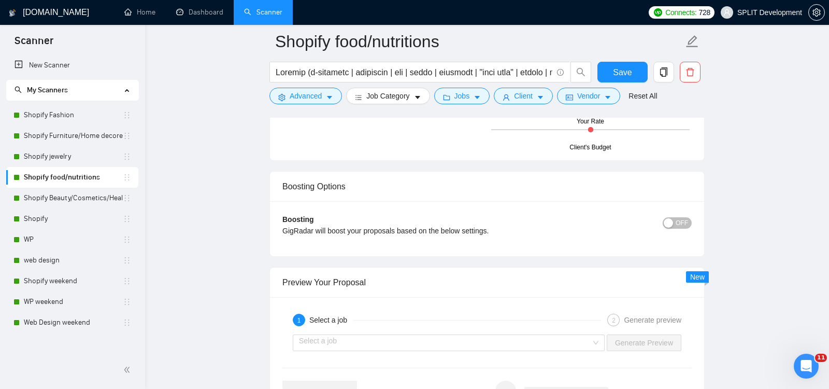
click at [681, 217] on span "OFF" at bounding box center [682, 222] width 12 height 11
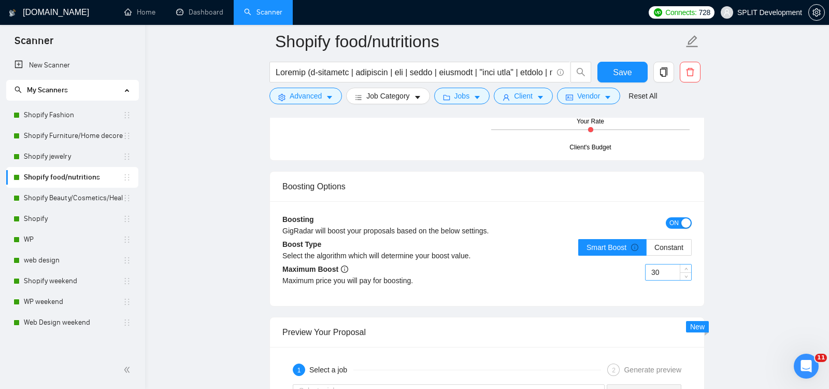
click at [667, 264] on input "30" at bounding box center [669, 272] width 46 height 16
type input "35"
click at [626, 74] on span "Save" at bounding box center [622, 72] width 19 height 13
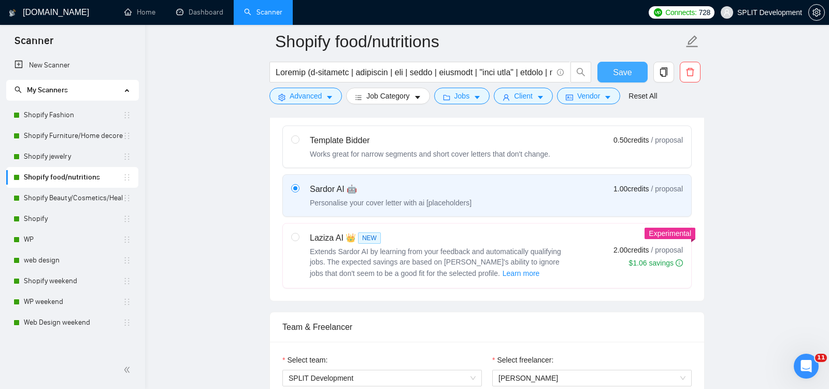
scroll to position [0, 0]
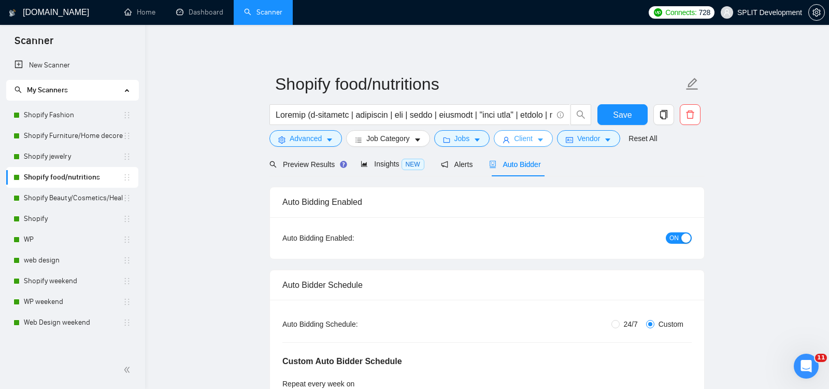
click at [533, 138] on span "Client" at bounding box center [523, 138] width 19 height 11
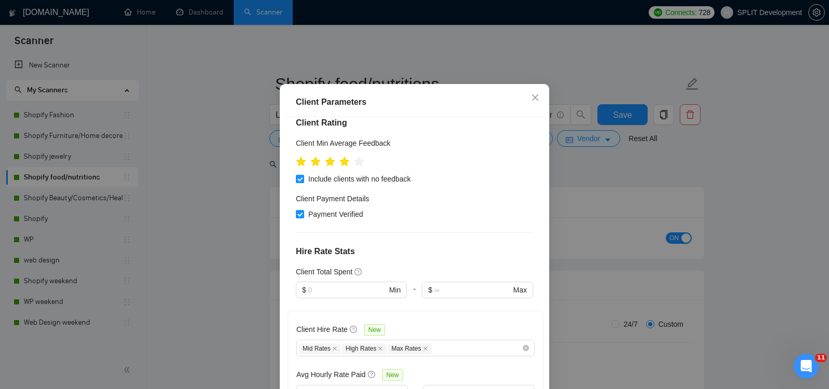
scroll to position [439, 0]
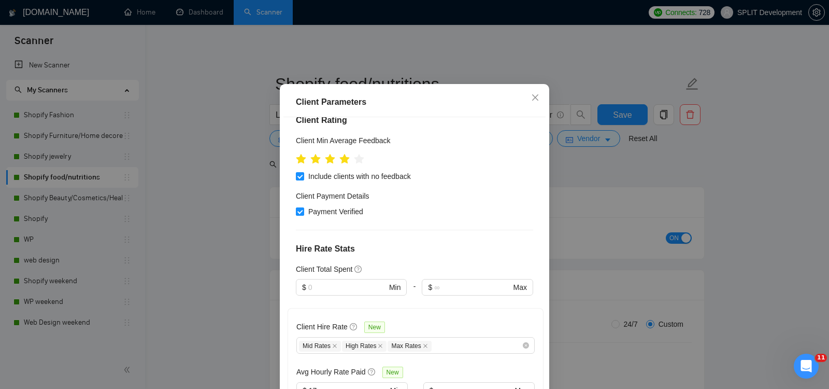
click at [336, 385] on input "17" at bounding box center [348, 390] width 79 height 11
type input "16"
click at [532, 308] on div "Client Hire Rate New Mid Rates High Rates Max Rates Avg Hourly Rate Paid New 16…" at bounding box center [416, 372] width 256 height 129
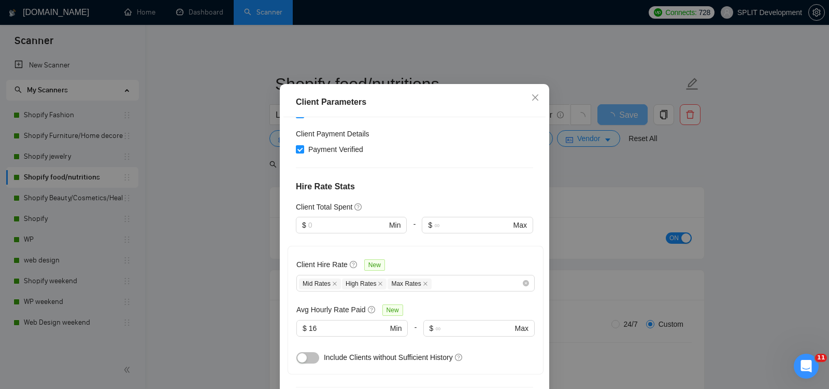
scroll to position [69, 0]
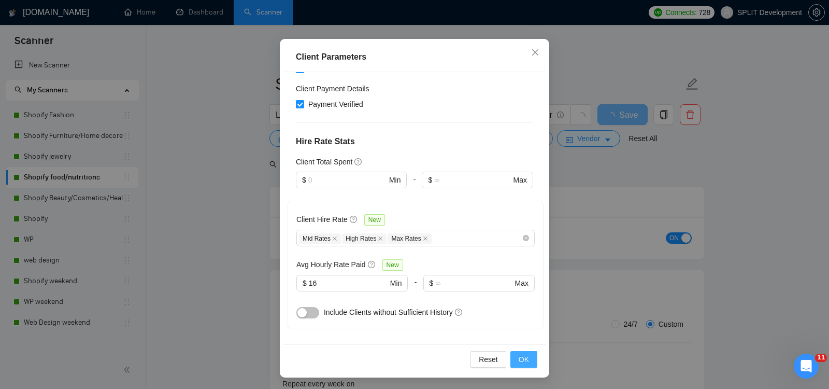
click at [527, 360] on span "OK" at bounding box center [524, 359] width 10 height 11
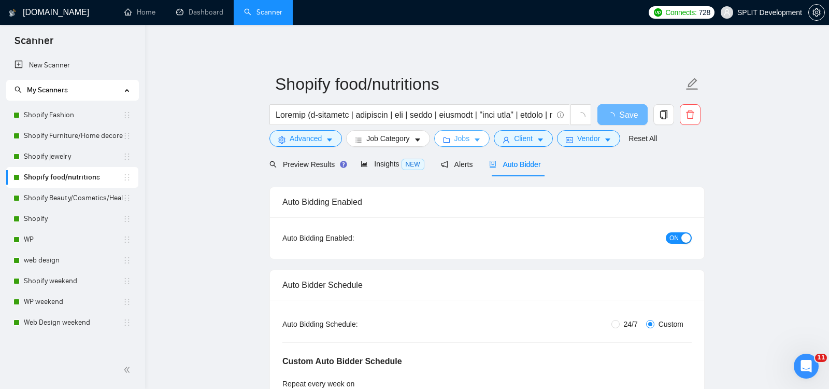
click at [473, 138] on button "Jobs" at bounding box center [462, 138] width 56 height 17
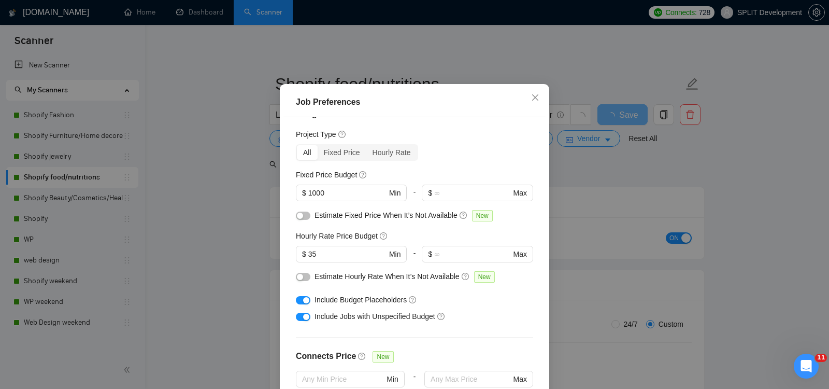
scroll to position [0, 0]
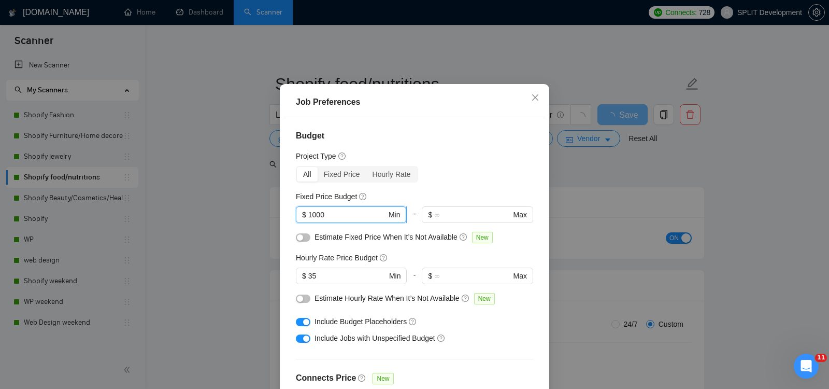
click at [363, 220] on input "1000" at bounding box center [347, 214] width 78 height 11
type input "1500"
click at [534, 272] on div "Budget Project Type All Fixed Price Hourly Rate Fixed Price Budget 1500 $ 1500 …" at bounding box center [415, 253] width 262 height 272
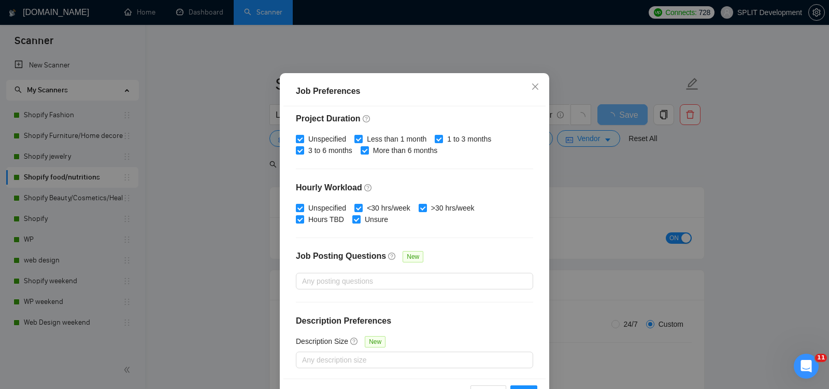
scroll to position [69, 0]
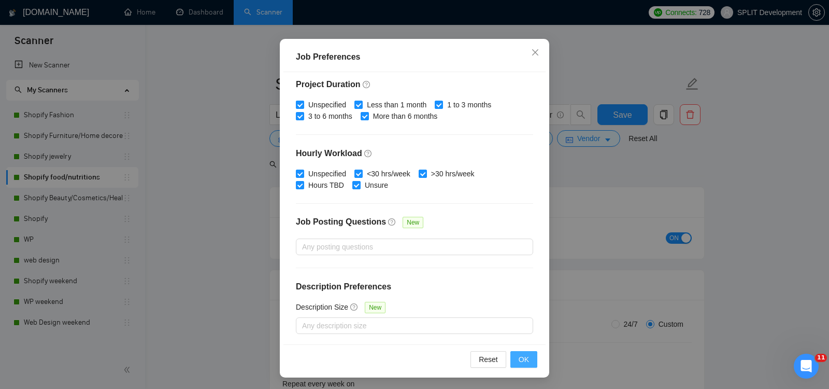
click at [528, 359] on span "OK" at bounding box center [524, 359] width 10 height 11
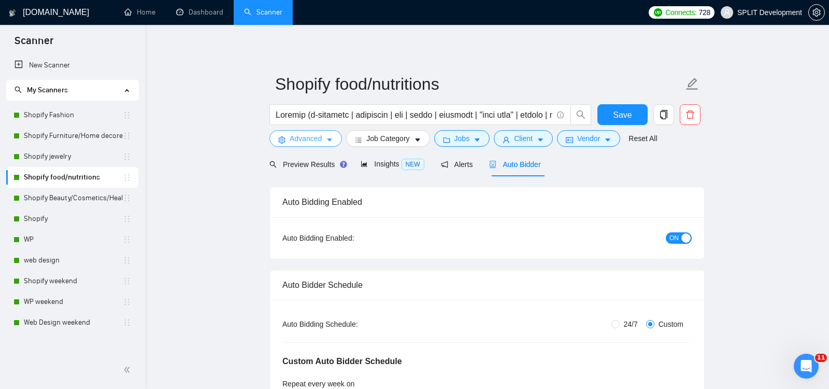
click at [297, 142] on span "Advanced" at bounding box center [306, 138] width 32 height 11
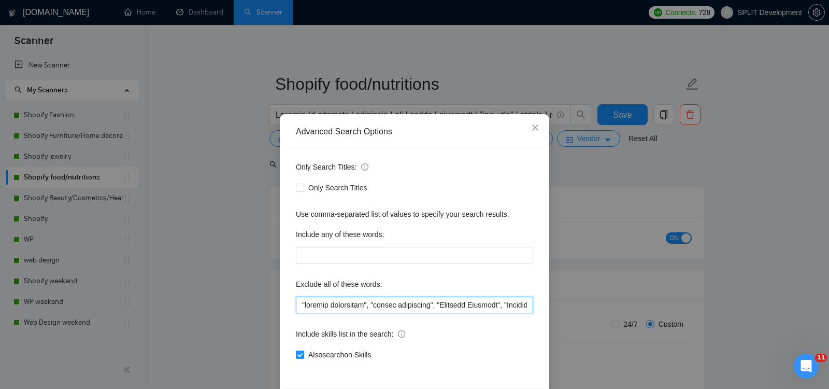
click at [299, 304] on input "text" at bounding box center [414, 305] width 237 height 17
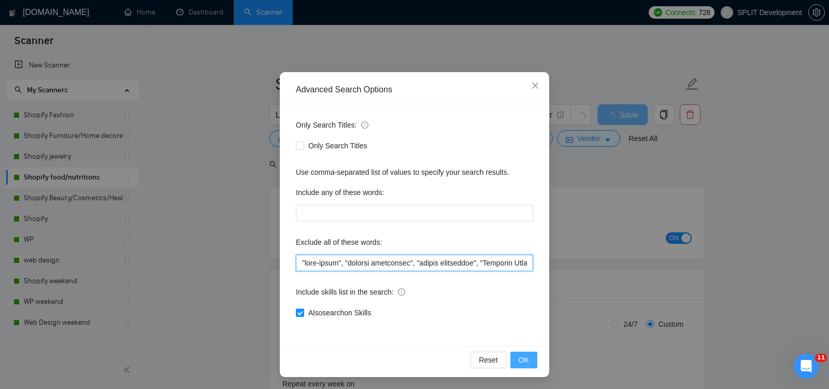
type input ""full-stack", "klaviyo specialist", "klavio specialist", "Creative Director", "…"
click at [526, 360] on span "OK" at bounding box center [524, 359] width 10 height 11
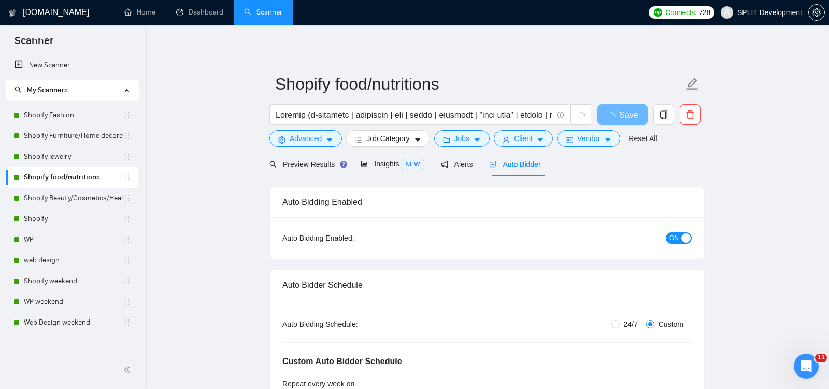
scroll to position [0, 0]
click at [623, 114] on span "Save" at bounding box center [622, 114] width 19 height 13
click at [60, 196] on link "Shopify Beauty/Cosmetics/Health" at bounding box center [73, 198] width 99 height 21
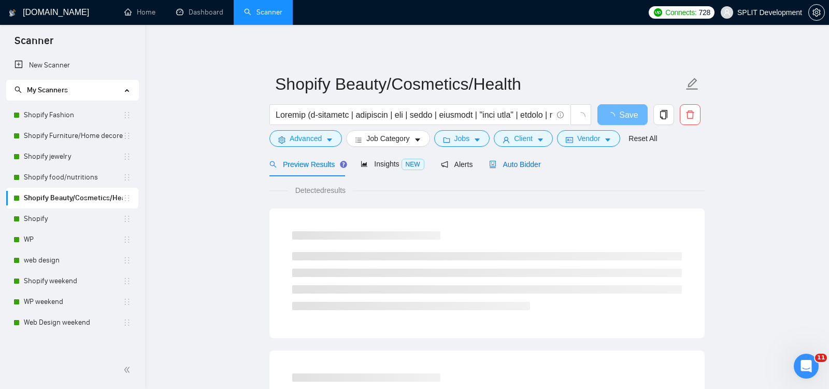
click at [537, 161] on span "Auto Bidder" at bounding box center [514, 164] width 51 height 8
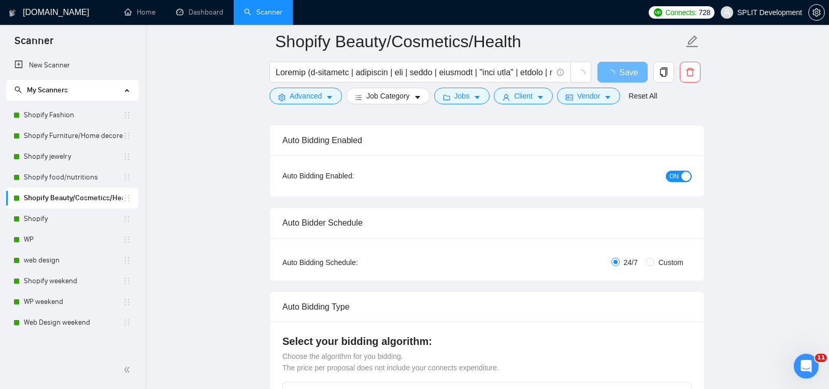
scroll to position [89, 0]
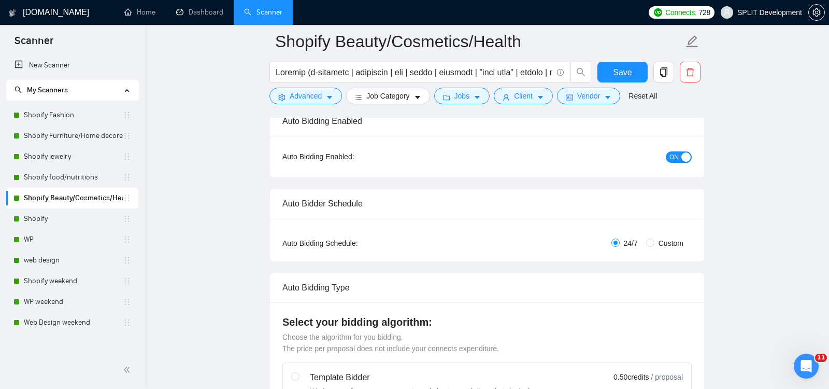
click at [655, 242] on span "Custom" at bounding box center [671, 242] width 33 height 11
click at [654, 242] on input "Custom" at bounding box center [650, 242] width 8 height 8
radio input "true"
radio input "false"
checkbox input "true"
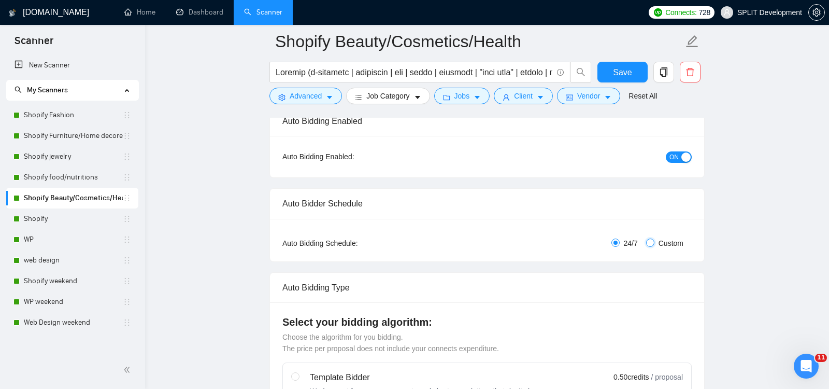
checkbox input "true"
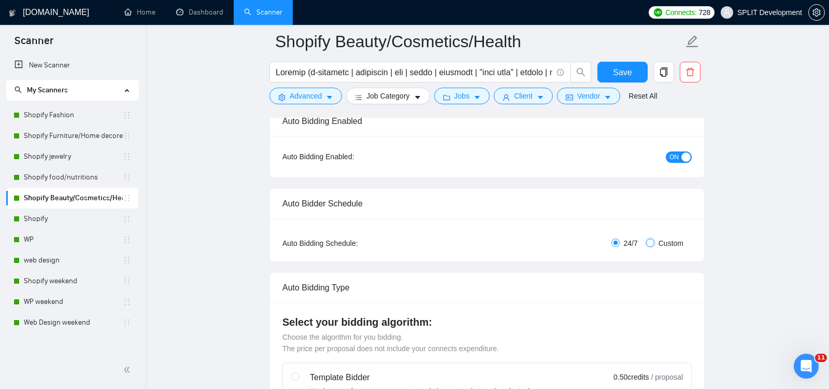
checkbox input "true"
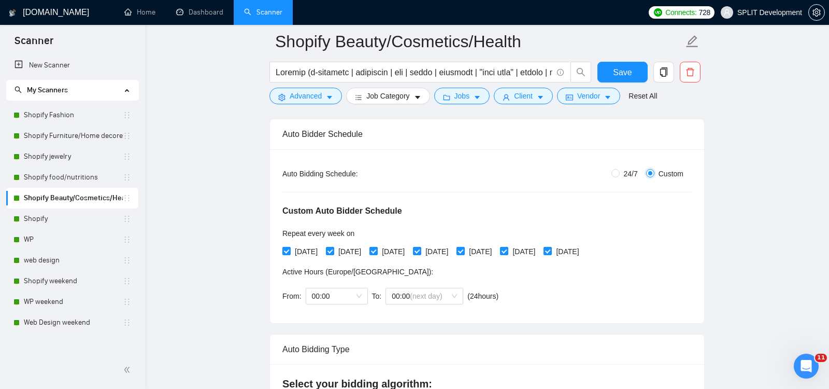
scroll to position [236, 0]
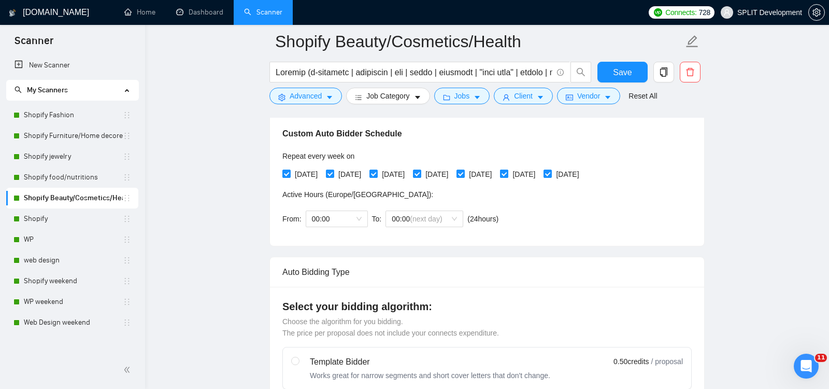
click at [507, 173] on input "[DATE]" at bounding box center [503, 173] width 7 height 7
checkbox input "false"
click at [551, 172] on input "[DATE]" at bounding box center [547, 173] width 7 height 7
checkbox input "false"
click at [352, 216] on span "00:00" at bounding box center [337, 219] width 50 height 16
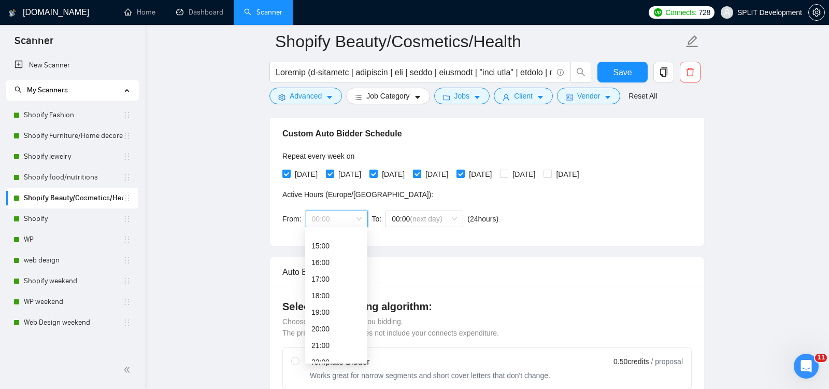
scroll to position [265, 0]
click at [336, 338] on div "22:00" at bounding box center [337, 336] width 50 height 11
click at [442, 219] on span "(next day)" at bounding box center [426, 219] width 32 height 8
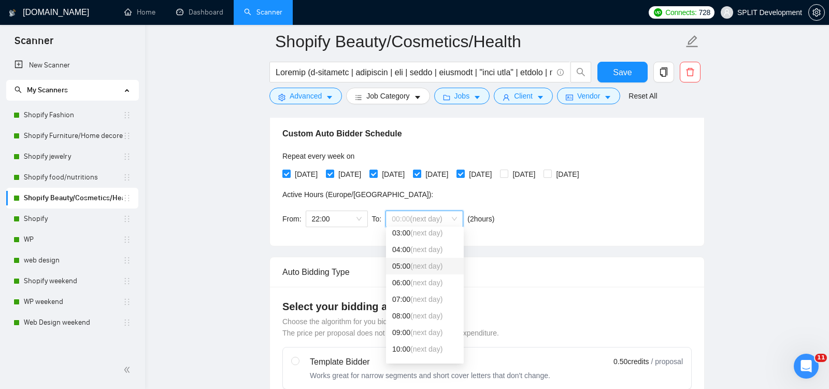
scroll to position [55, 0]
click at [422, 333] on span "(next day)" at bounding box center [427, 331] width 32 height 8
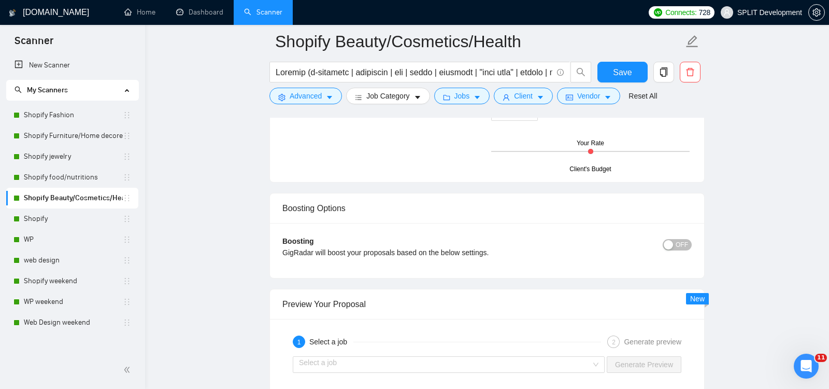
scroll to position [1877, 0]
click at [680, 238] on span "OFF" at bounding box center [682, 243] width 12 height 11
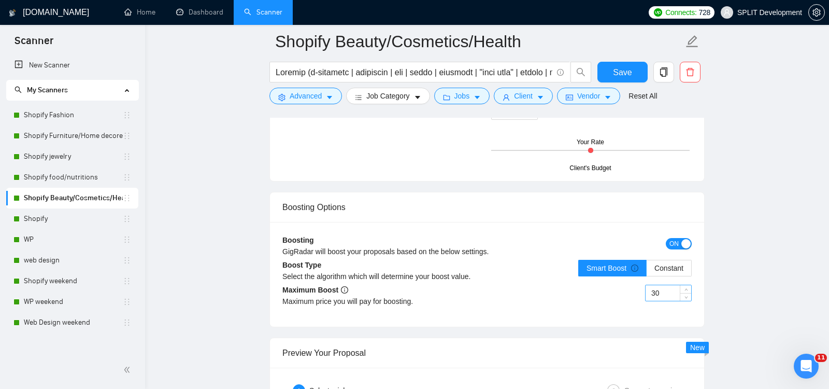
click at [668, 285] on input "30" at bounding box center [669, 293] width 46 height 16
type input "35"
click at [626, 72] on span "Save" at bounding box center [622, 72] width 19 height 13
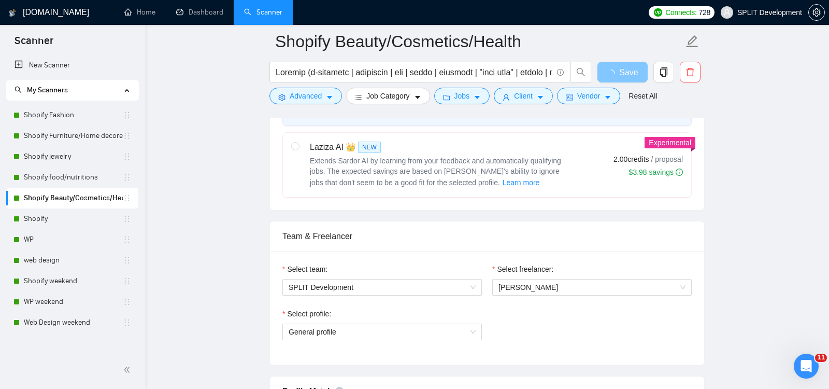
scroll to position [0, 0]
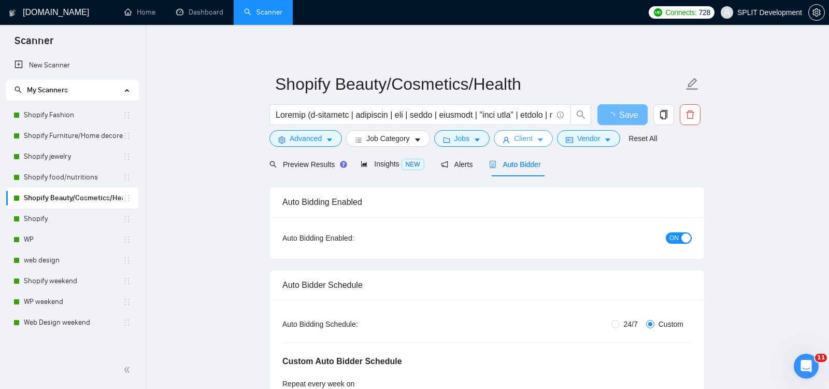
click at [525, 138] on span "Client" at bounding box center [523, 138] width 19 height 11
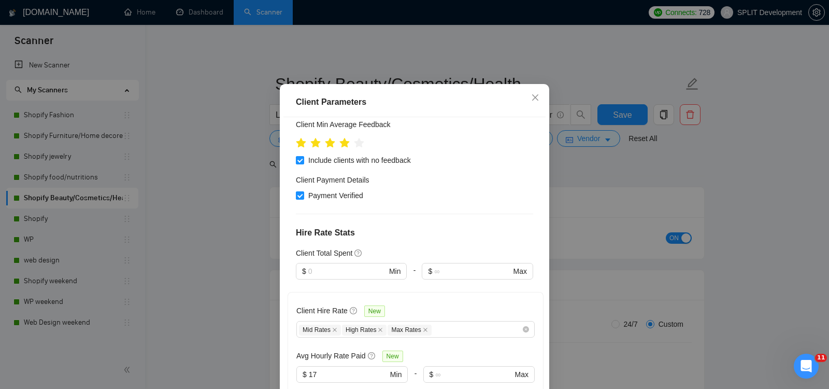
scroll to position [460, 0]
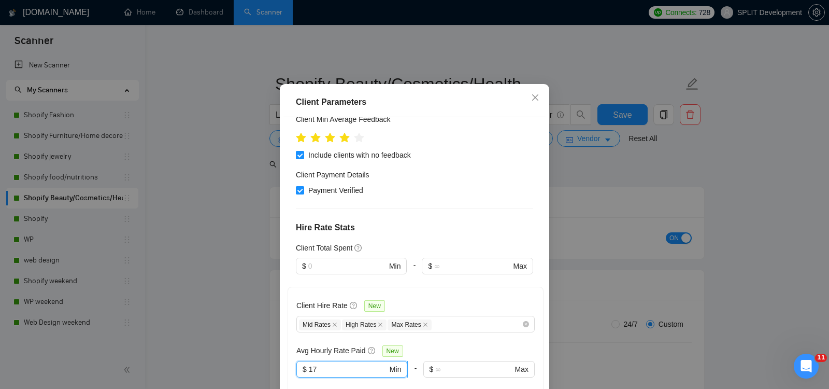
click at [353, 363] on input "17" at bounding box center [348, 368] width 79 height 11
type input "16"
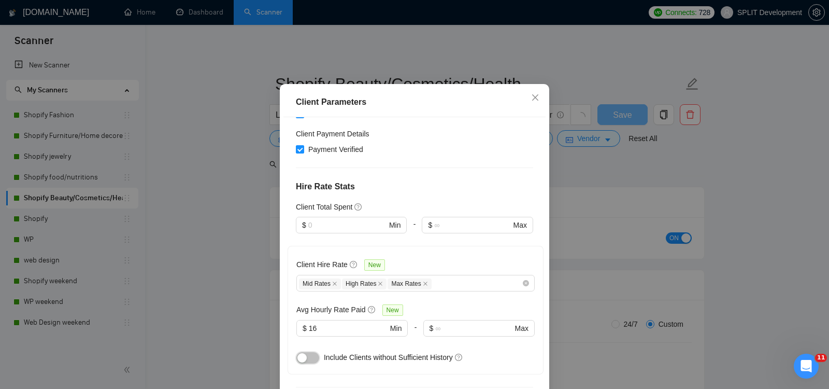
scroll to position [69, 0]
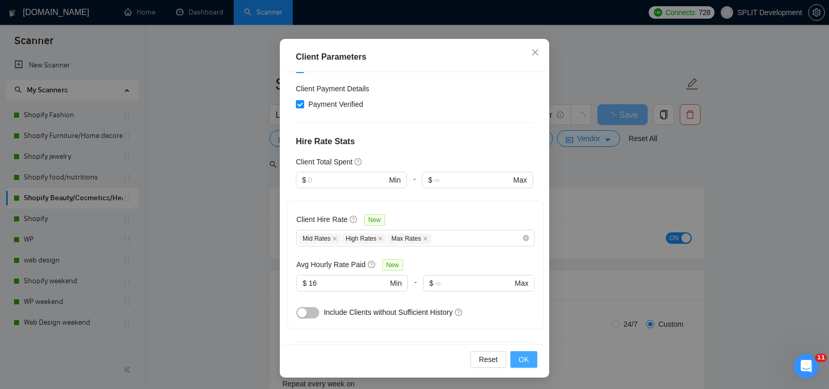
click at [529, 357] on span "OK" at bounding box center [524, 359] width 10 height 11
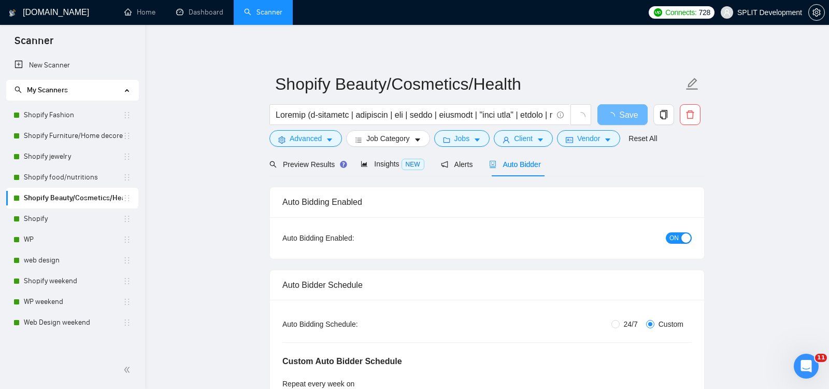
scroll to position [24, 0]
click at [469, 141] on span "Jobs" at bounding box center [463, 138] width 16 height 11
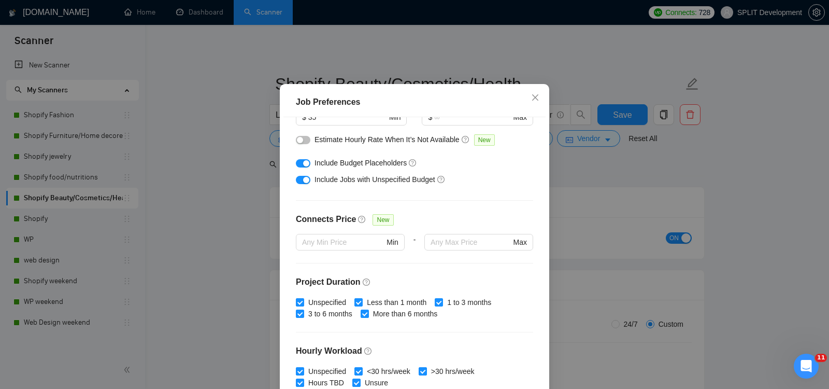
scroll to position [0, 0]
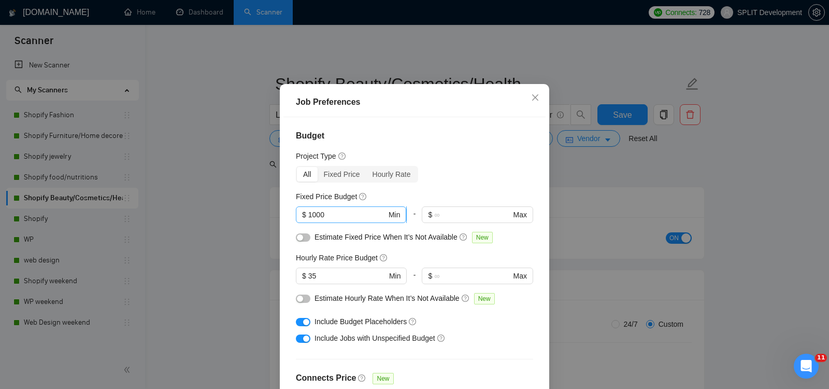
click at [364, 220] on input "1000" at bounding box center [347, 214] width 78 height 11
type input "1"
type input "1500"
click at [534, 345] on div "Budget Project Type All Fixed Price Hourly Rate Fixed Price Budget $ 1500 Min -…" at bounding box center [415, 253] width 262 height 272
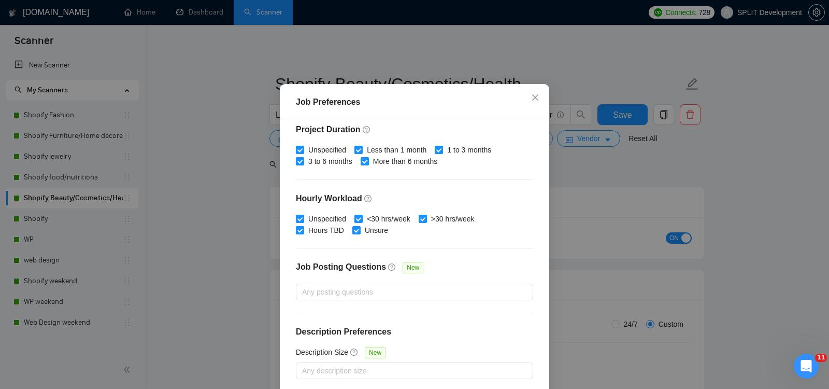
scroll to position [69, 0]
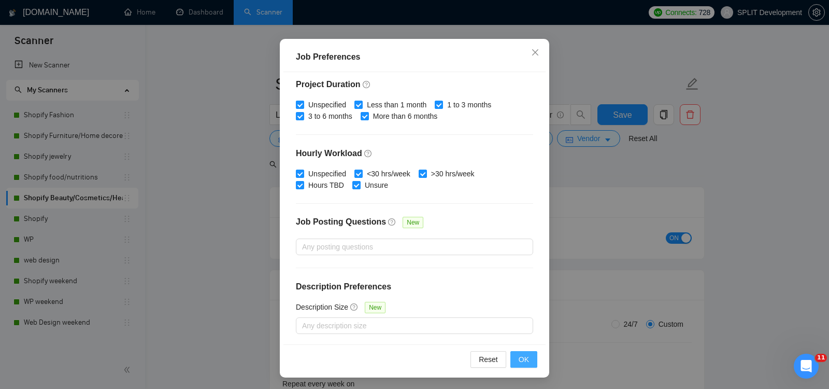
click at [525, 361] on span "OK" at bounding box center [524, 359] width 10 height 11
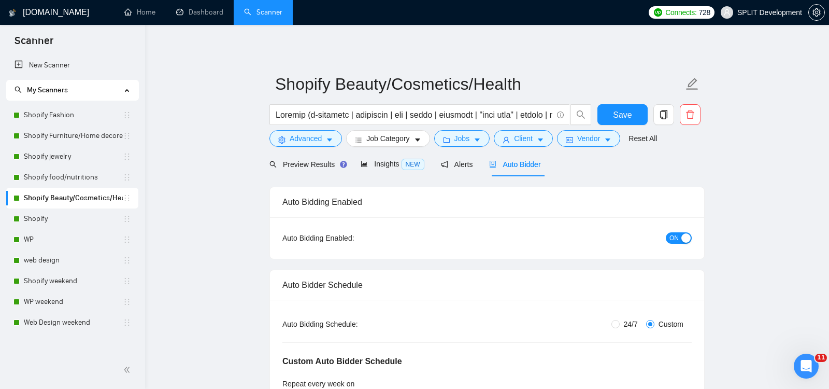
scroll to position [24, 0]
click at [311, 139] on span "Advanced" at bounding box center [306, 138] width 32 height 11
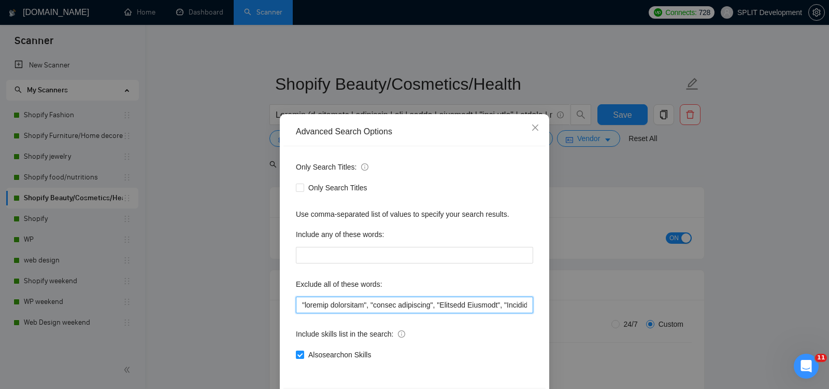
click at [299, 304] on input "text" at bounding box center [414, 305] width 237 height 17
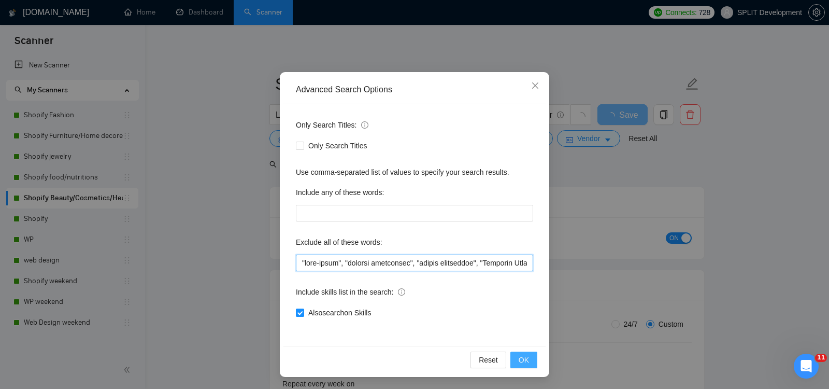
type input ""full-stack", "klaviyo specialist", "klavio specialist", "Creative Director", "…"
click at [524, 360] on span "OK" at bounding box center [524, 359] width 10 height 11
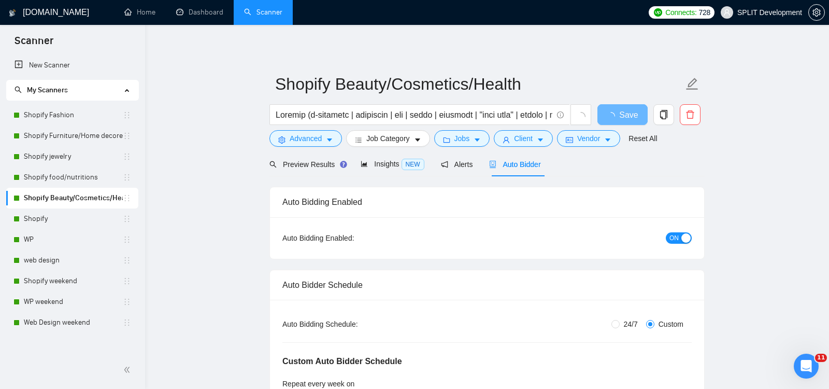
scroll to position [0, 0]
click at [622, 117] on span "Save" at bounding box center [622, 114] width 19 height 13
click at [617, 116] on span "Save" at bounding box center [622, 114] width 19 height 13
click at [79, 323] on link "Web Design weekend" at bounding box center [73, 322] width 99 height 21
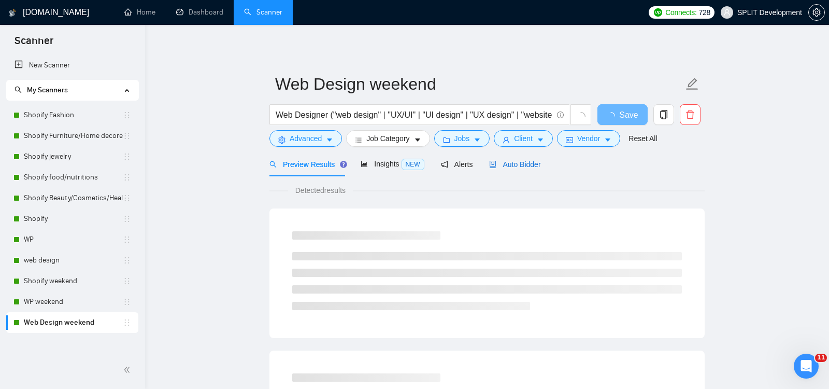
click at [529, 163] on span "Auto Bidder" at bounding box center [514, 164] width 51 height 8
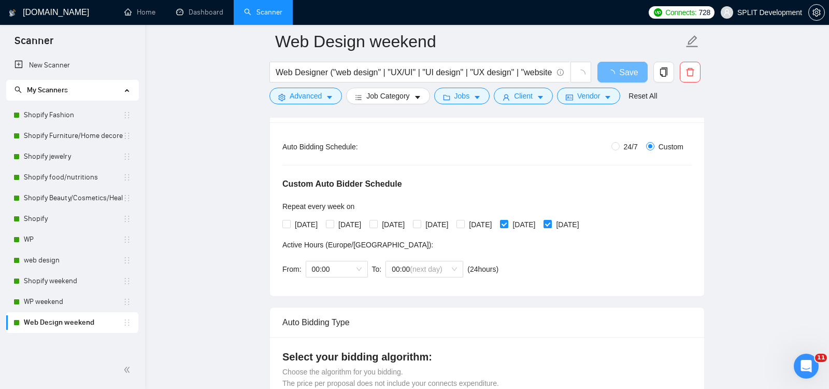
scroll to position [191, 0]
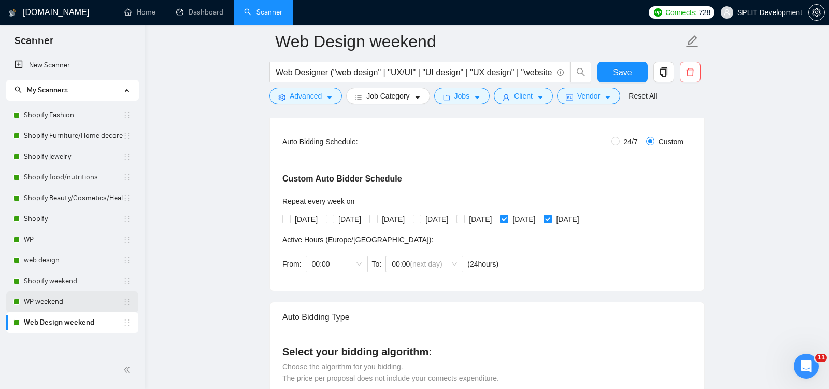
click at [49, 302] on link "WP weekend" at bounding box center [73, 301] width 99 height 21
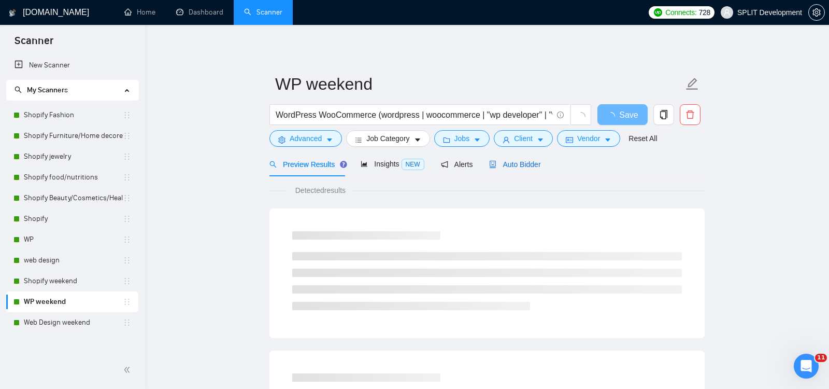
click at [519, 166] on span "Auto Bidder" at bounding box center [514, 164] width 51 height 8
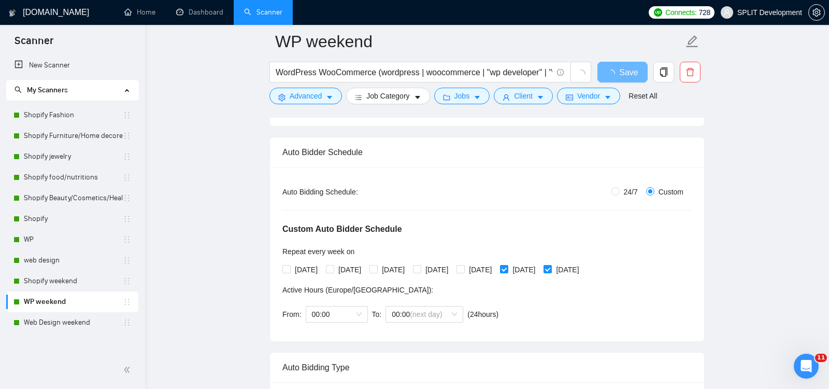
scroll to position [162, 0]
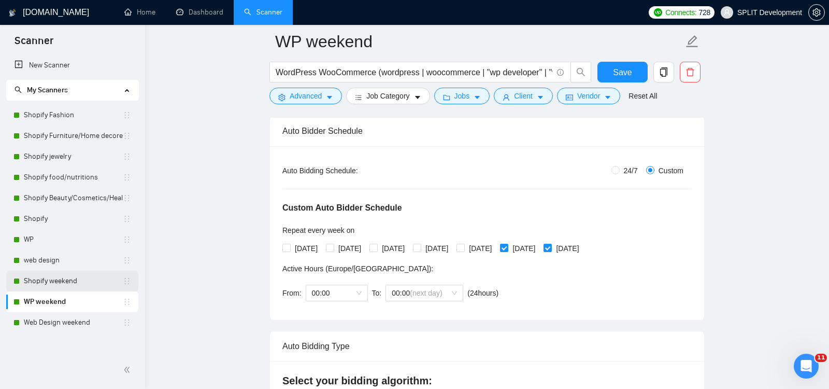
click at [38, 283] on link "Shopify weekend" at bounding box center [73, 281] width 99 height 21
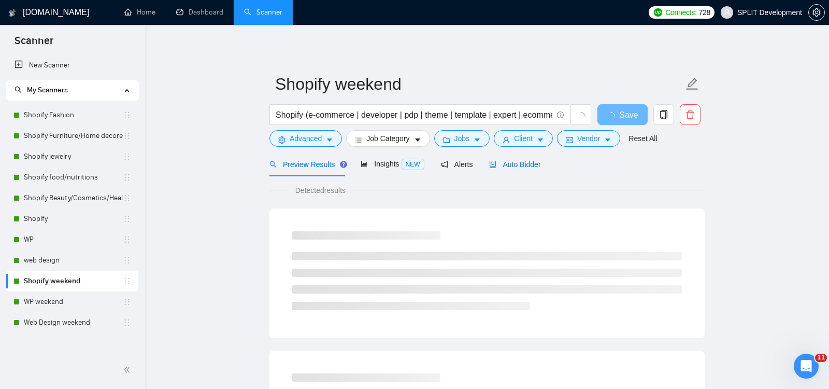
click at [532, 160] on span "Auto Bidder" at bounding box center [514, 164] width 51 height 8
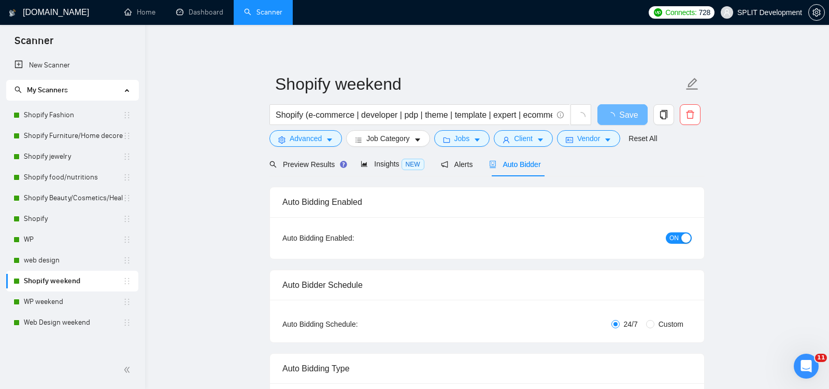
radio input "false"
radio input "true"
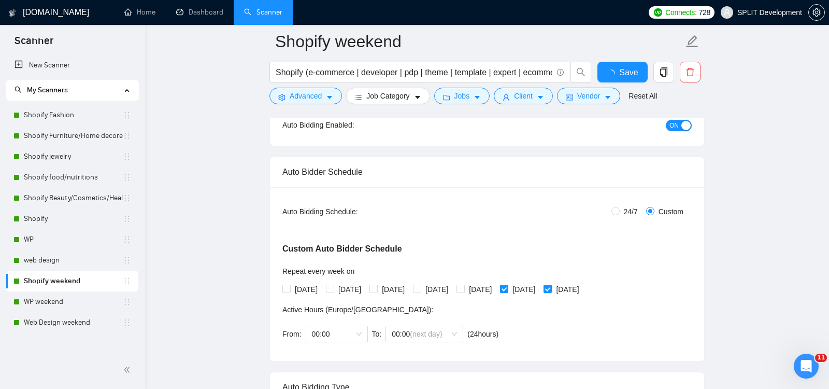
scroll to position [121, 0]
